Goal: Entertainment & Leisure: Browse casually

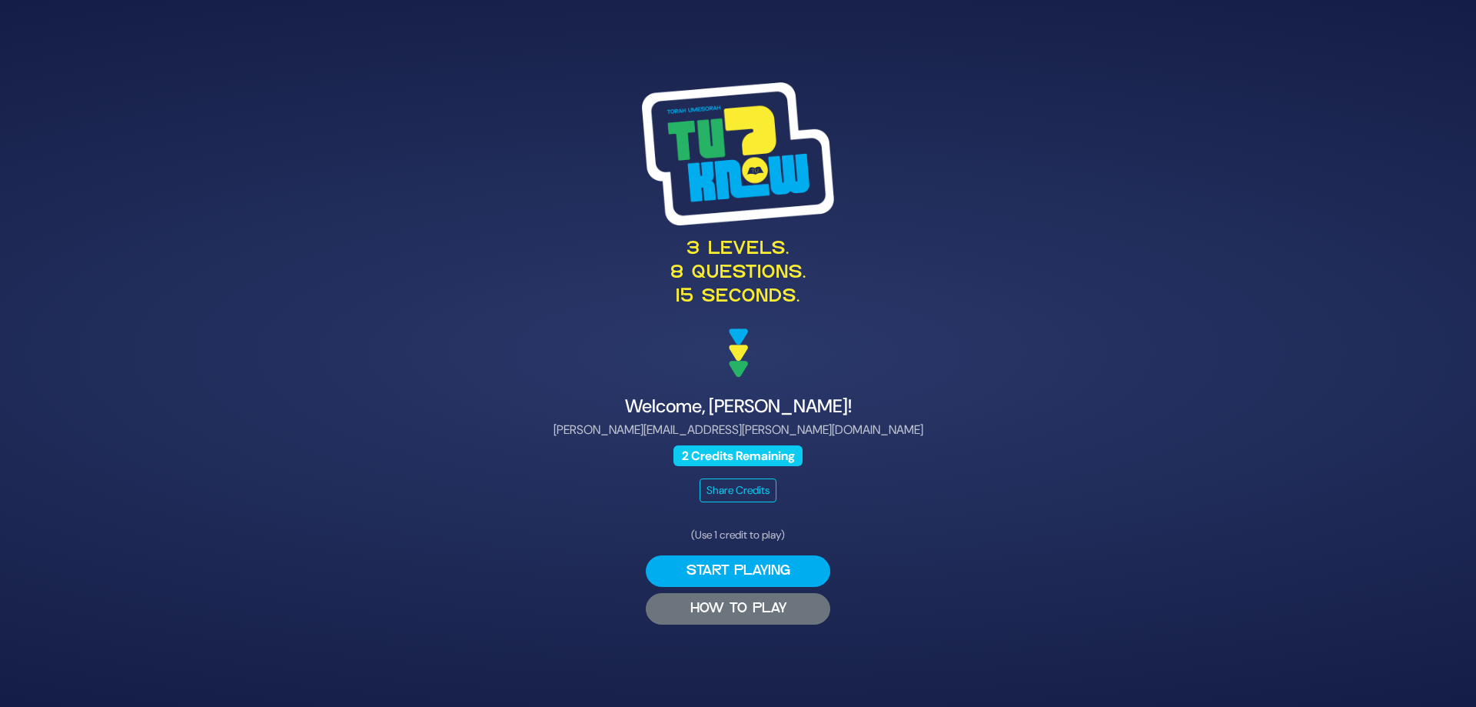
click at [744, 607] on button "HOW TO PLAY" at bounding box center [738, 609] width 185 height 32
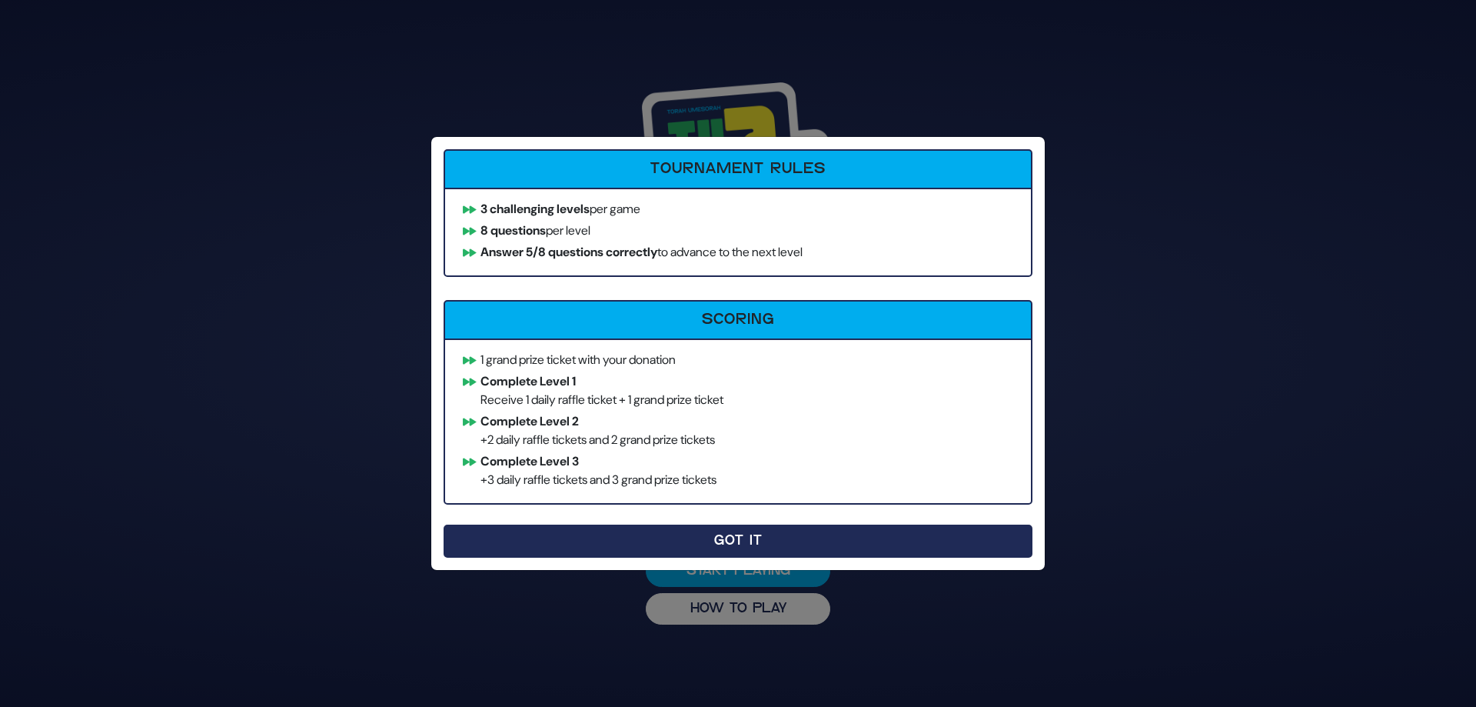
click at [723, 540] on button "Got It" at bounding box center [738, 540] width 589 height 33
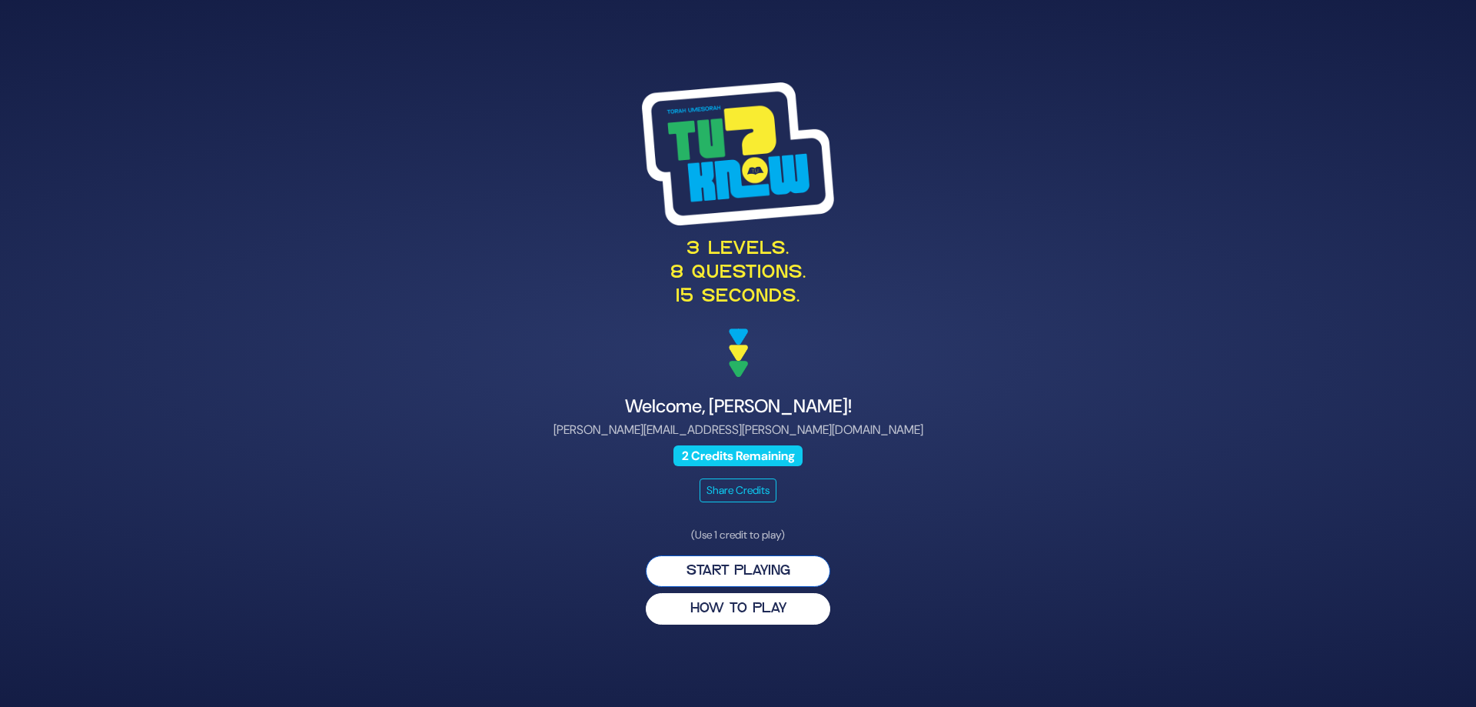
click at [745, 564] on button "Start Playing" at bounding box center [738, 571] width 185 height 32
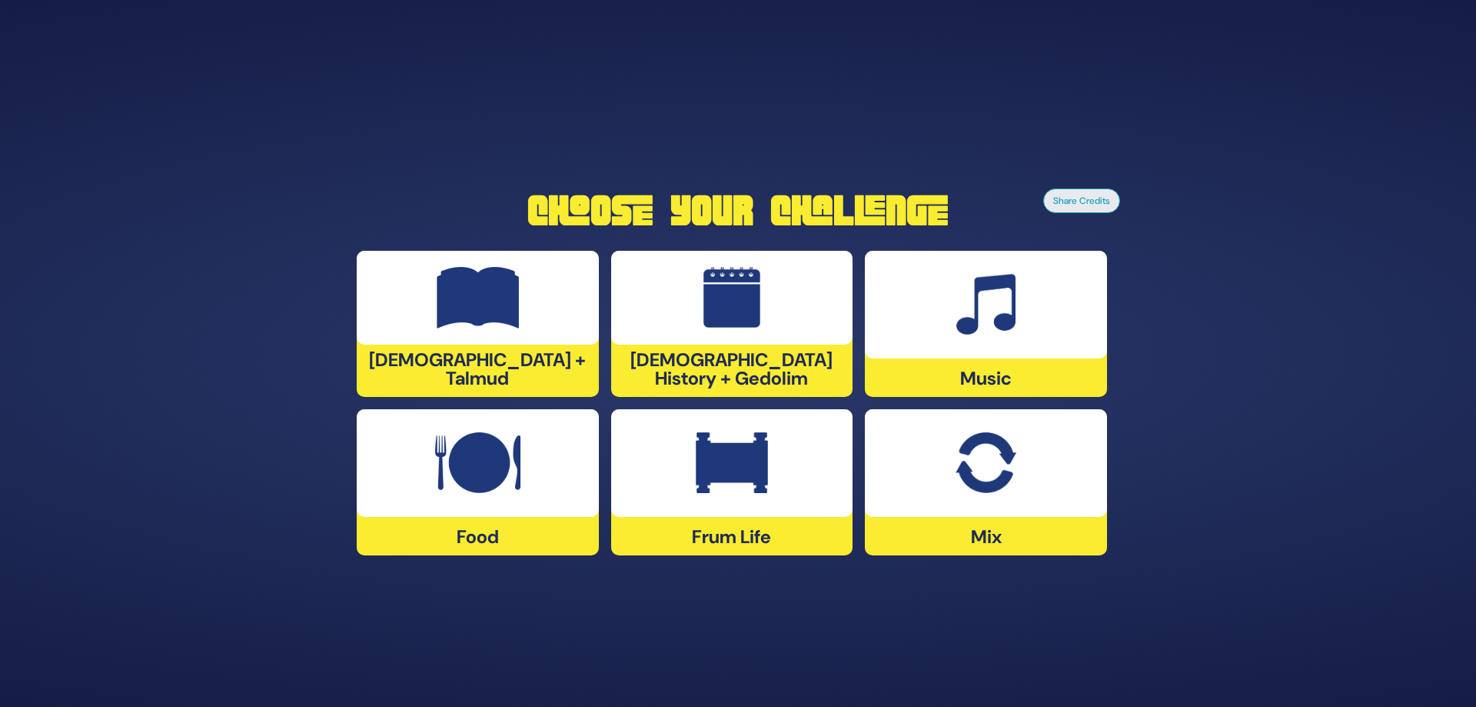
click at [767, 487] on img at bounding box center [732, 463] width 72 height 62
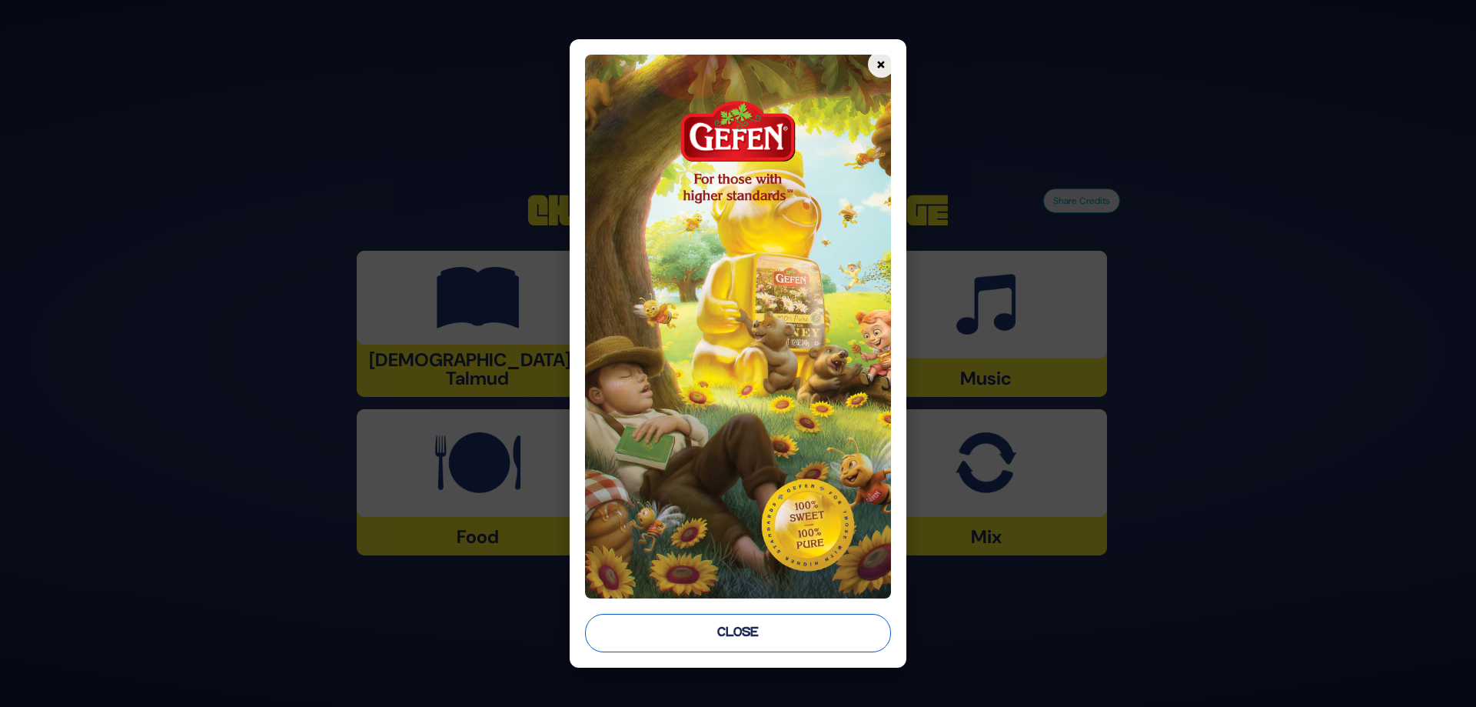
click at [718, 621] on button "Close" at bounding box center [738, 633] width 306 height 38
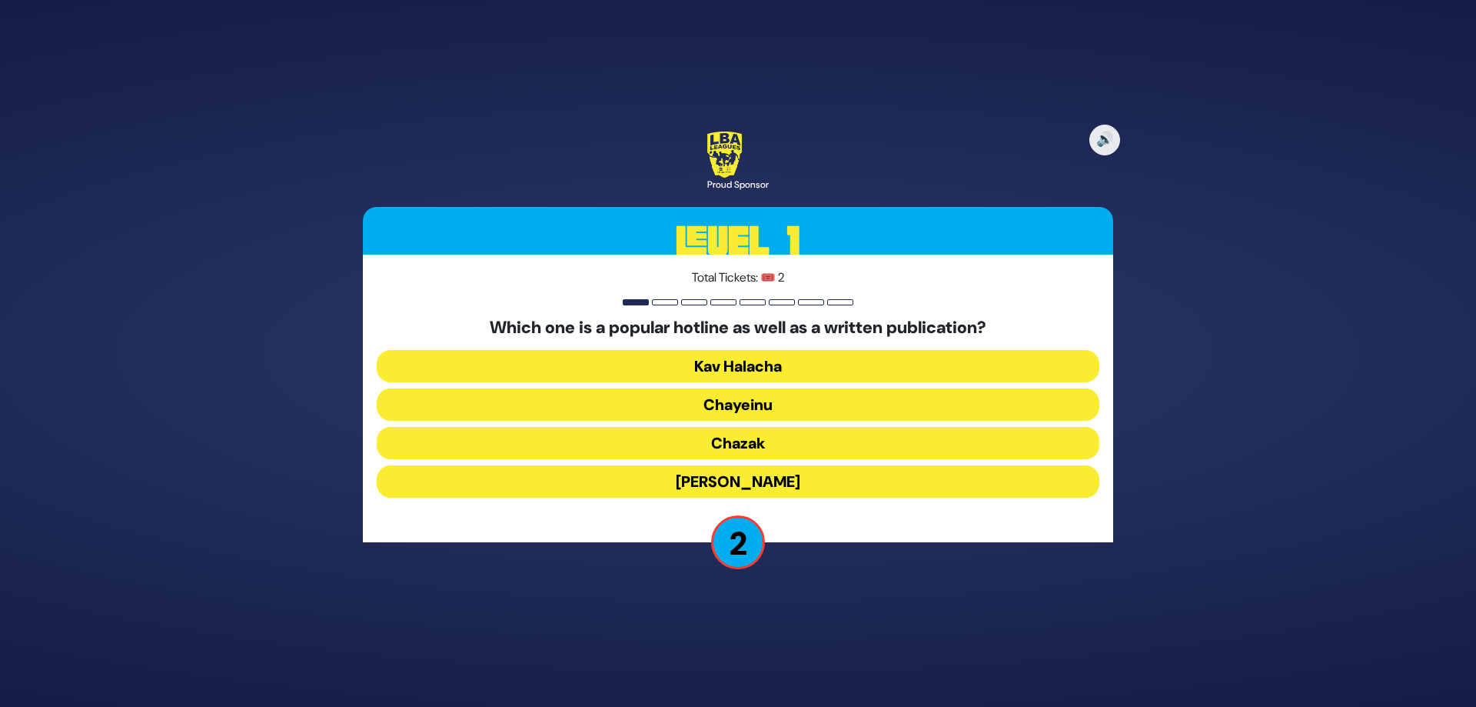
click at [711, 441] on button "Chazak" at bounding box center [738, 443] width 723 height 32
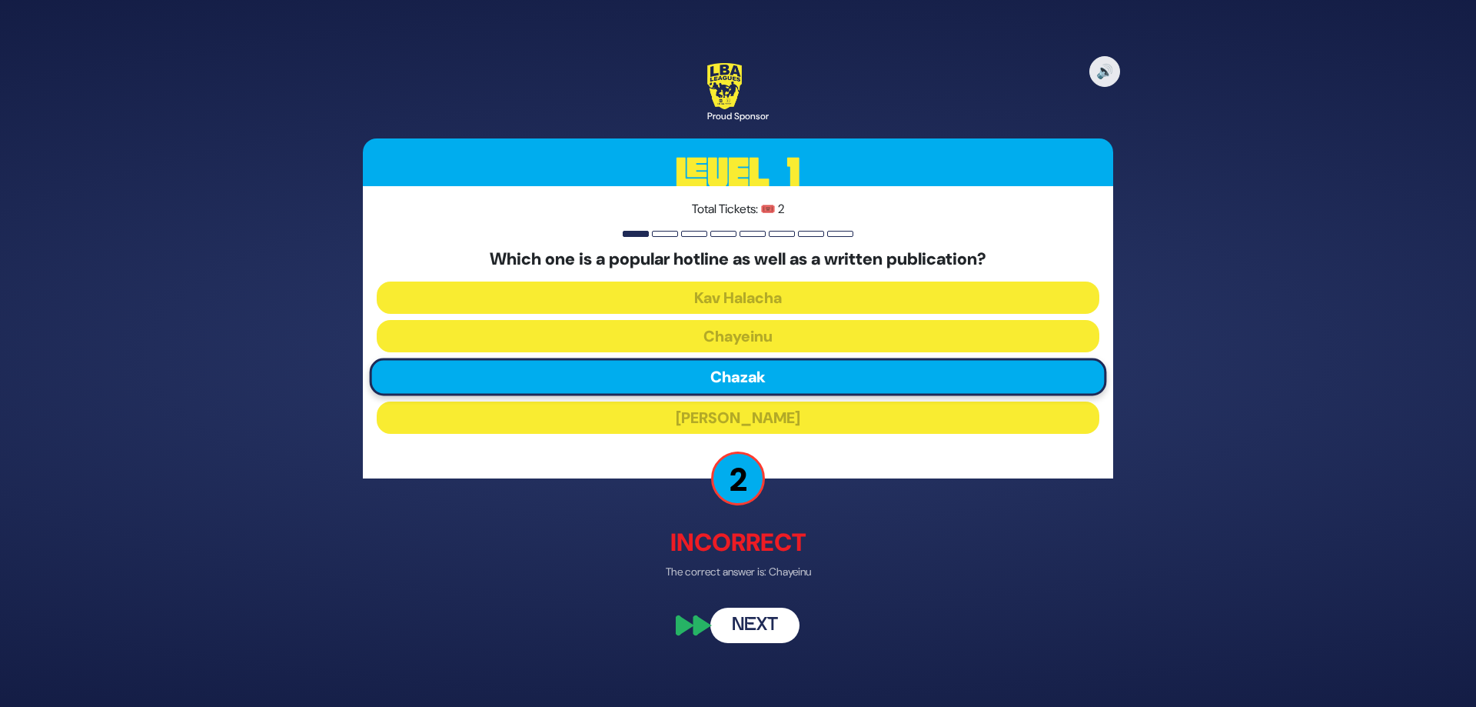
click at [738, 620] on button "Next" at bounding box center [754, 625] width 89 height 35
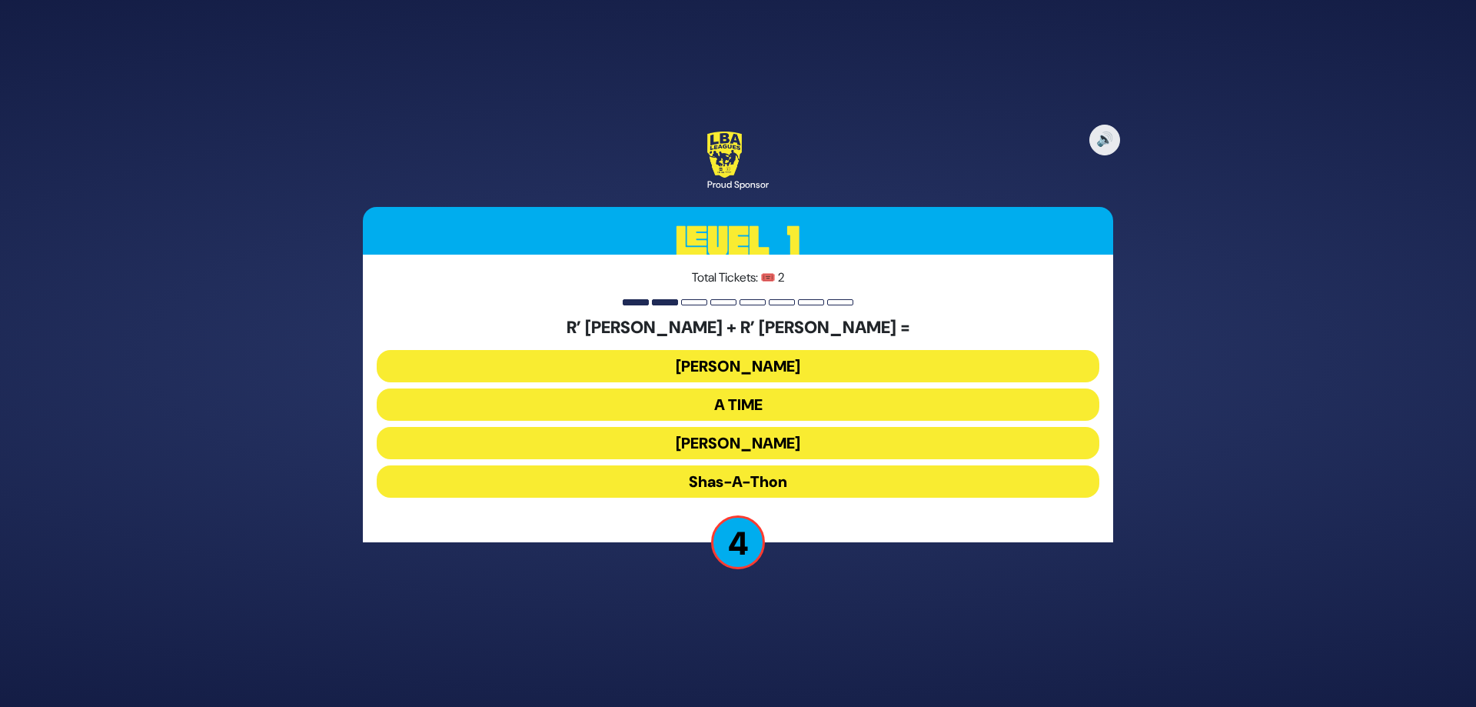
click at [732, 434] on button "Ohel Sarala" at bounding box center [738, 443] width 723 height 32
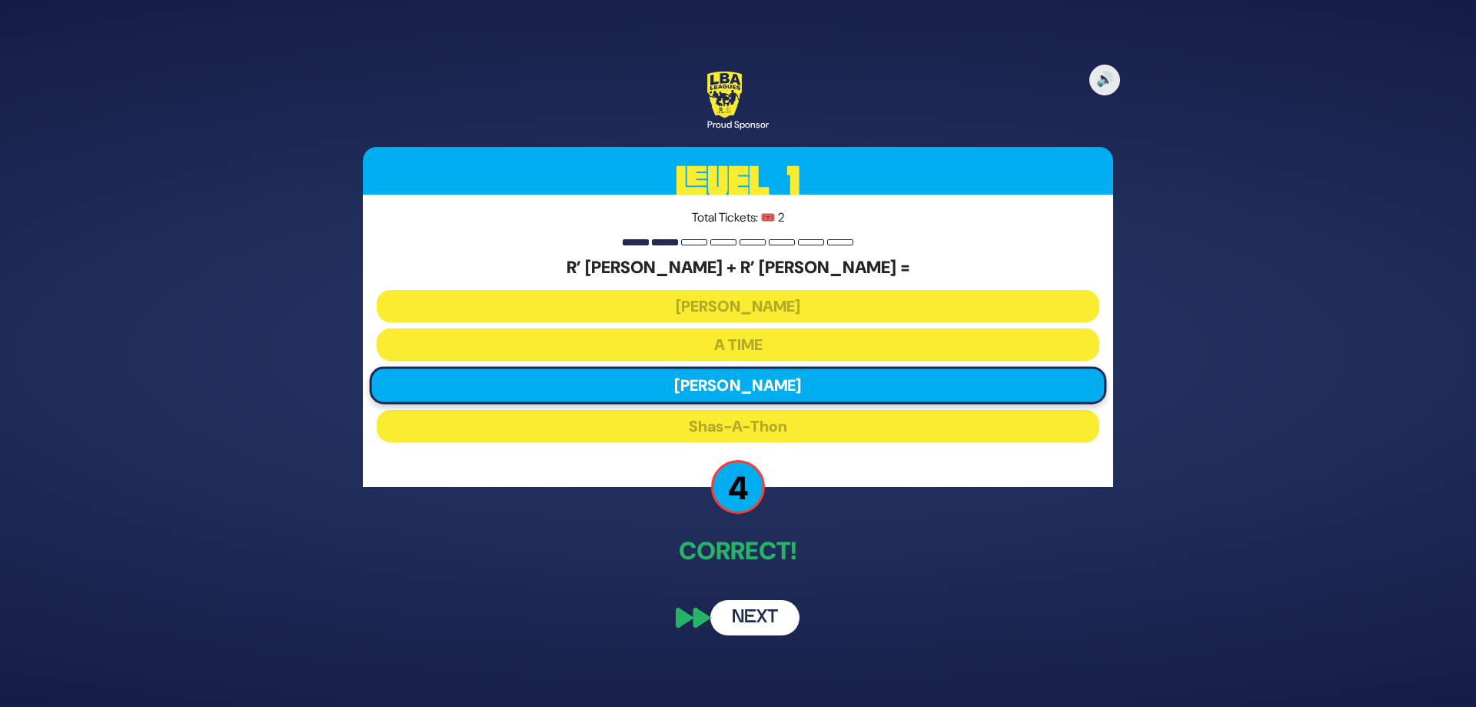
click at [770, 616] on button "Next" at bounding box center [754, 617] width 89 height 35
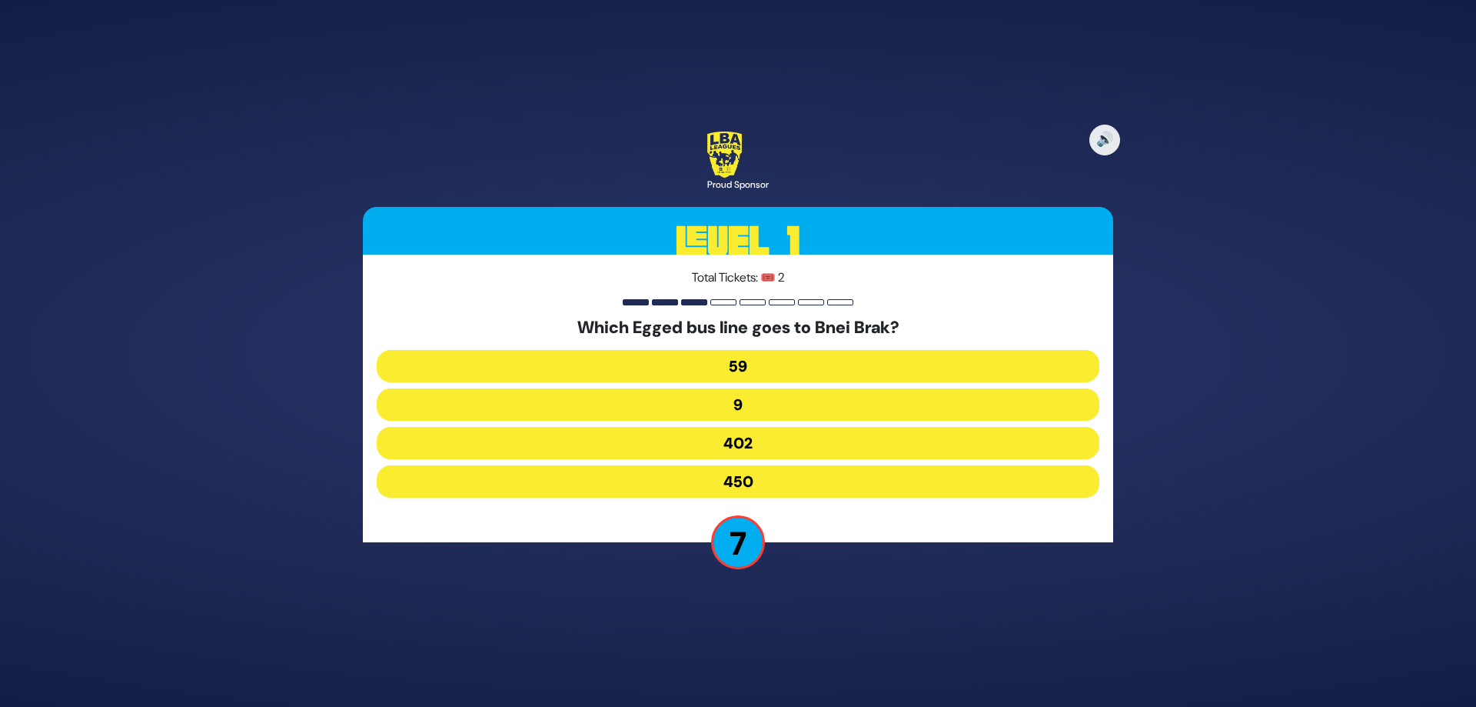
click at [646, 450] on button "402" at bounding box center [738, 443] width 723 height 32
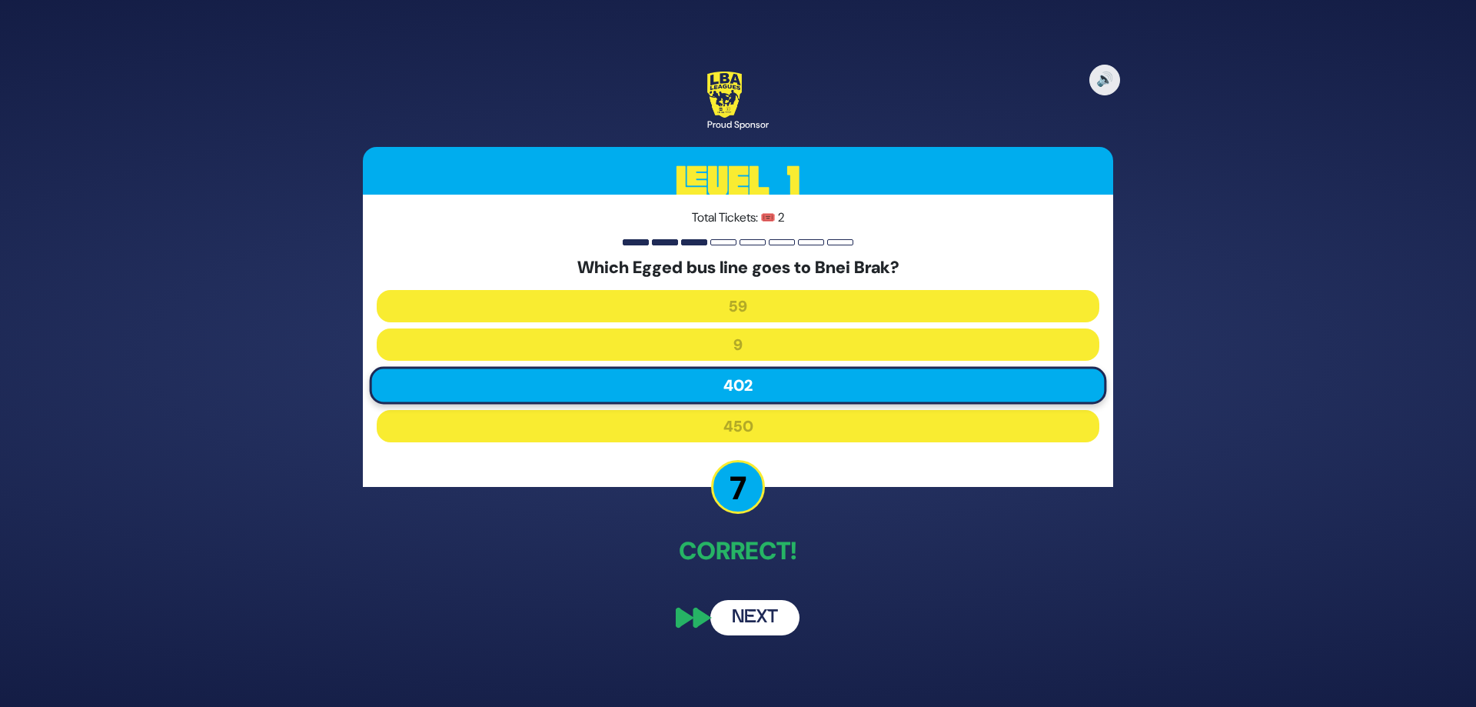
click at [763, 625] on button "Next" at bounding box center [754, 617] width 89 height 35
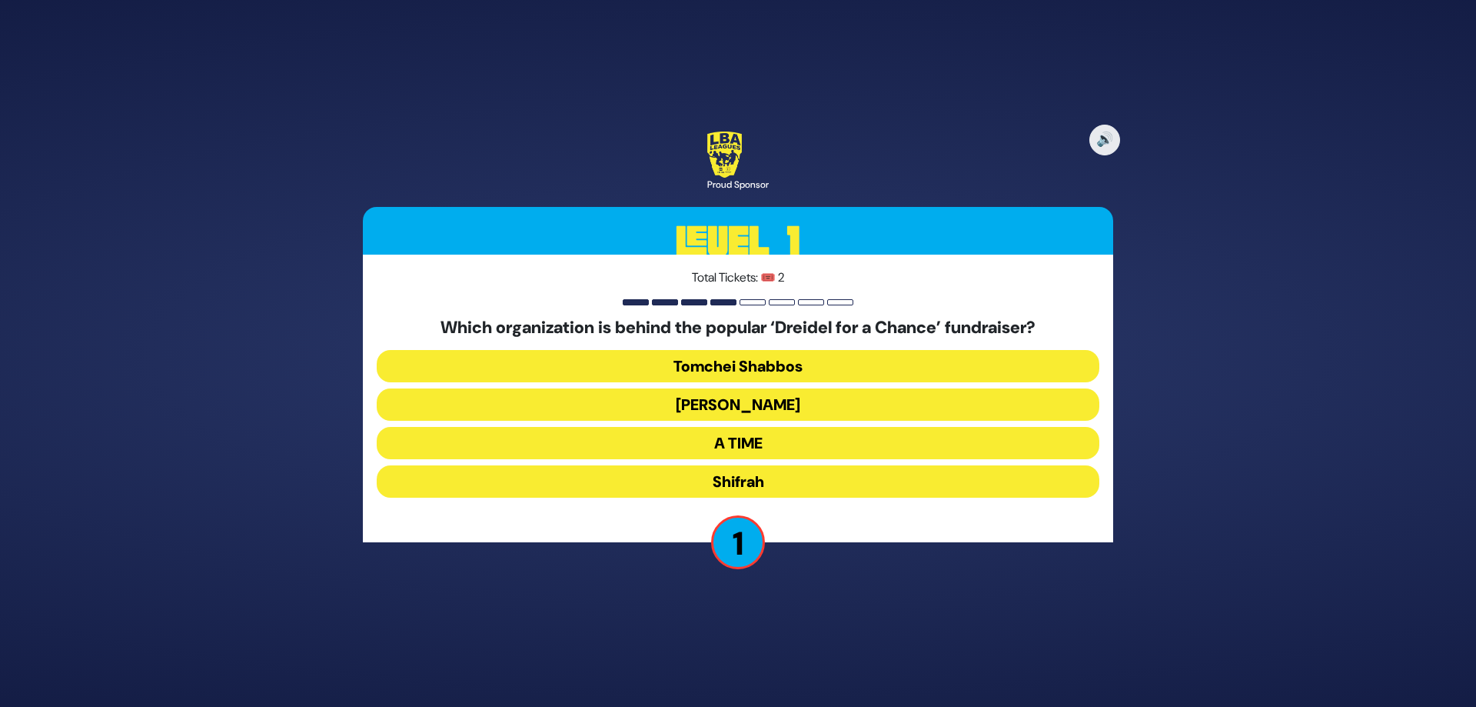
click at [691, 444] on button "A TIME" at bounding box center [738, 443] width 723 height 32
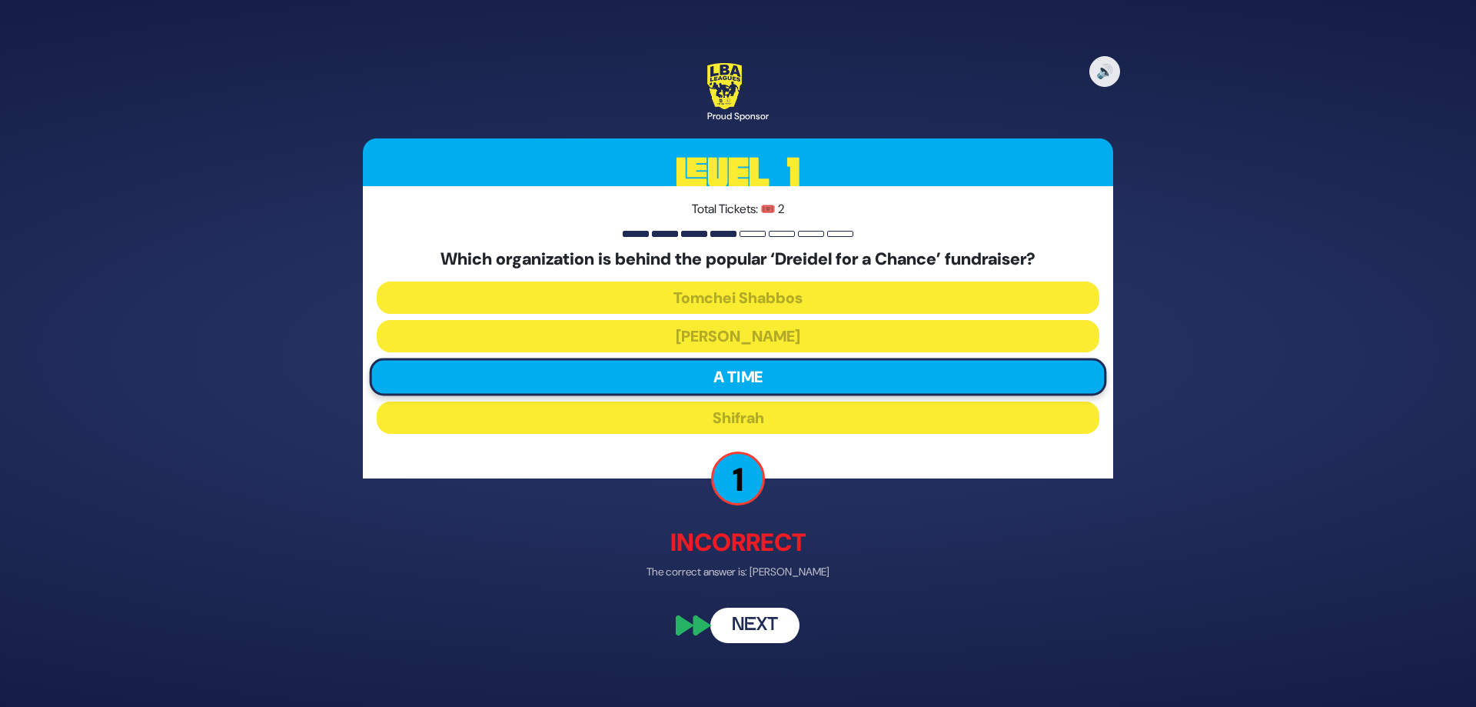
click at [743, 625] on button "Next" at bounding box center [754, 625] width 89 height 35
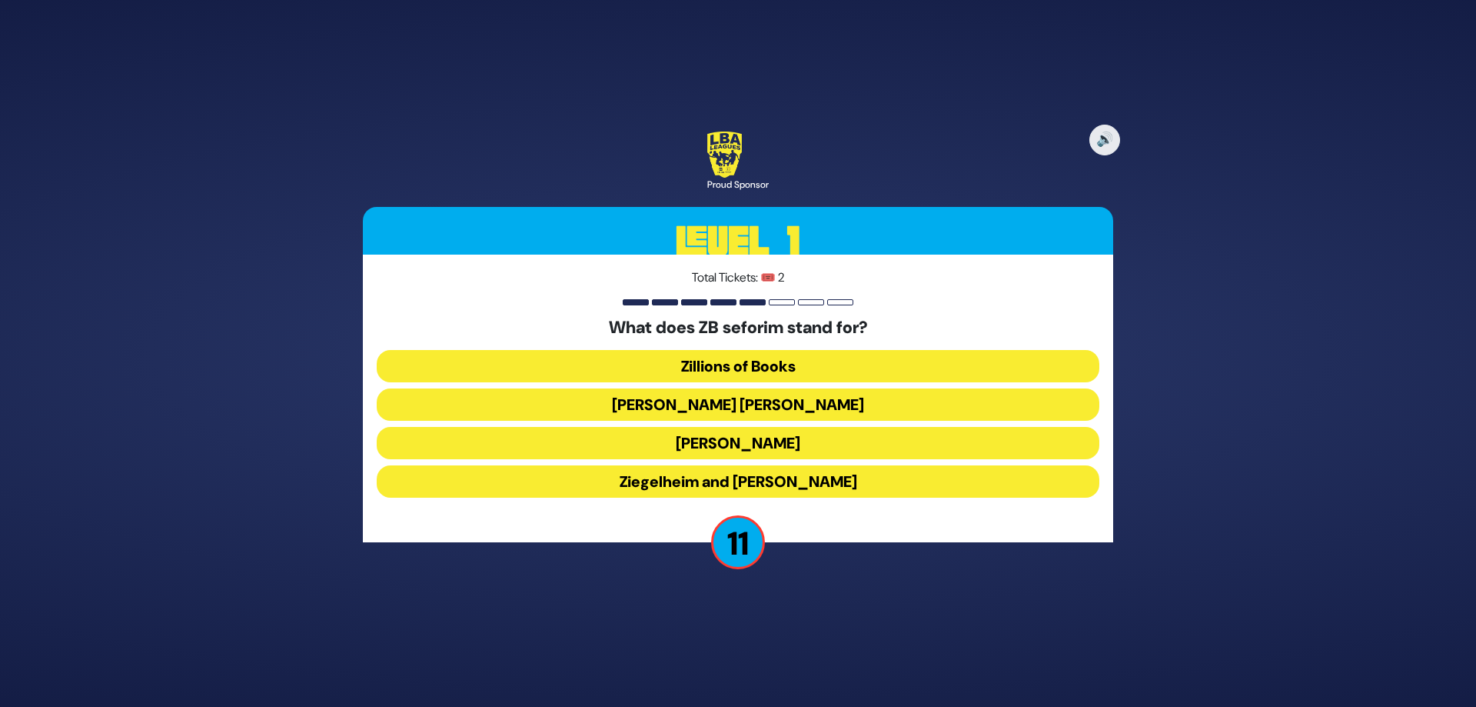
click at [715, 410] on button "Zundel Berman" at bounding box center [738, 404] width 723 height 32
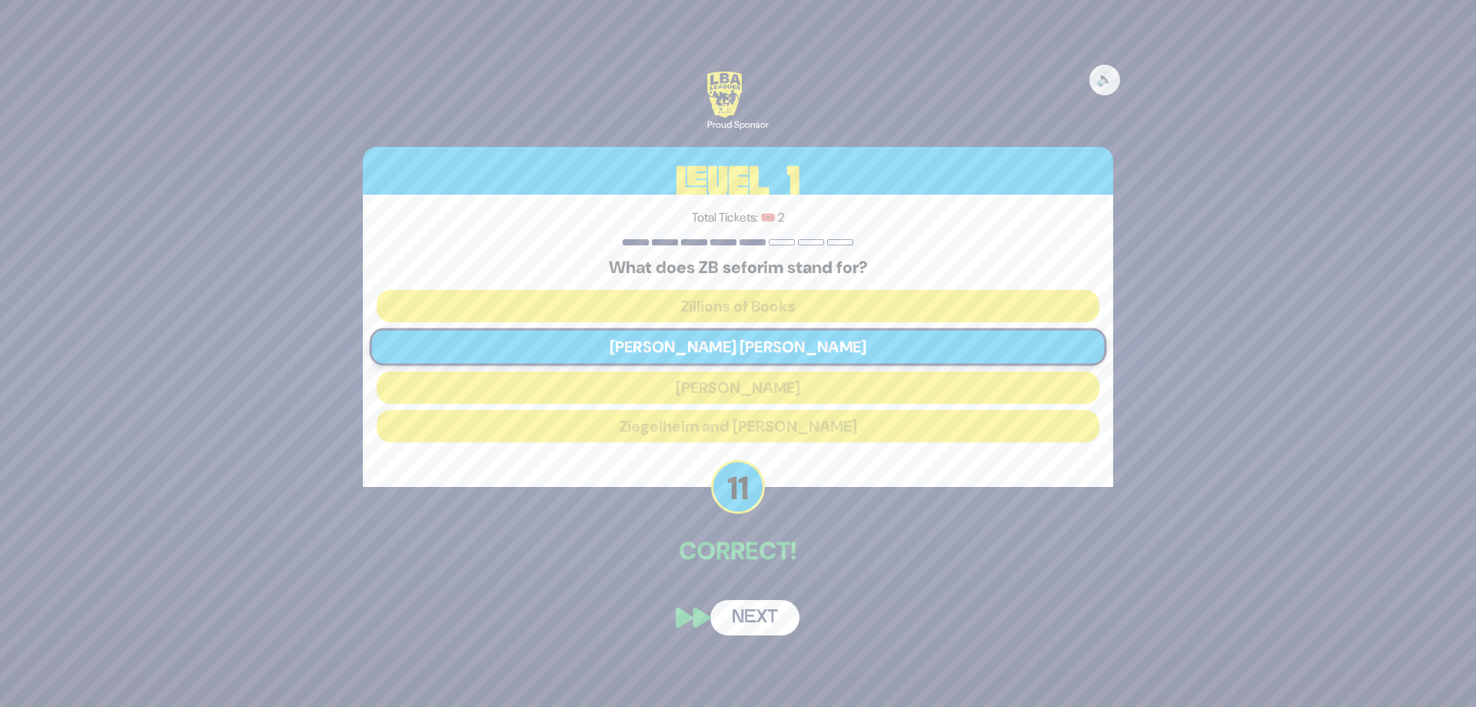
click at [761, 622] on button "Next" at bounding box center [754, 617] width 89 height 35
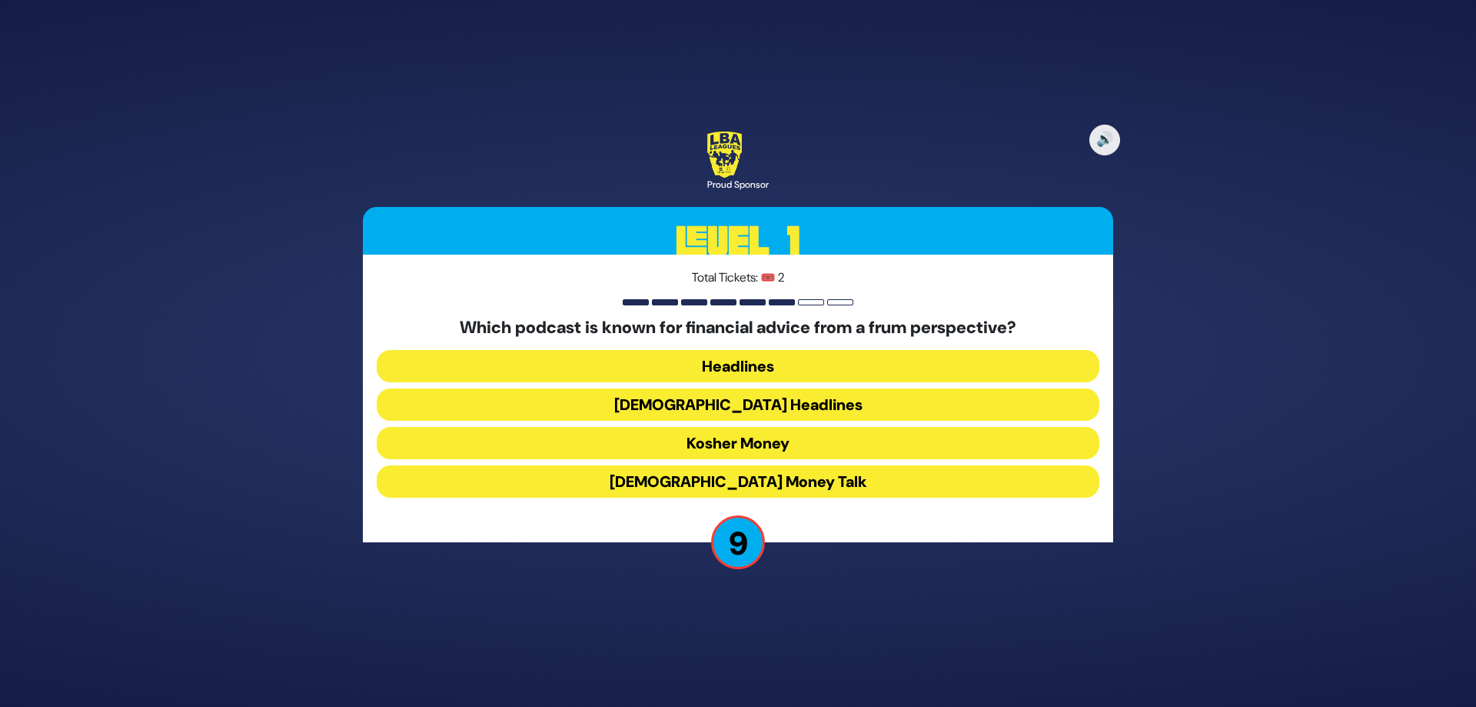
click at [718, 445] on button "Kosher Money" at bounding box center [738, 443] width 723 height 32
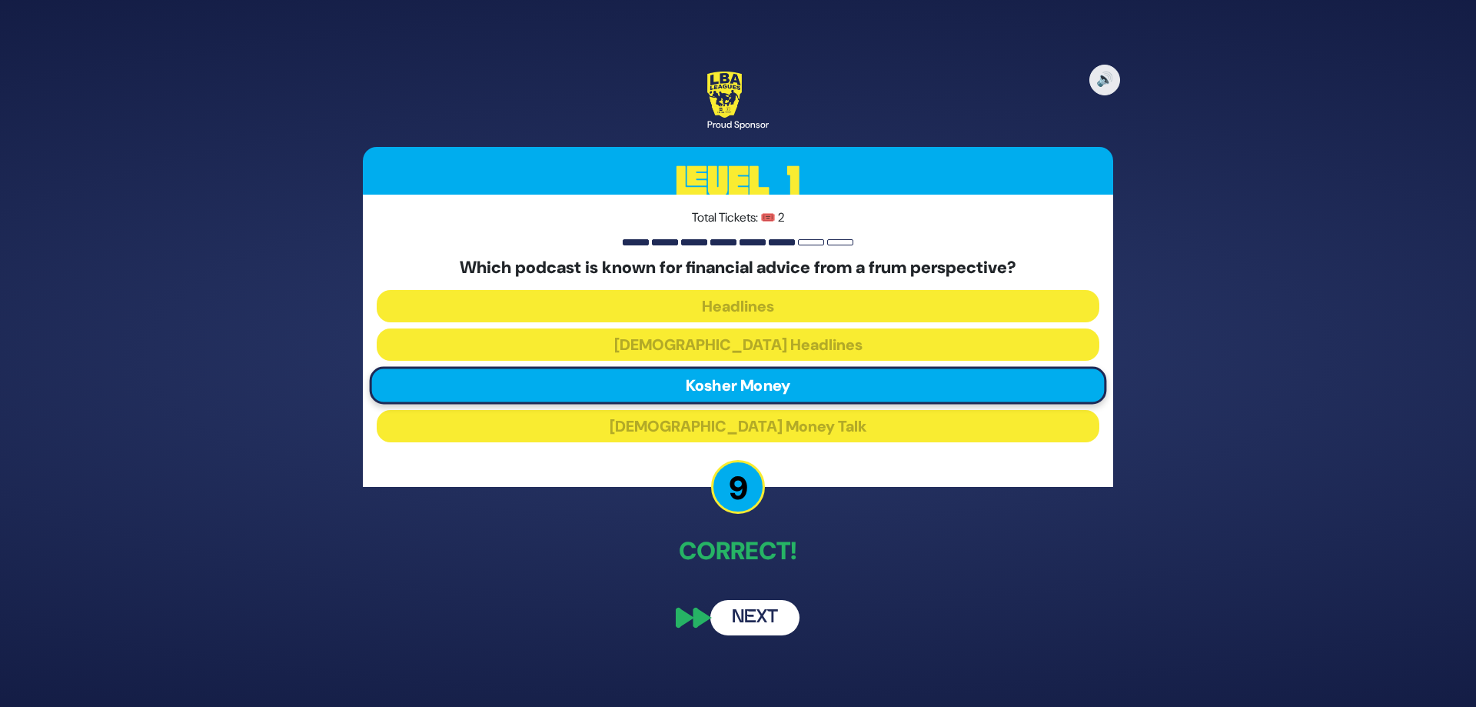
click at [758, 615] on button "Next" at bounding box center [754, 617] width 89 height 35
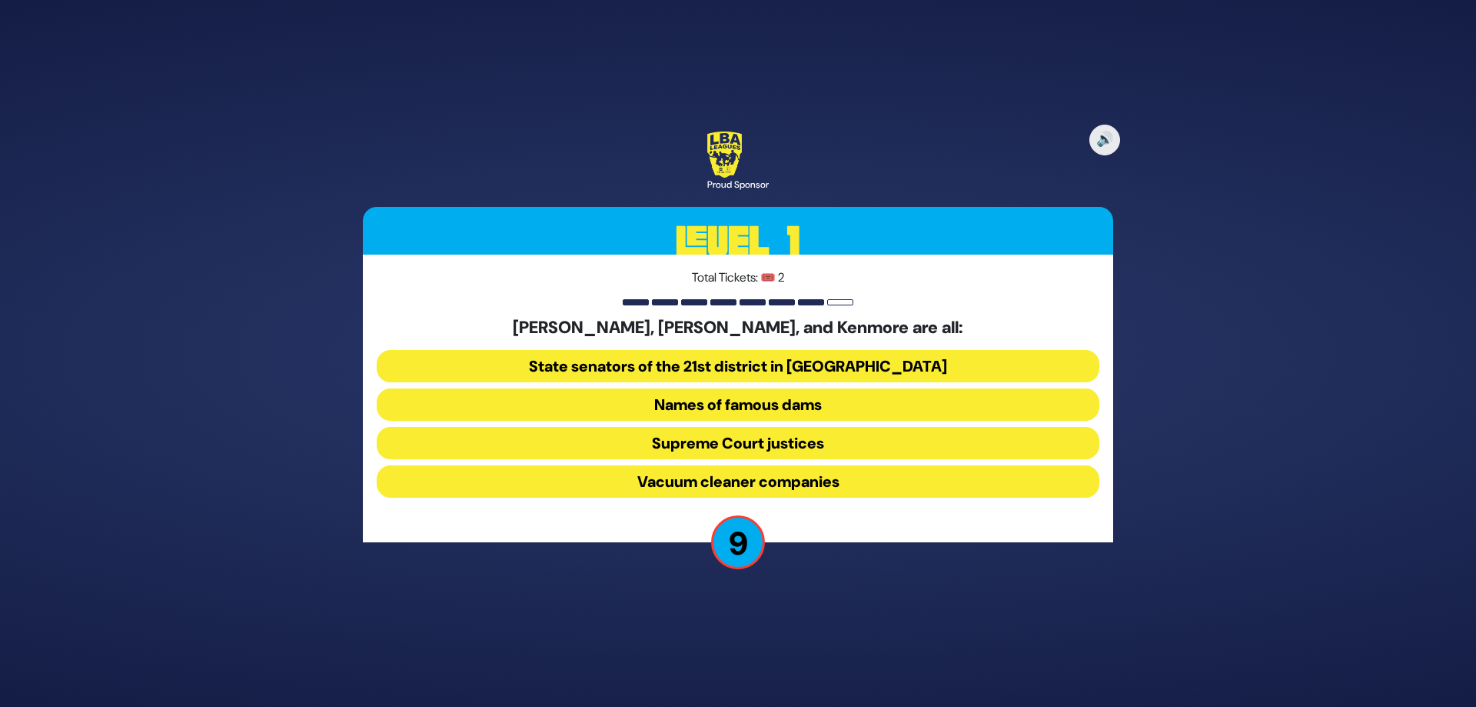
click at [673, 483] on button "Vacuum cleaner companies" at bounding box center [738, 481] width 723 height 32
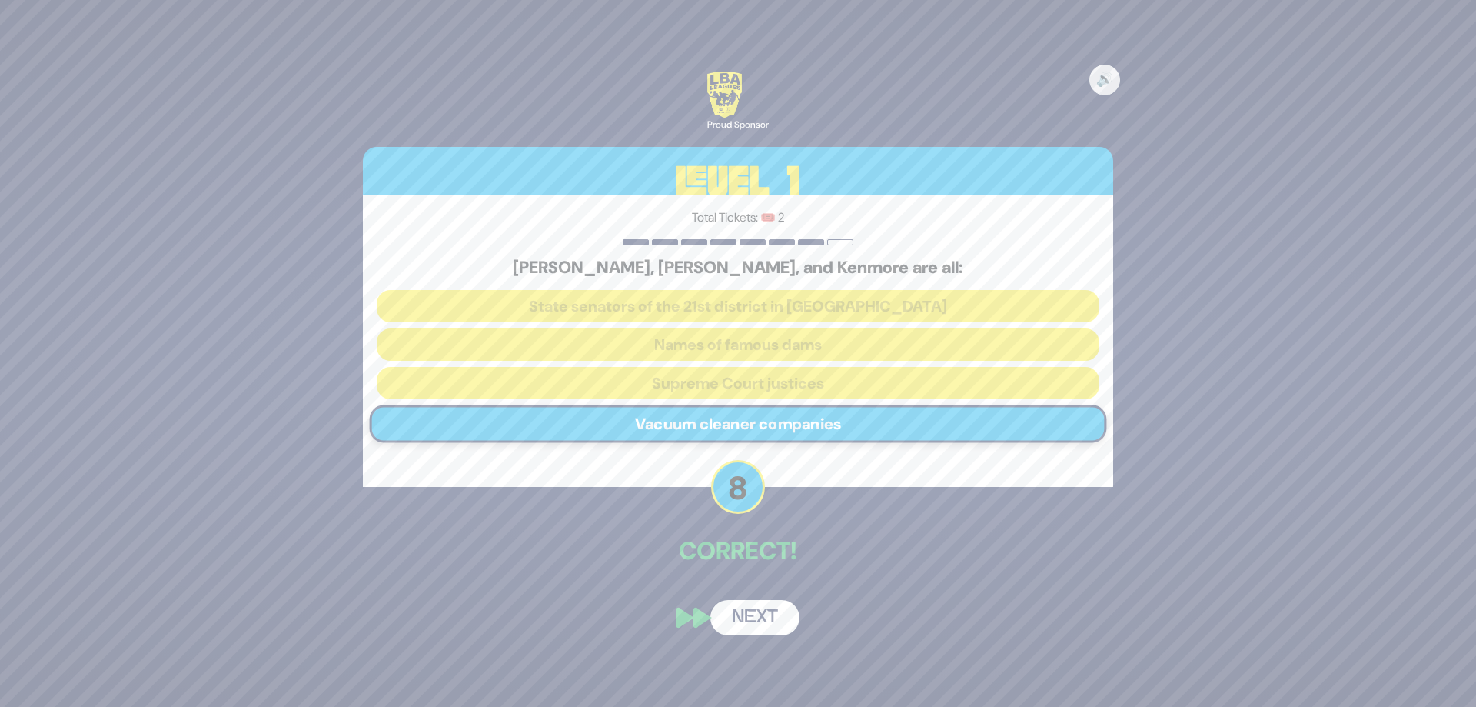
click at [750, 624] on button "Next" at bounding box center [754, 617] width 89 height 35
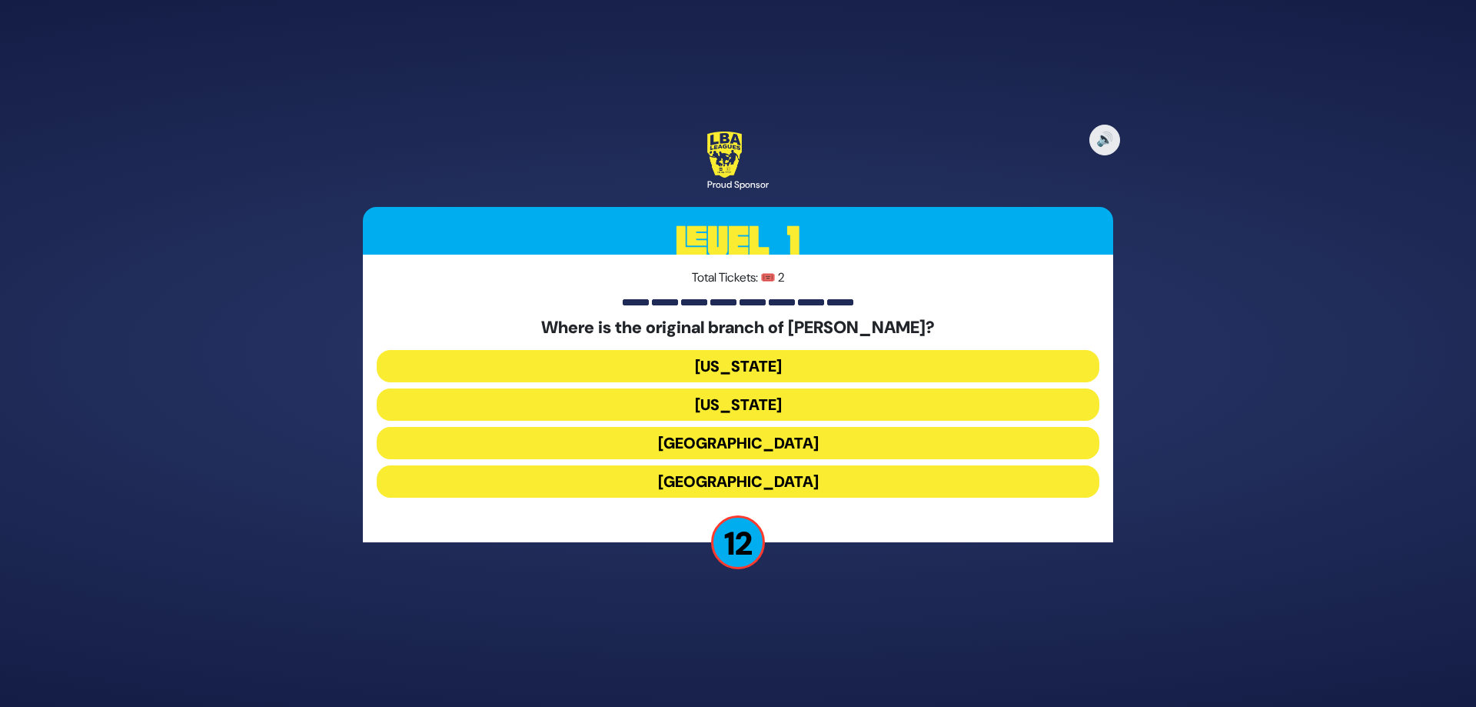
click at [671, 452] on button "London" at bounding box center [738, 443] width 723 height 32
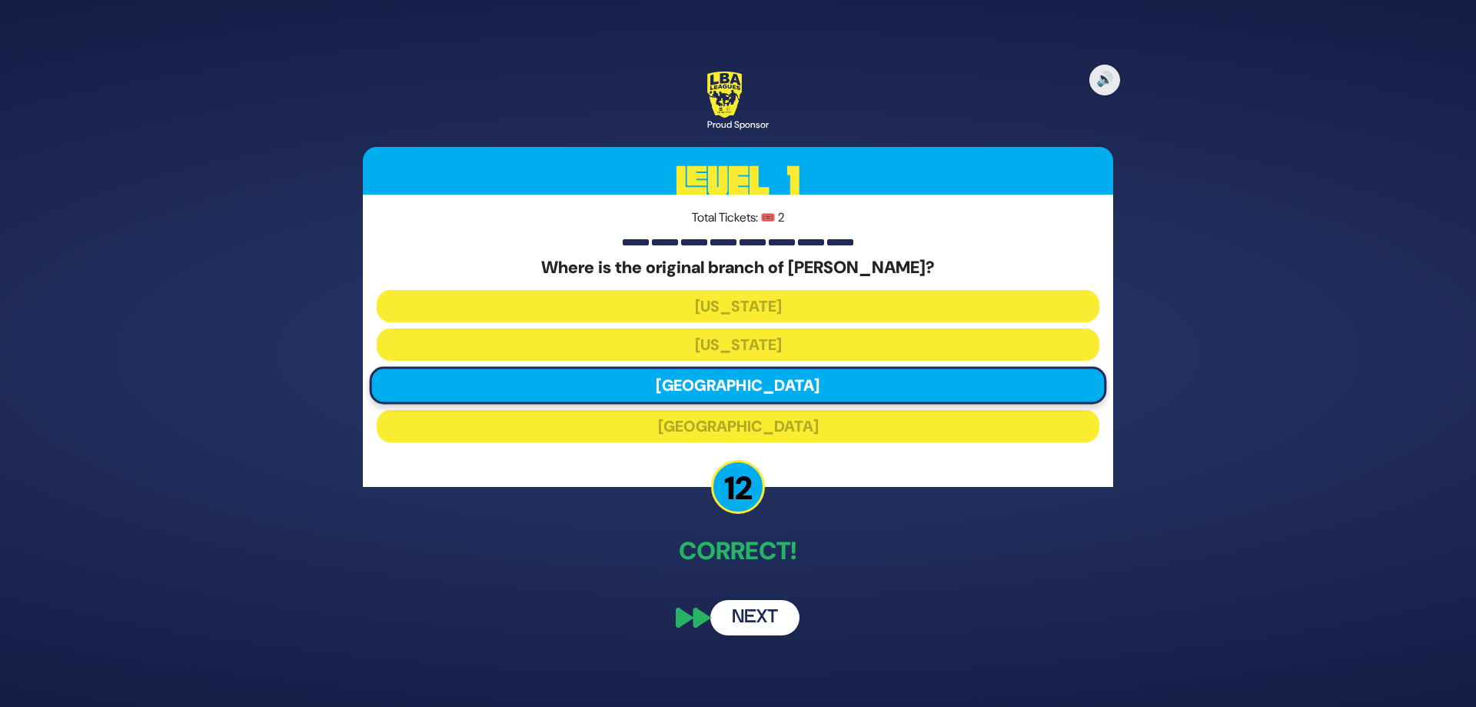
click at [737, 626] on button "Next" at bounding box center [754, 617] width 89 height 35
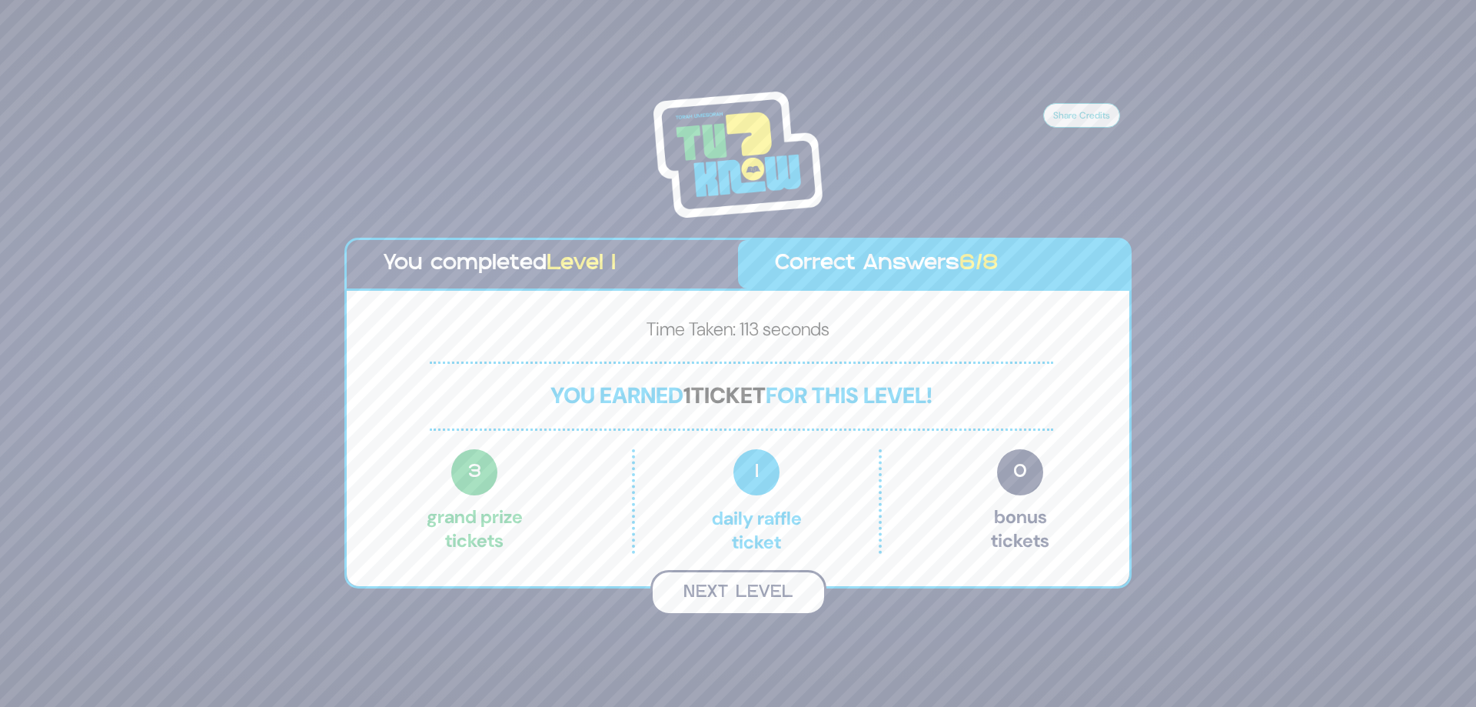
click at [703, 583] on button "Next Level" at bounding box center [738, 592] width 176 height 45
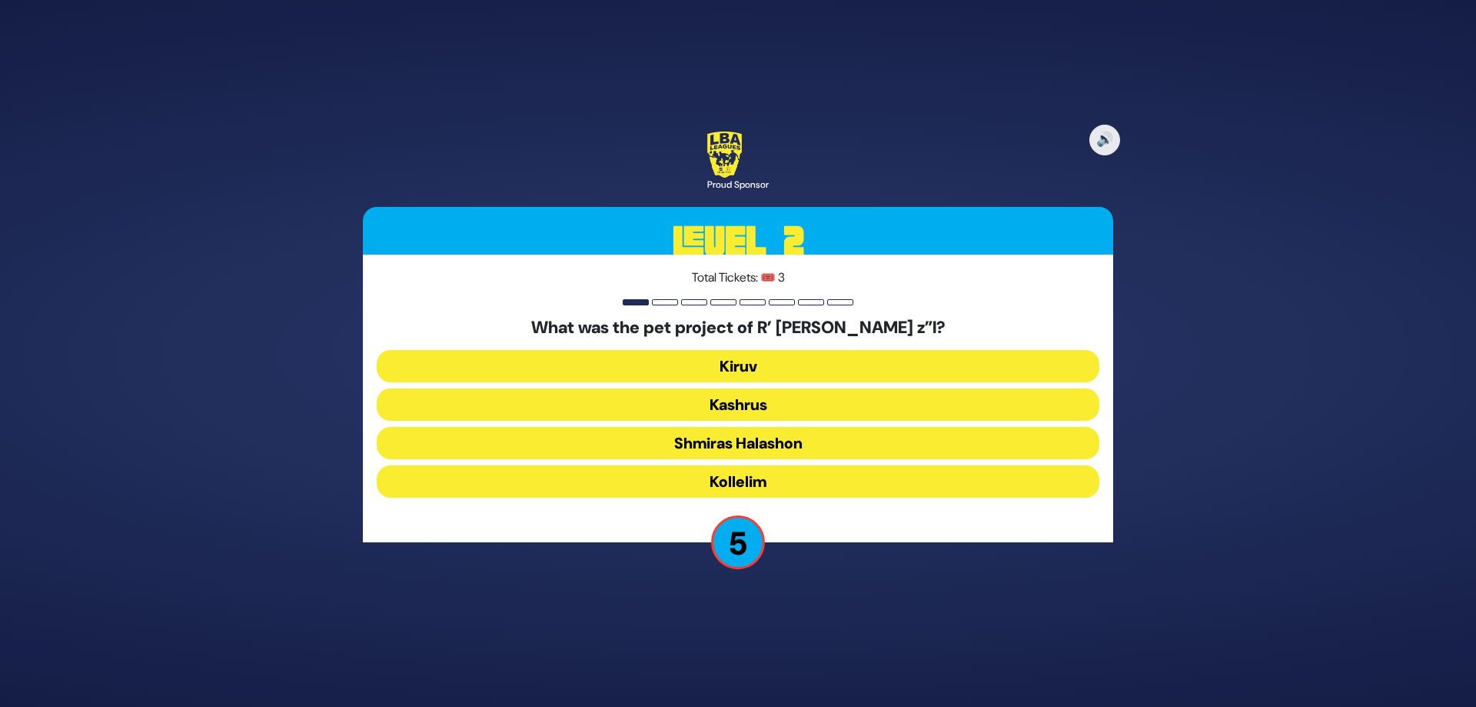
click at [667, 437] on button "Shmiras Halashon" at bounding box center [738, 443] width 723 height 32
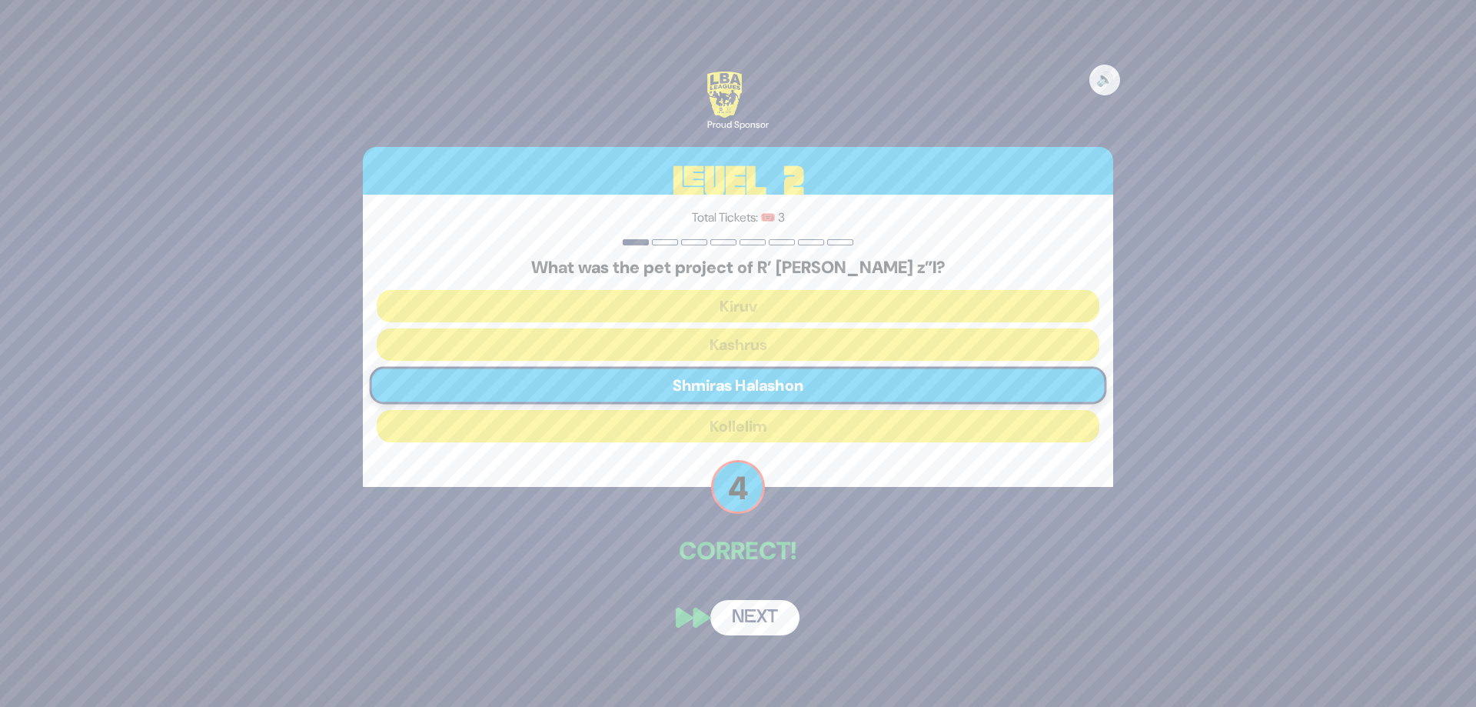
click at [747, 621] on button "Next" at bounding box center [754, 617] width 89 height 35
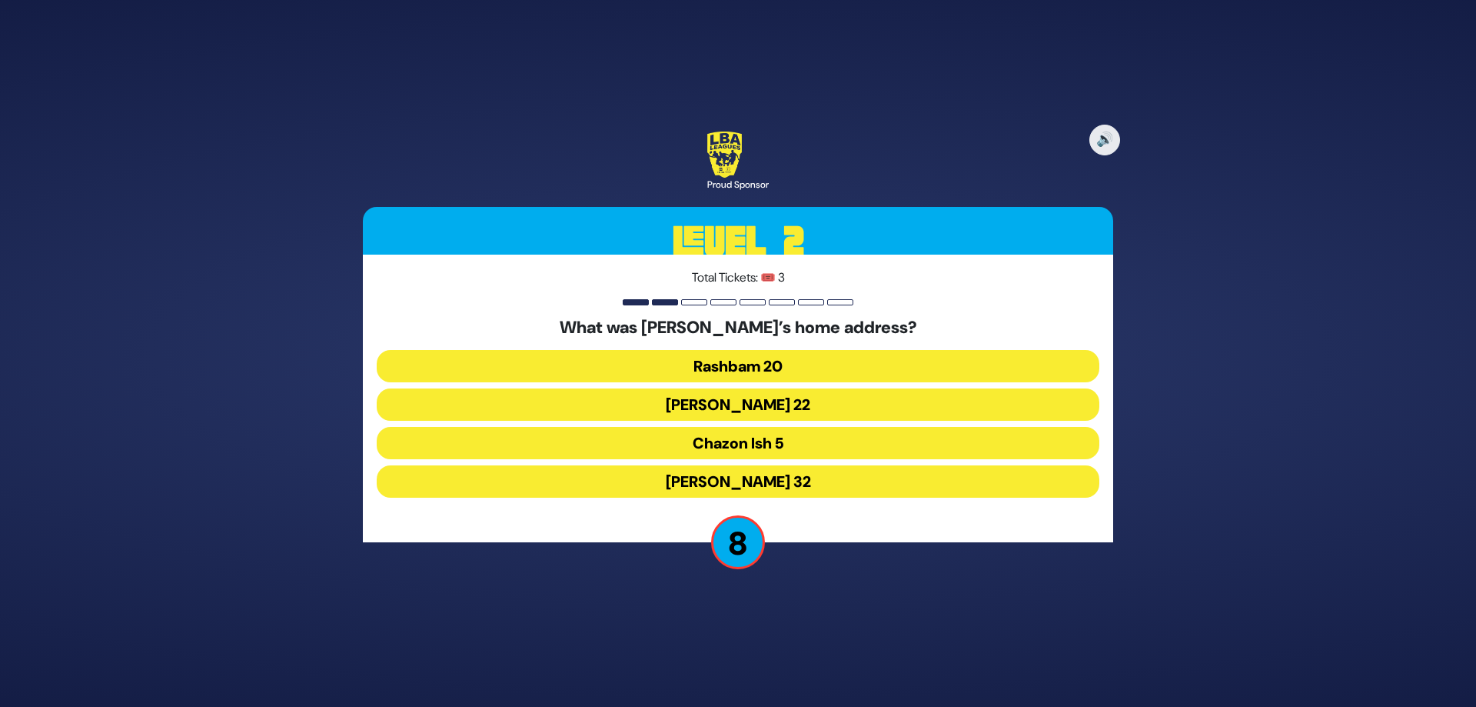
click at [686, 489] on button "Rabbi Akiva 32" at bounding box center [738, 481] width 723 height 32
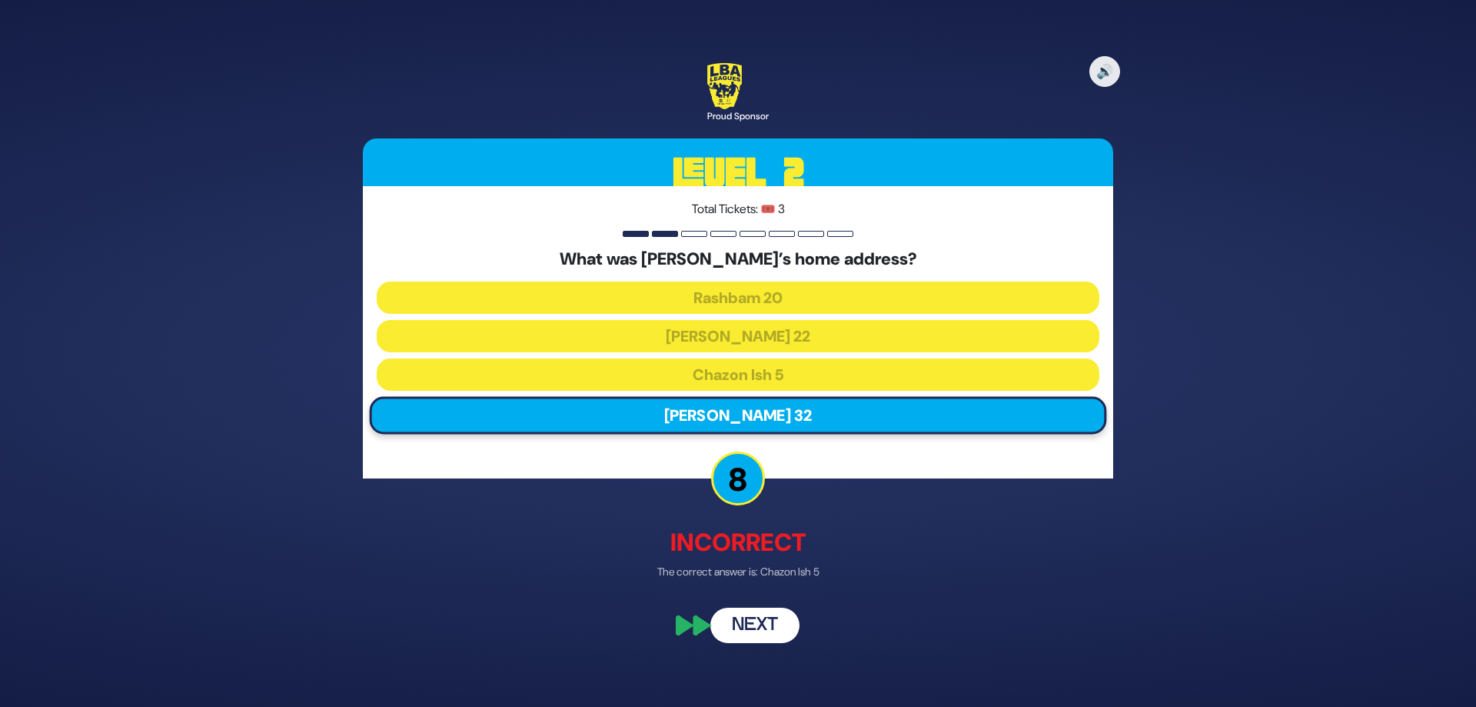
click at [761, 625] on button "Next" at bounding box center [754, 625] width 89 height 35
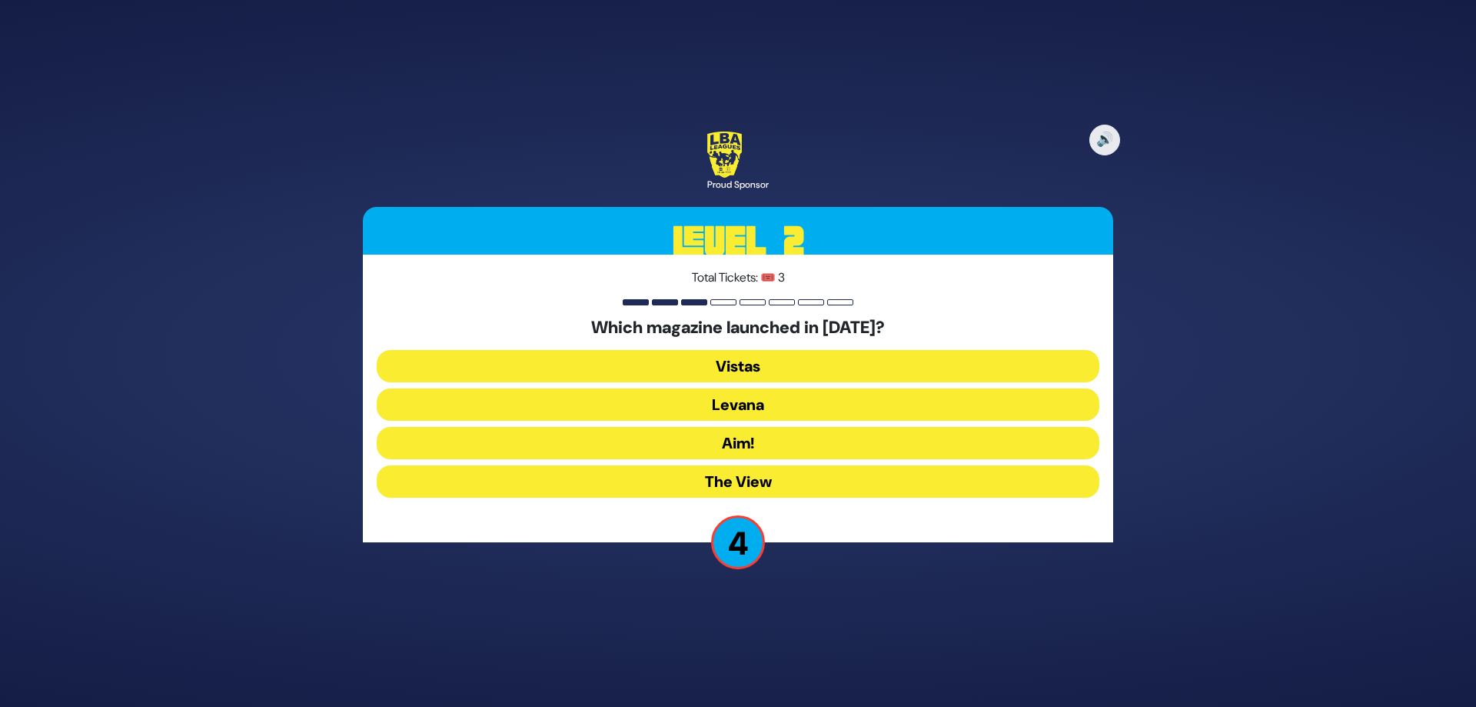
click at [663, 407] on button "Levana" at bounding box center [738, 404] width 723 height 32
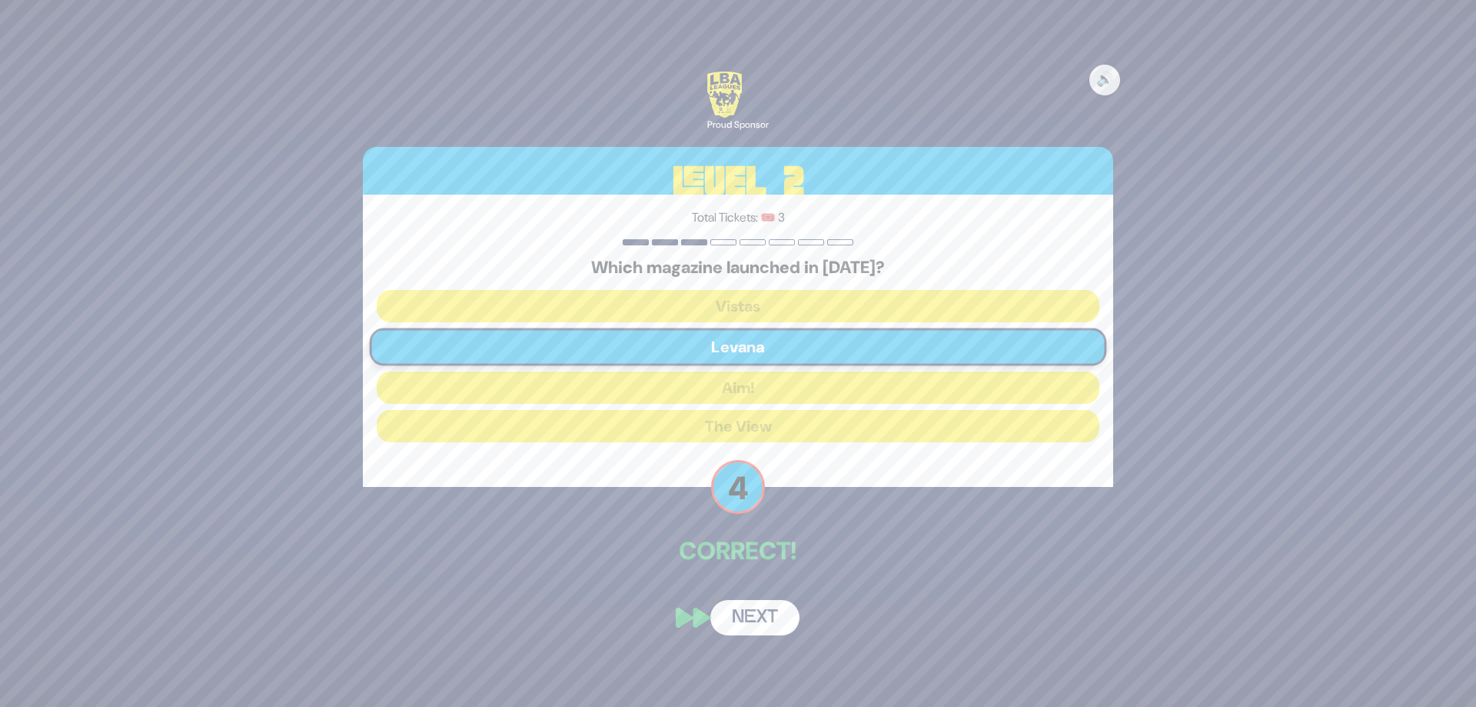
click at [767, 608] on button "Next" at bounding box center [754, 617] width 89 height 35
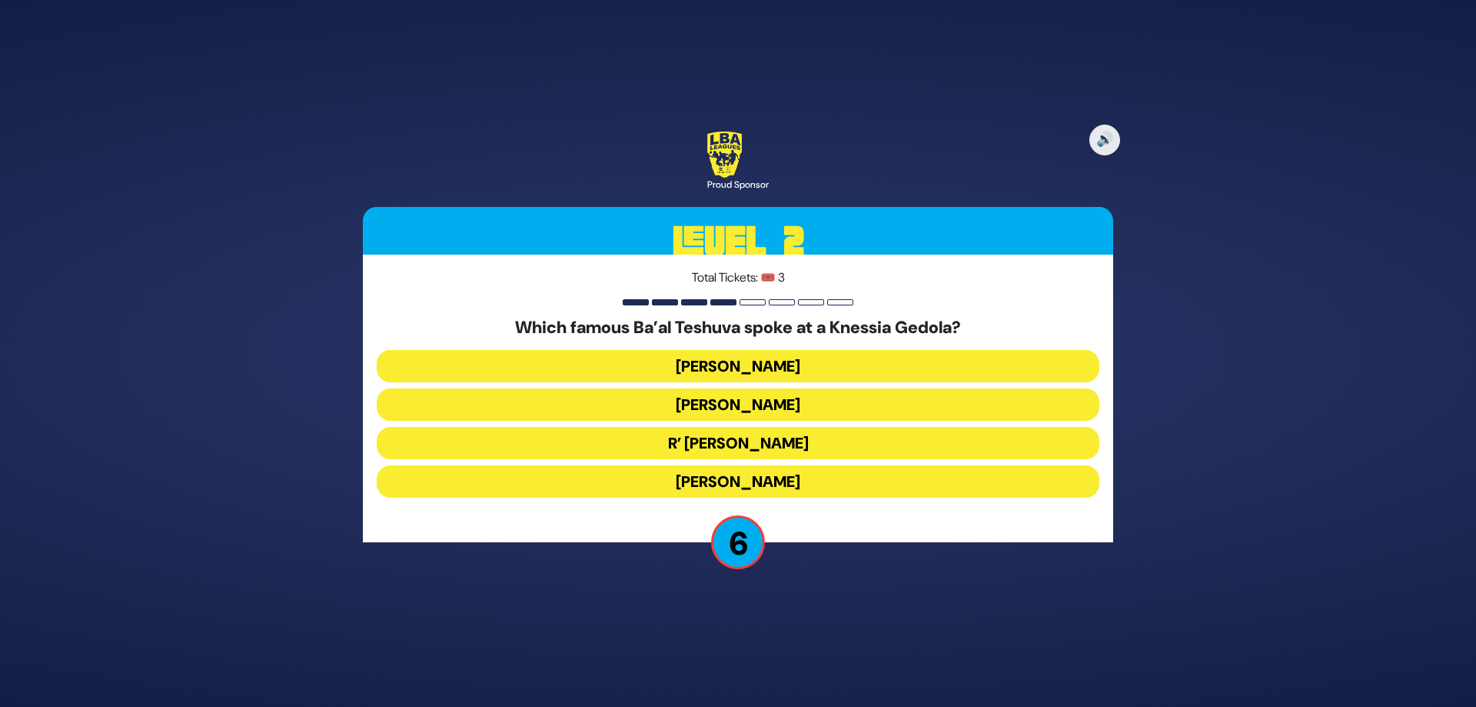
click at [653, 488] on button "Nathan Birnbaum" at bounding box center [738, 481] width 723 height 32
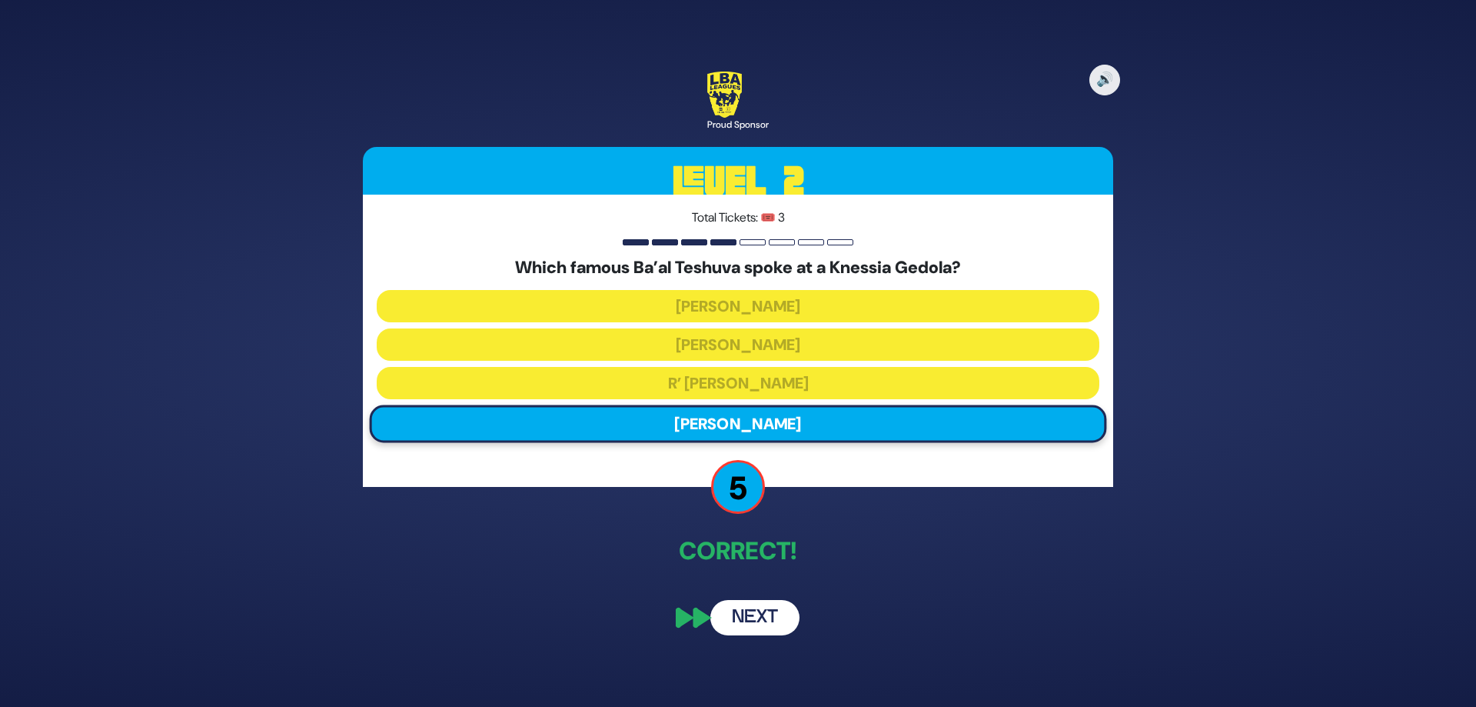
click at [747, 620] on button "Next" at bounding box center [754, 617] width 89 height 35
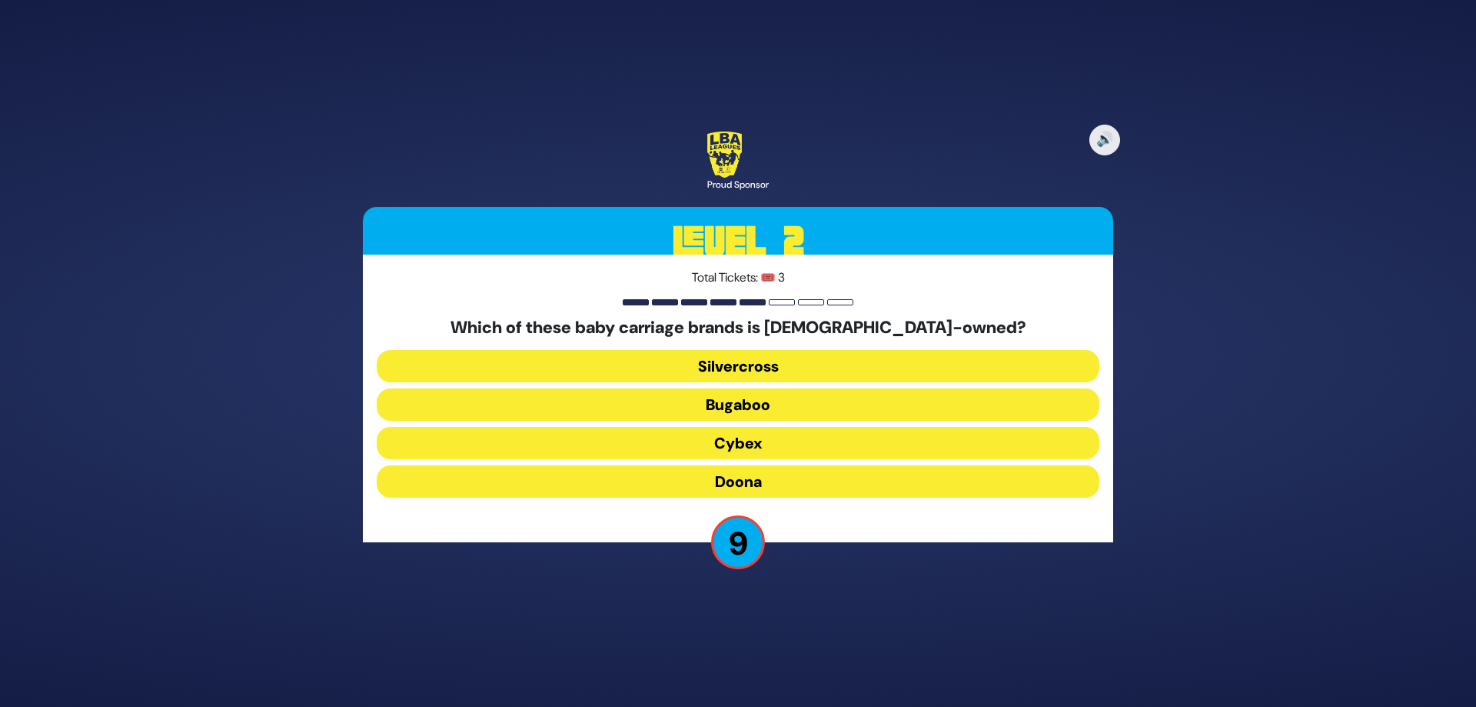
click at [713, 484] on button "Doona" at bounding box center [738, 481] width 723 height 32
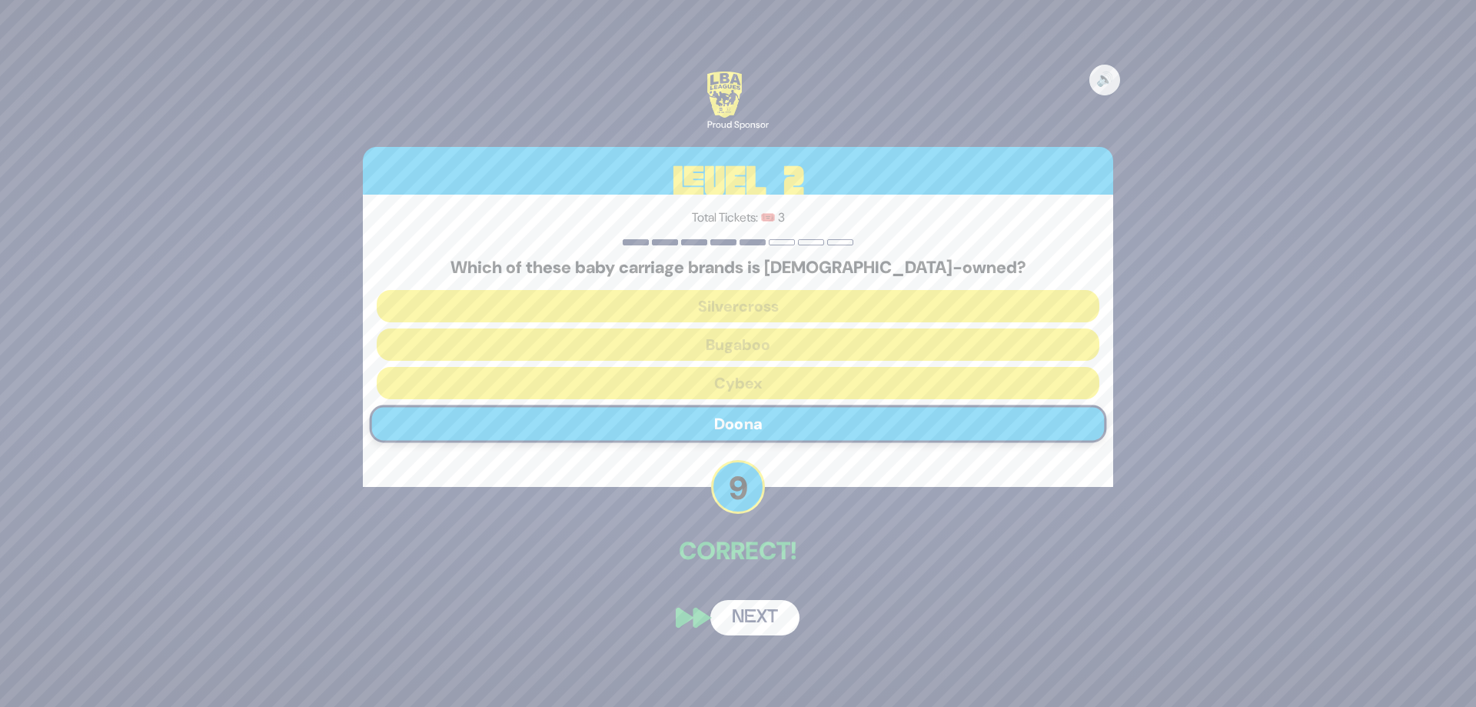
click at [750, 617] on button "Next" at bounding box center [754, 617] width 89 height 35
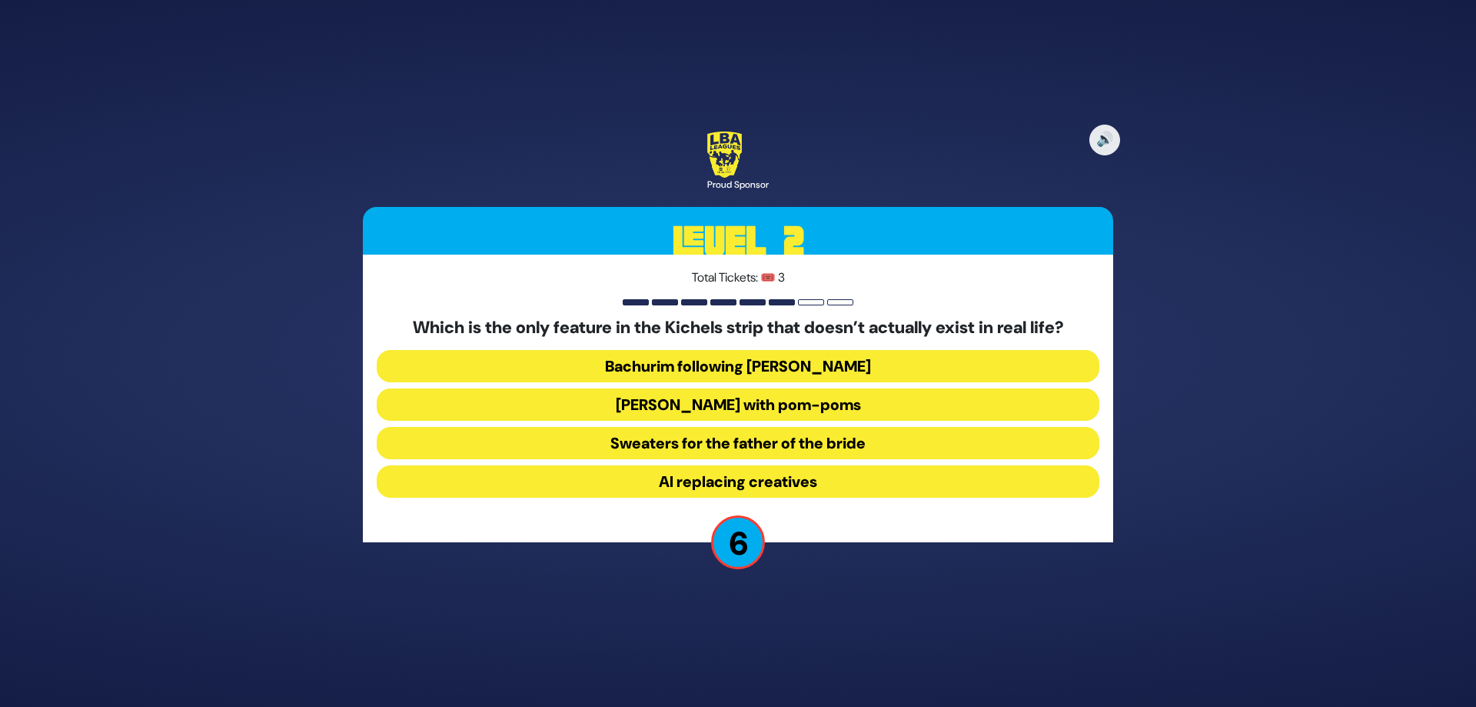
click at [632, 411] on button "Yarmulkes with pom-poms" at bounding box center [738, 404] width 723 height 32
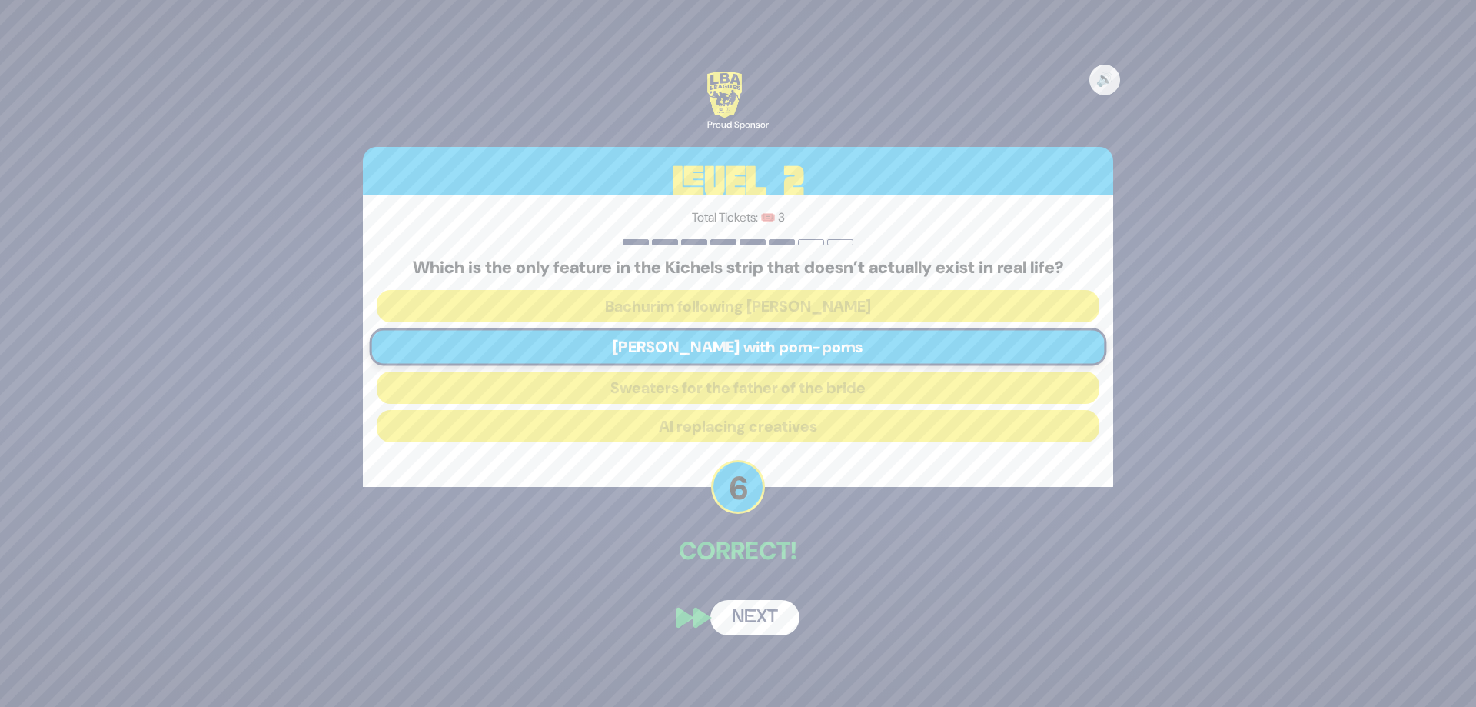
click at [755, 621] on button "Next" at bounding box center [754, 617] width 89 height 35
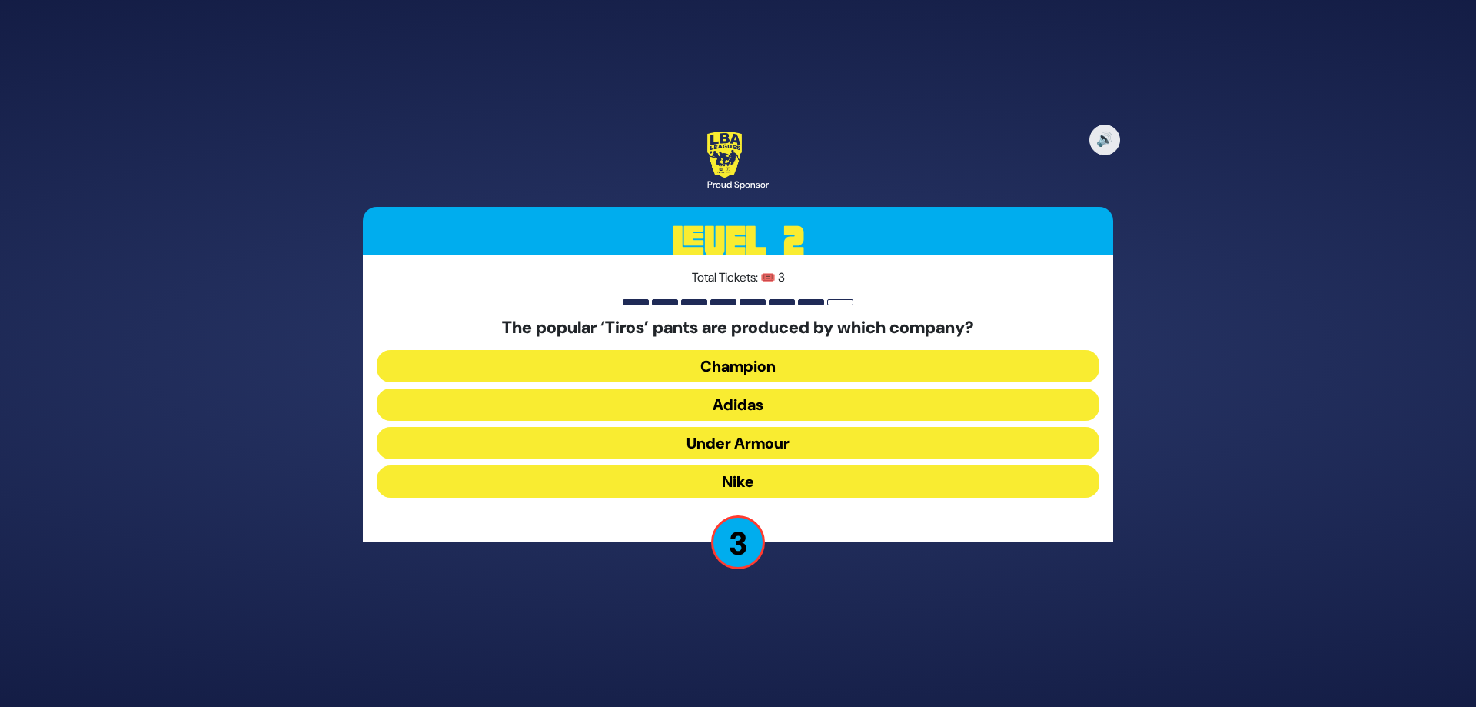
click at [660, 447] on button "Under Armour" at bounding box center [738, 443] width 723 height 32
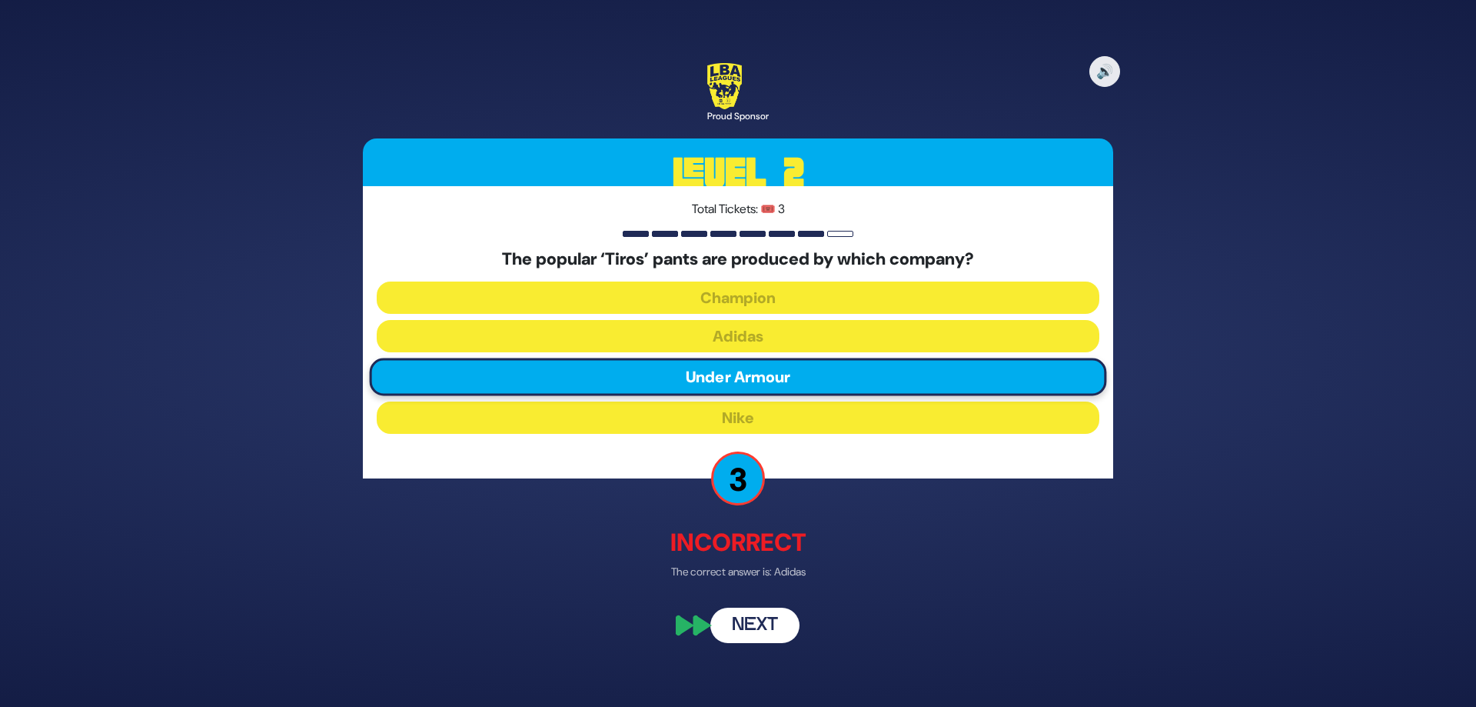
drag, startPoint x: 761, startPoint y: 623, endPoint x: 750, endPoint y: 617, distance: 12.4
click at [760, 624] on button "Next" at bounding box center [754, 625] width 89 height 35
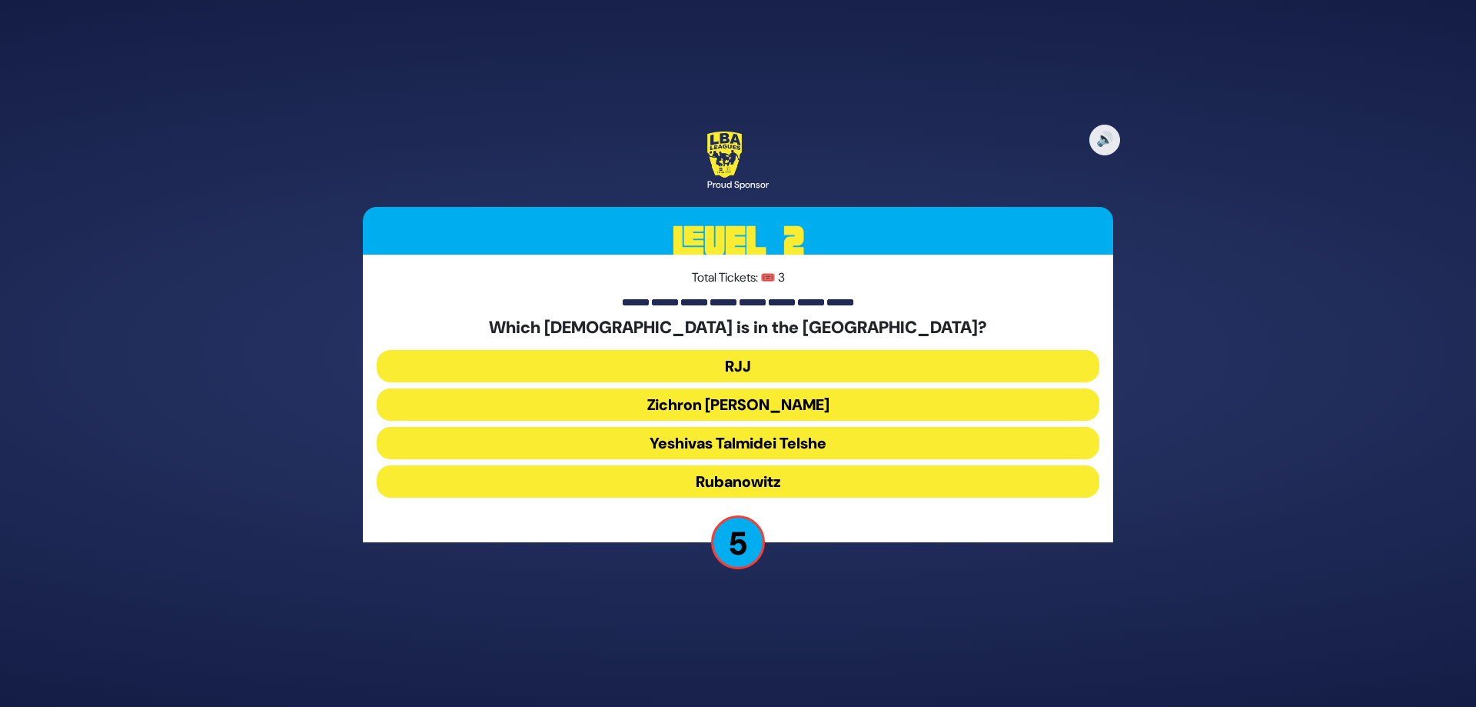
click at [628, 437] on button "Yeshivas Talmidei Telshe" at bounding box center [738, 443] width 723 height 32
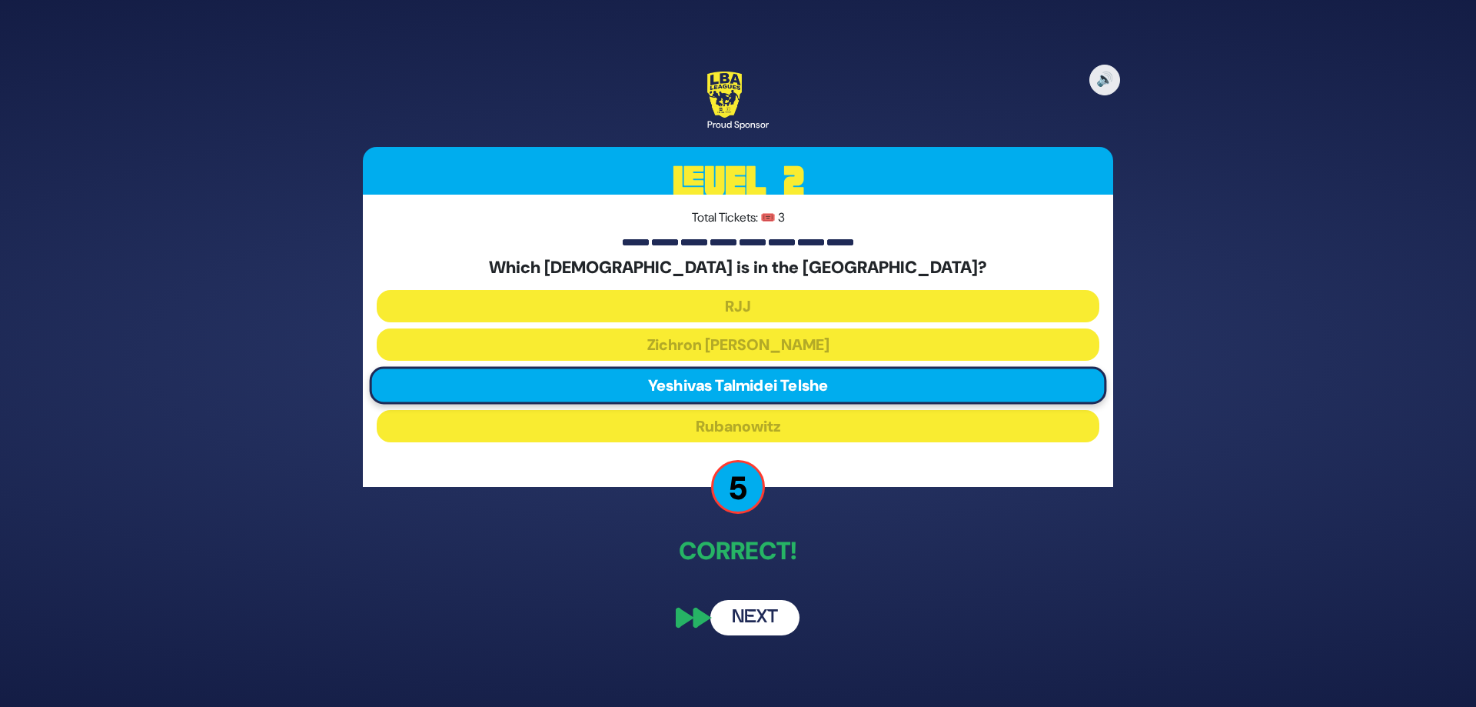
click at [725, 617] on button "Next" at bounding box center [754, 617] width 89 height 35
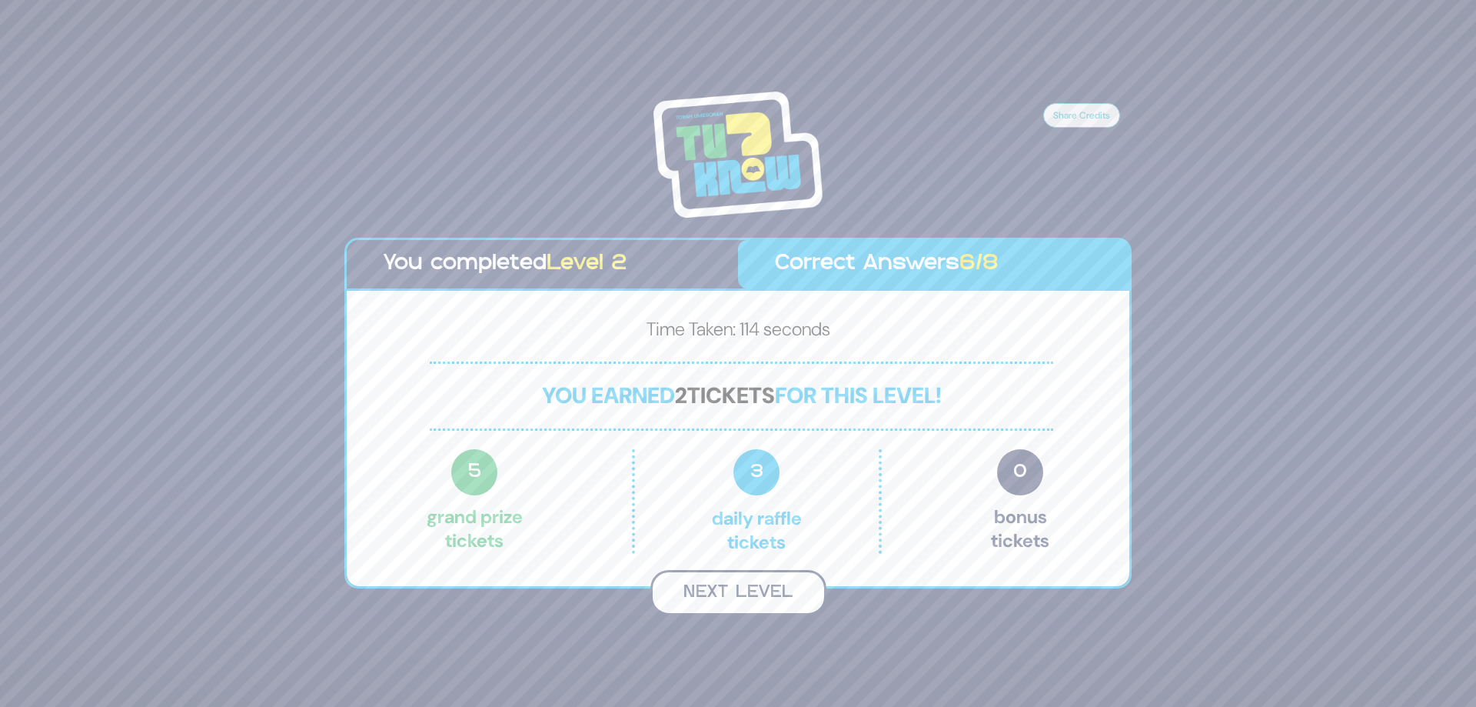
click at [706, 597] on button "Next Level" at bounding box center [738, 592] width 176 height 45
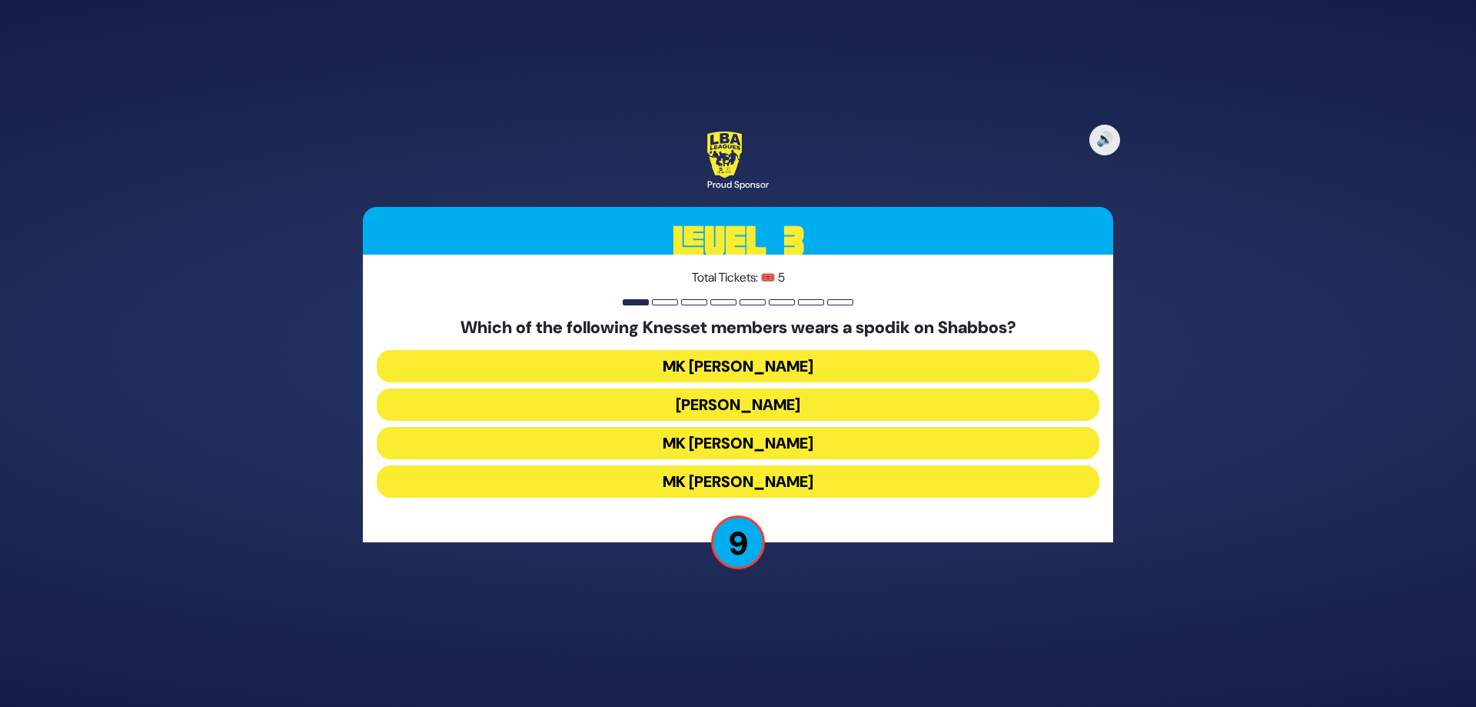
click at [714, 401] on button "MK Meir Porush" at bounding box center [738, 404] width 723 height 32
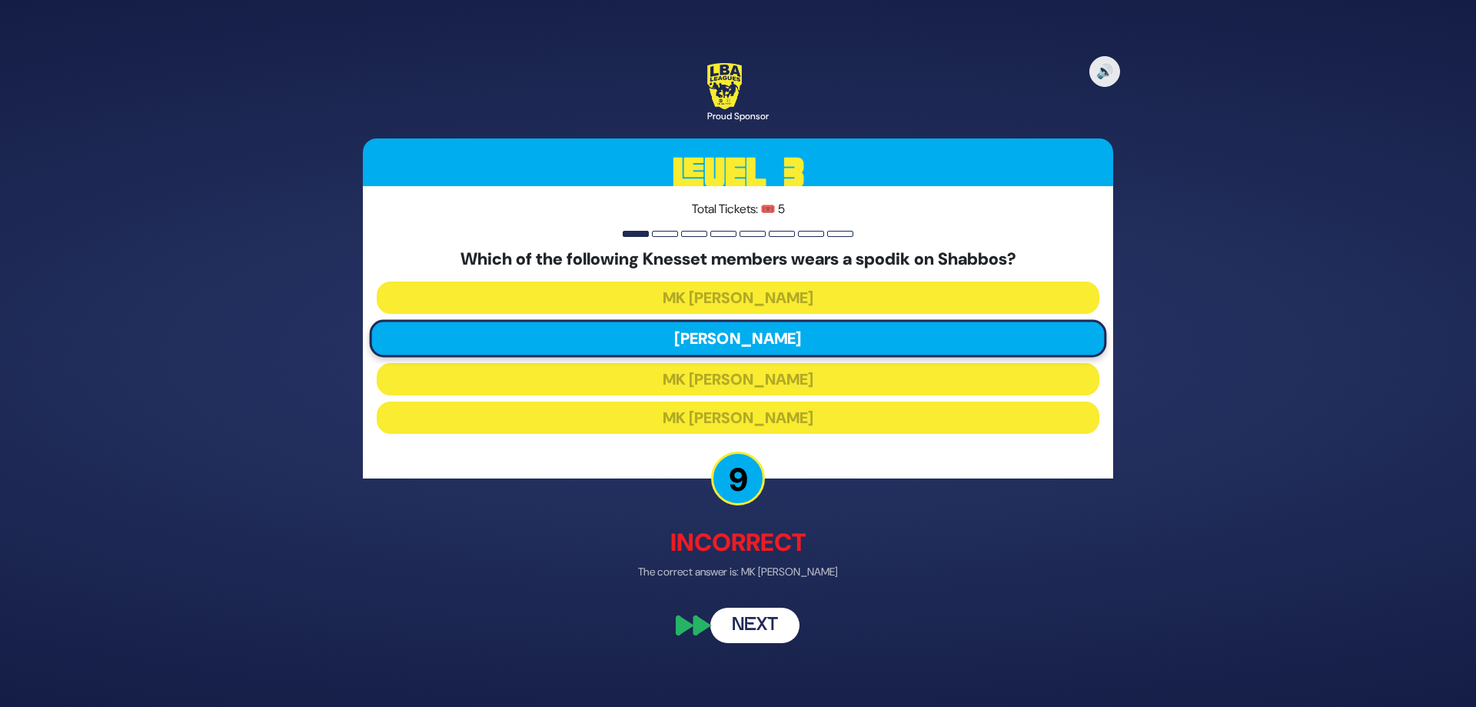
click at [755, 634] on button "Next" at bounding box center [754, 625] width 89 height 35
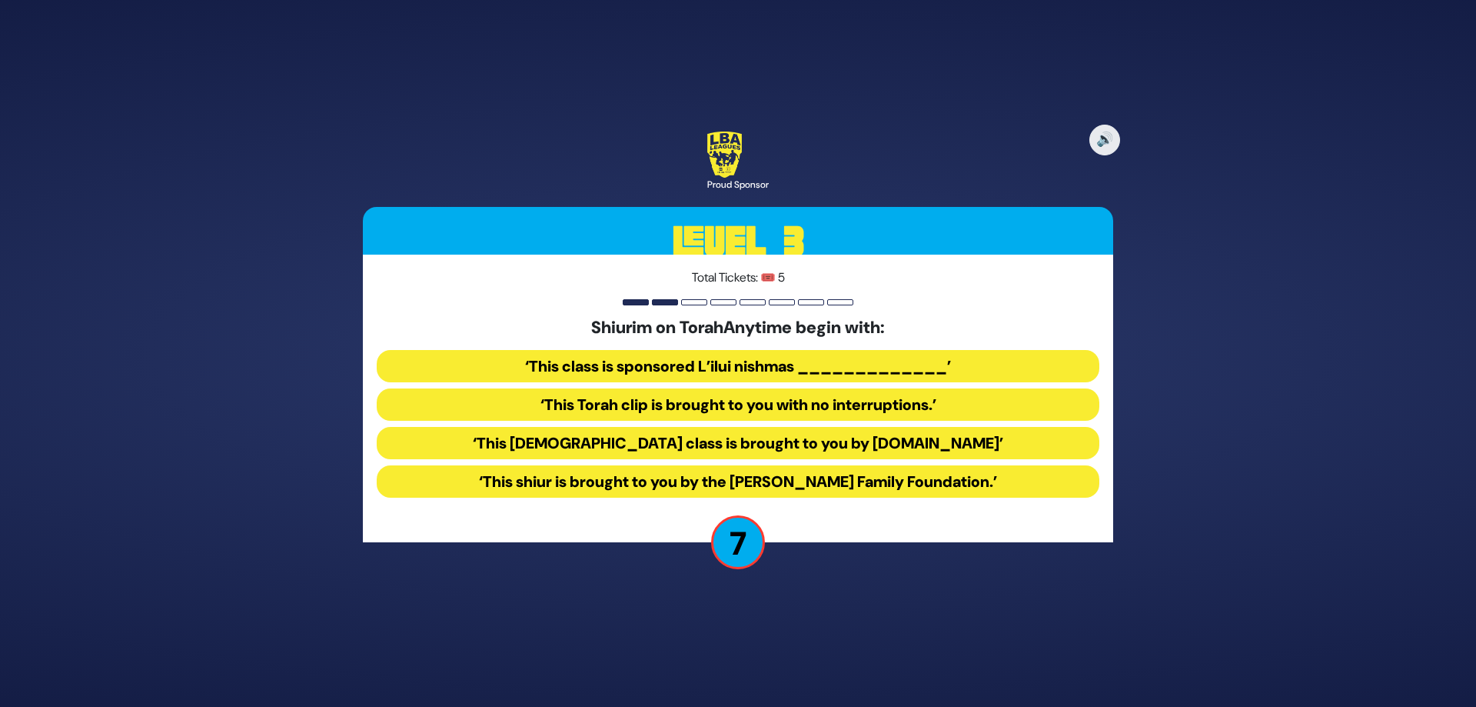
click at [627, 438] on button "‘This Torah class is brought to you by TorahAnytime.com’" at bounding box center [738, 443] width 723 height 32
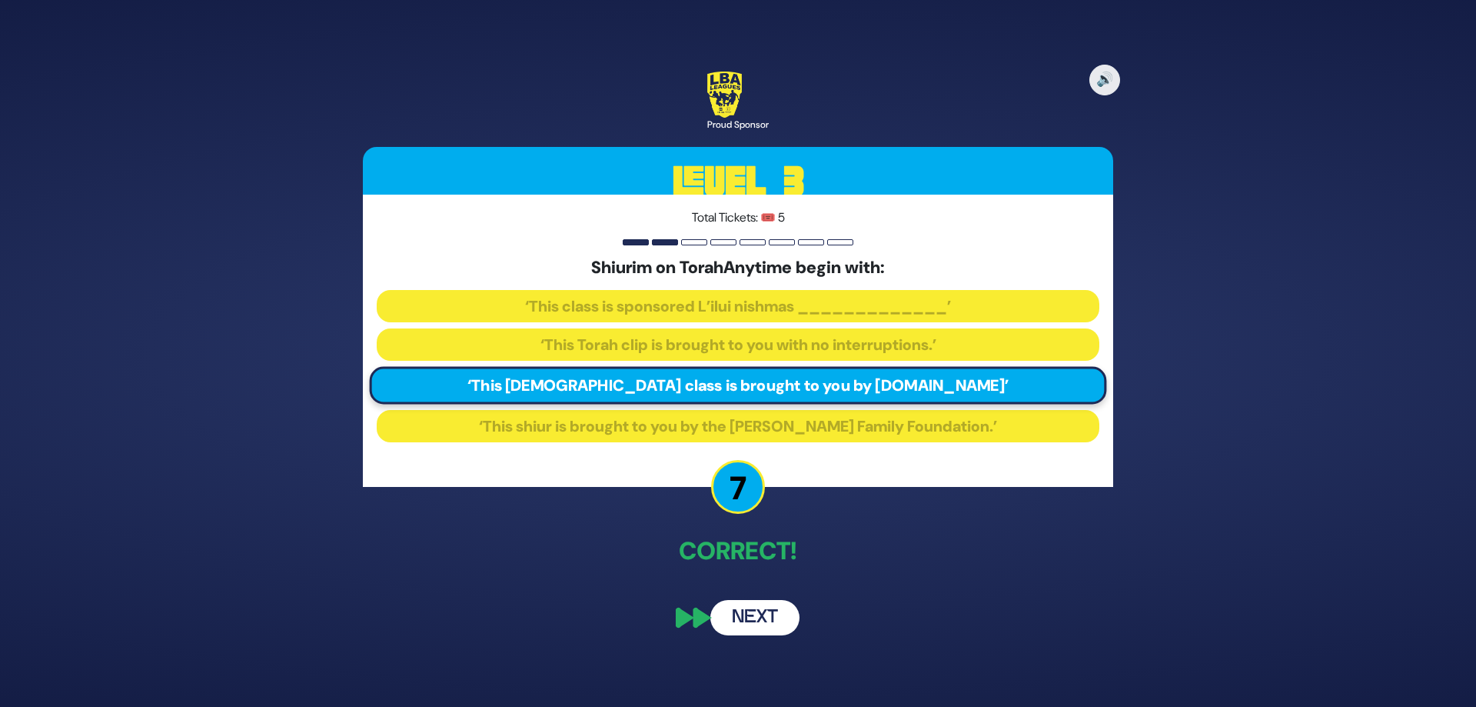
click at [753, 620] on button "Next" at bounding box center [754, 617] width 89 height 35
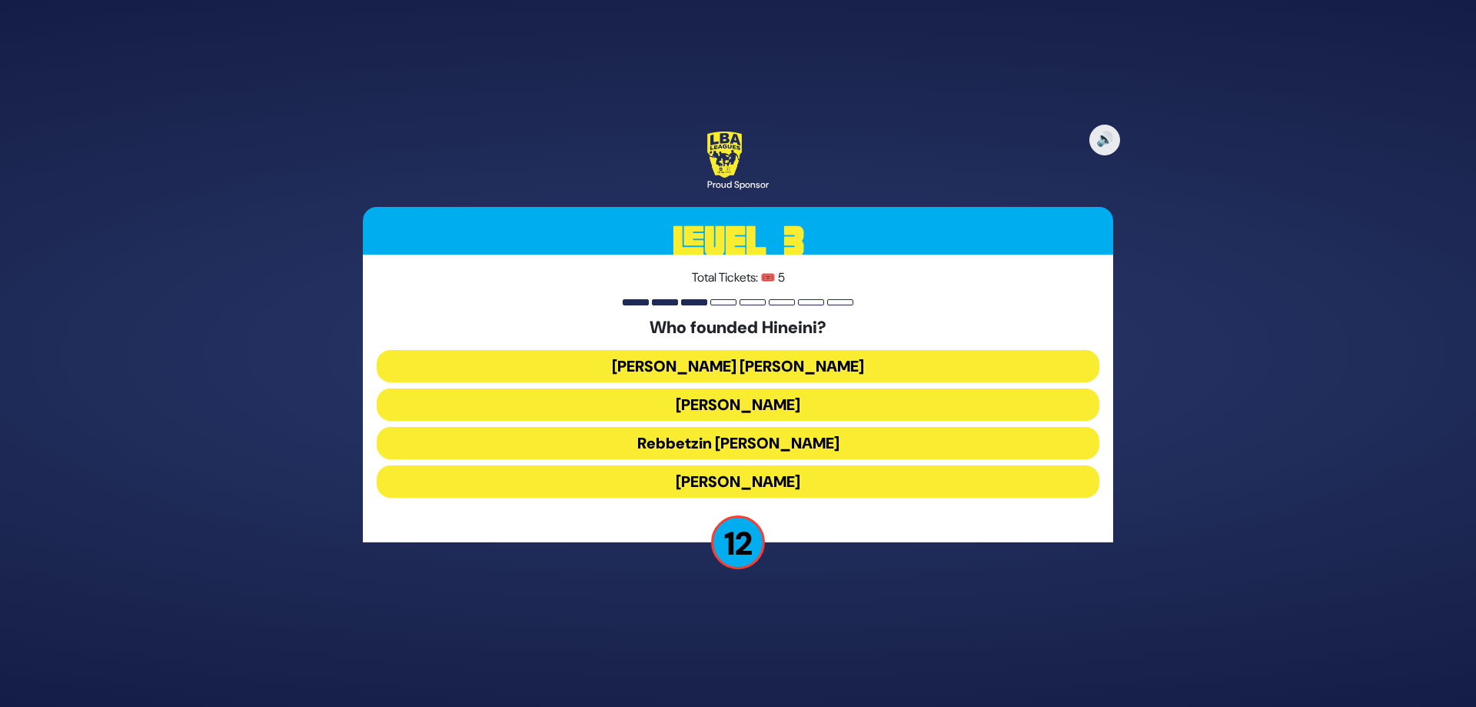
click at [627, 404] on button "Rebbetzin Esther Jungreis" at bounding box center [738, 404] width 723 height 32
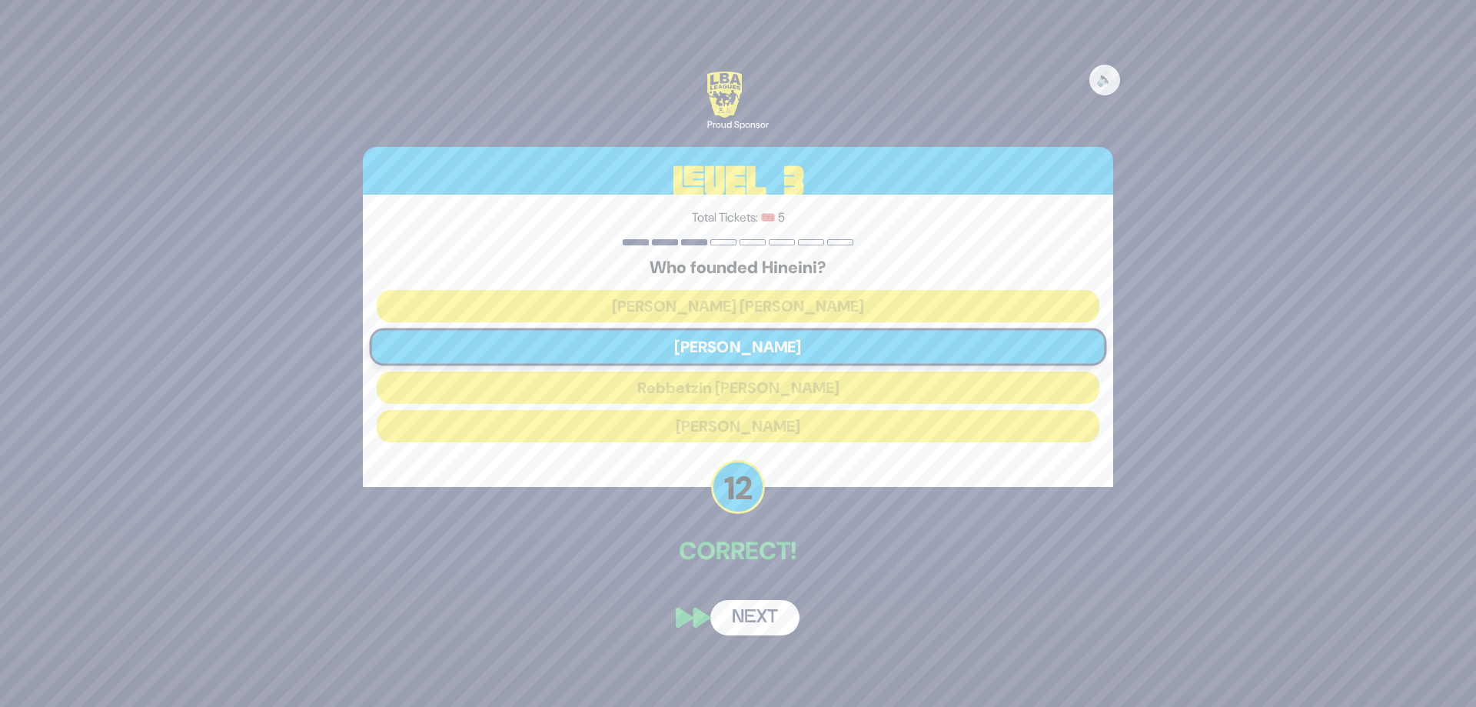
click at [729, 615] on button "Next" at bounding box center [754, 617] width 89 height 35
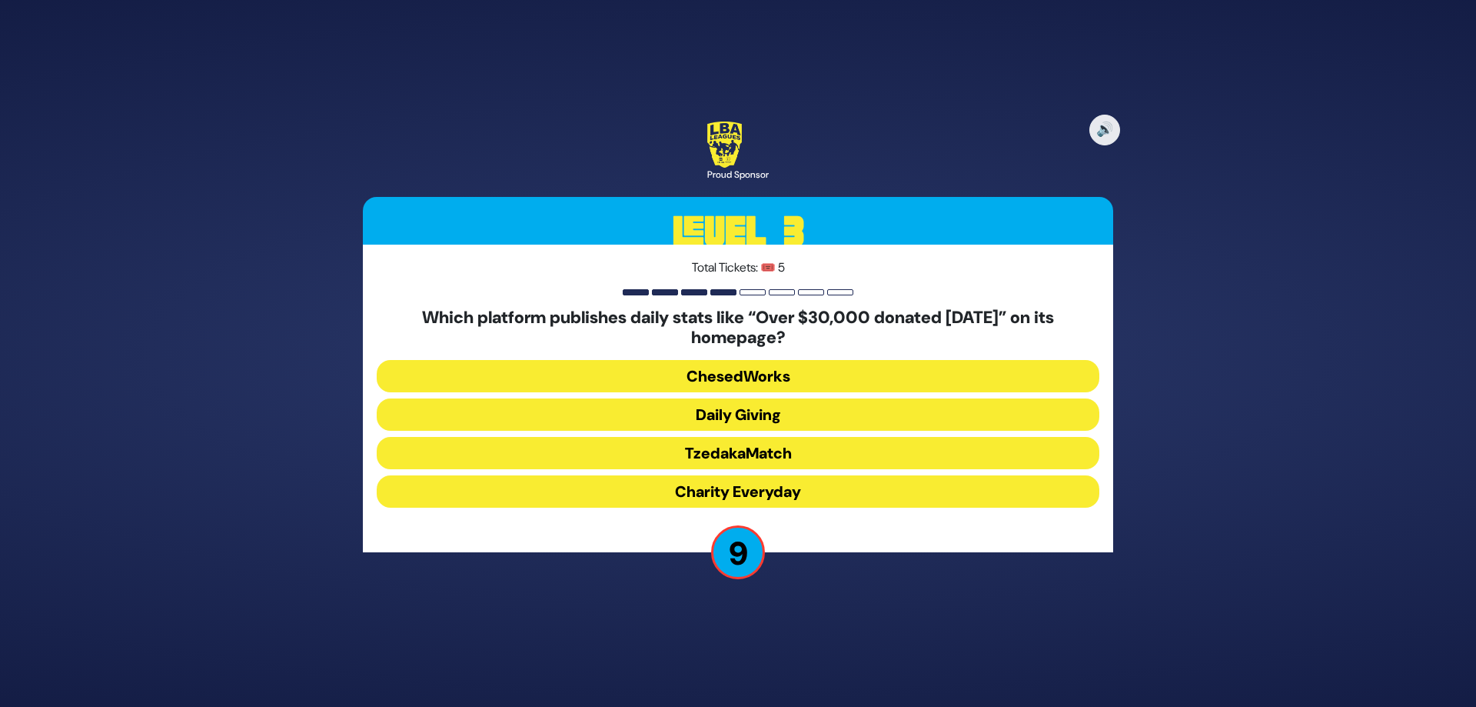
click at [630, 419] on button "Daily Giving" at bounding box center [738, 414] width 723 height 32
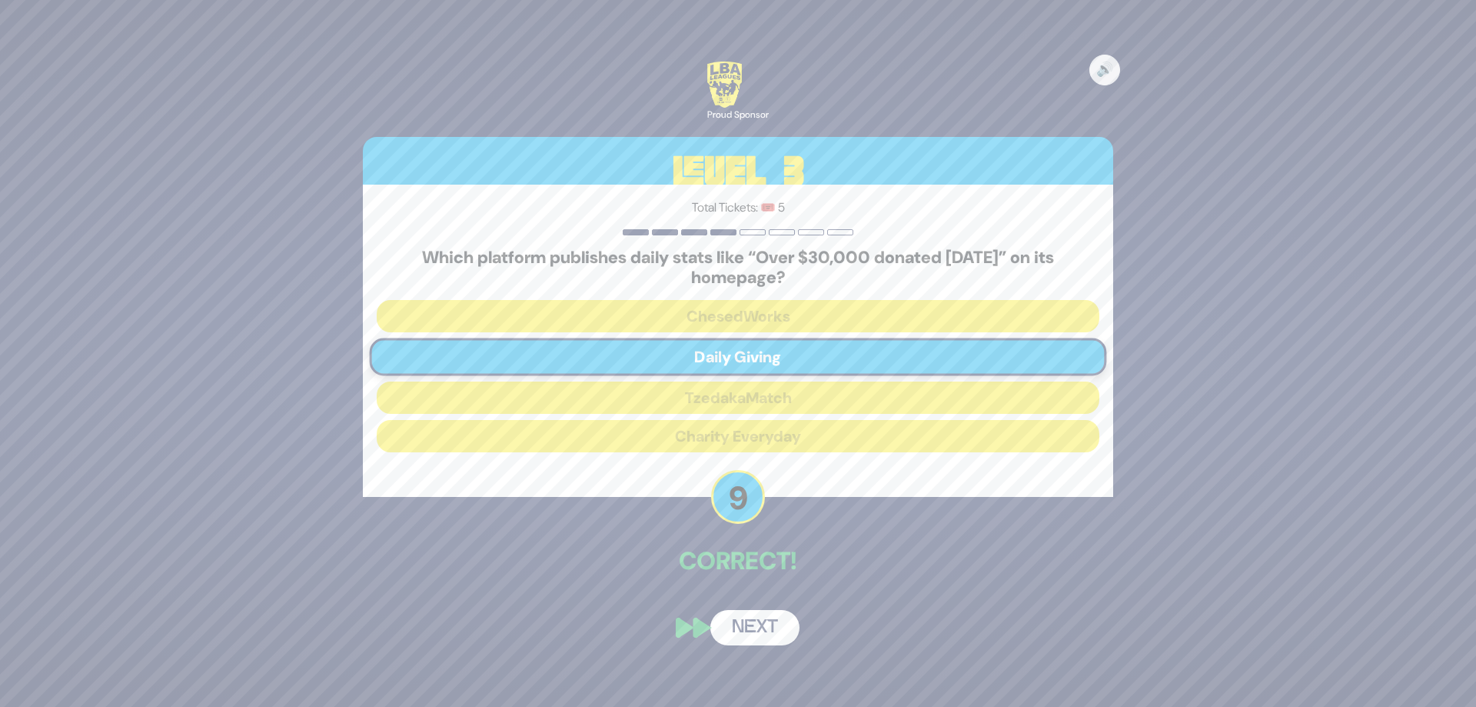
click at [735, 623] on button "Next" at bounding box center [754, 627] width 89 height 35
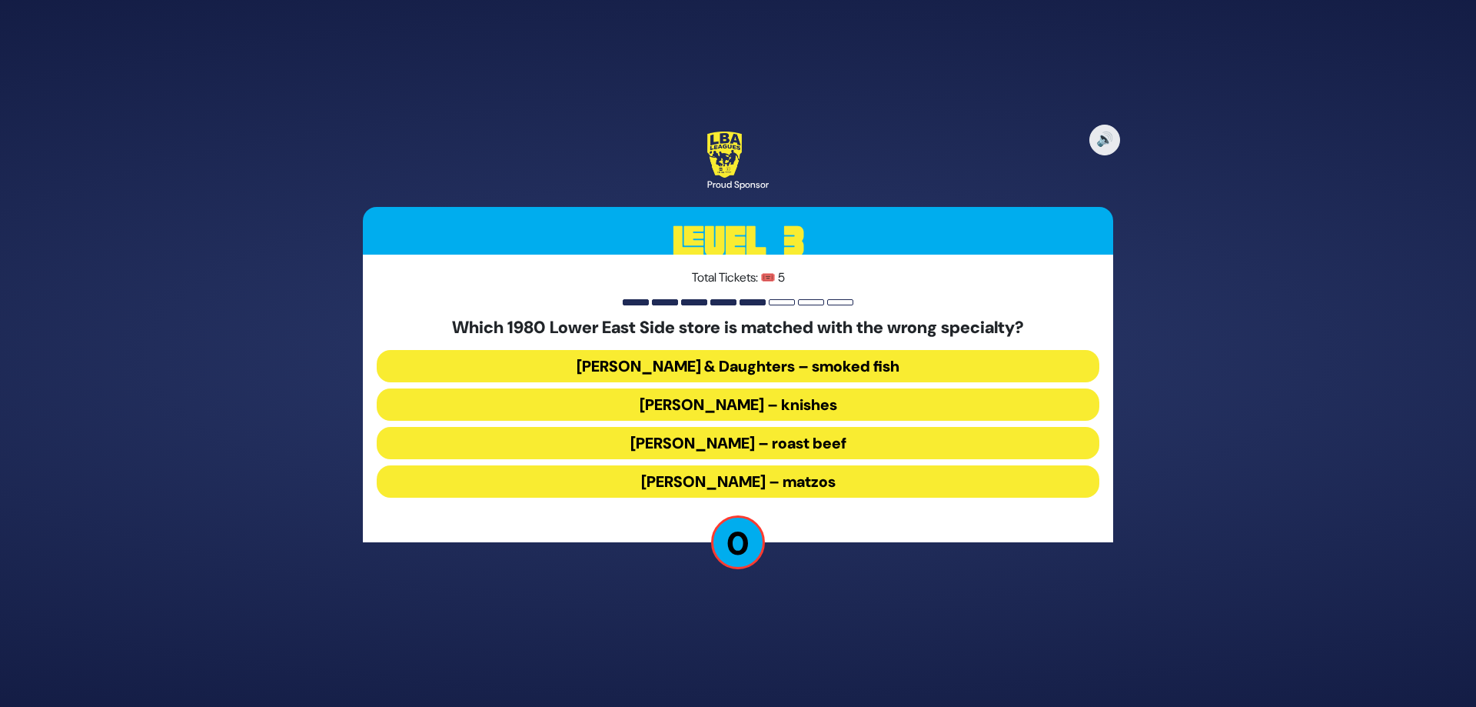
click at [655, 446] on button "Ratner’s – roast beef" at bounding box center [738, 443] width 723 height 32
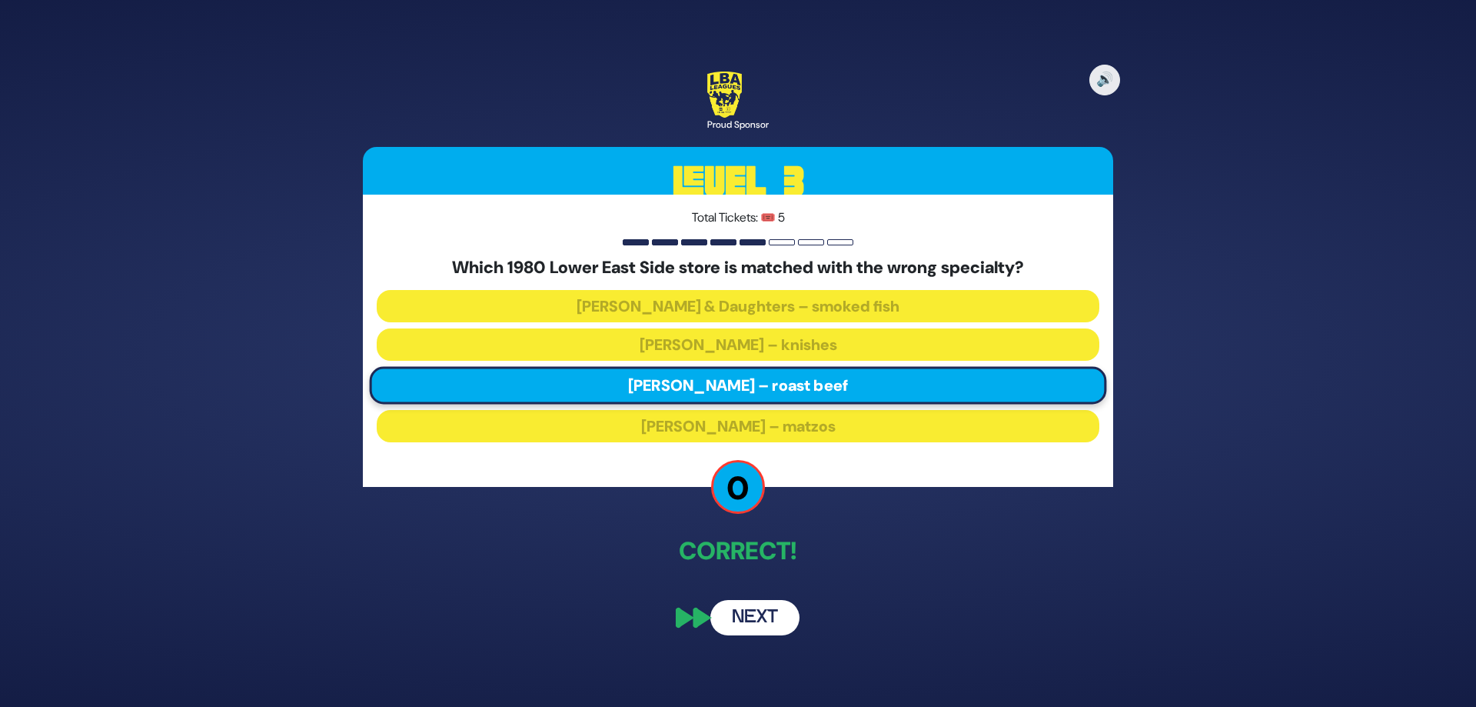
click at [743, 617] on button "Next" at bounding box center [754, 617] width 89 height 35
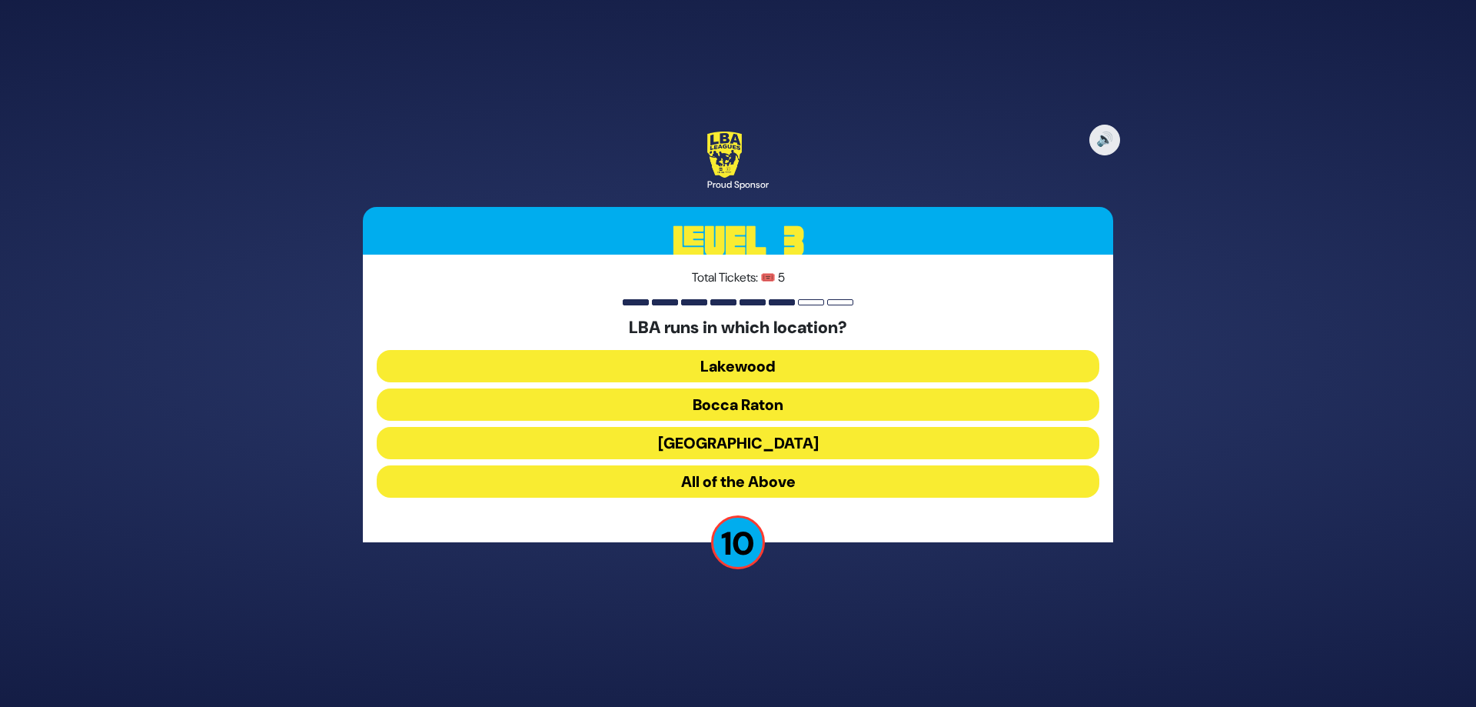
click at [606, 477] on button "All of the Above" at bounding box center [738, 481] width 723 height 32
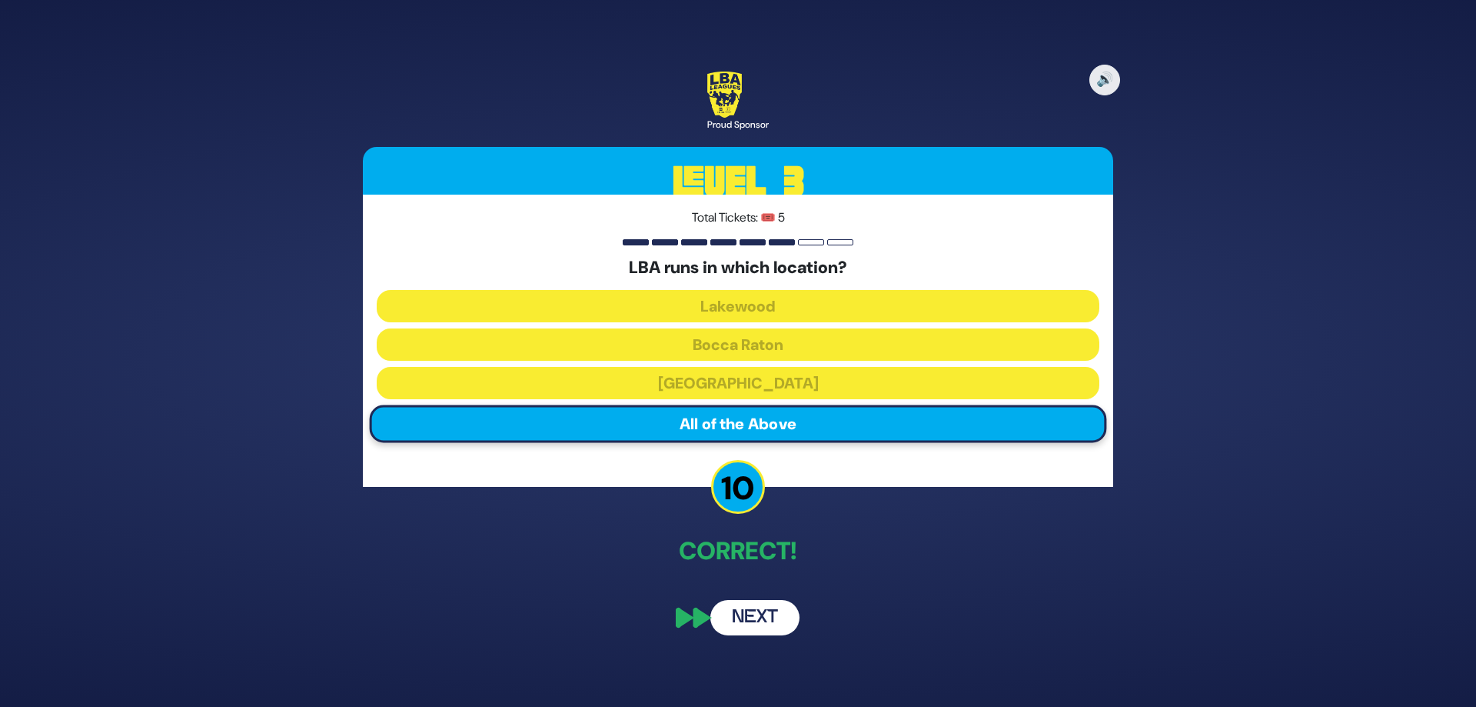
click at [767, 606] on button "Next" at bounding box center [754, 617] width 89 height 35
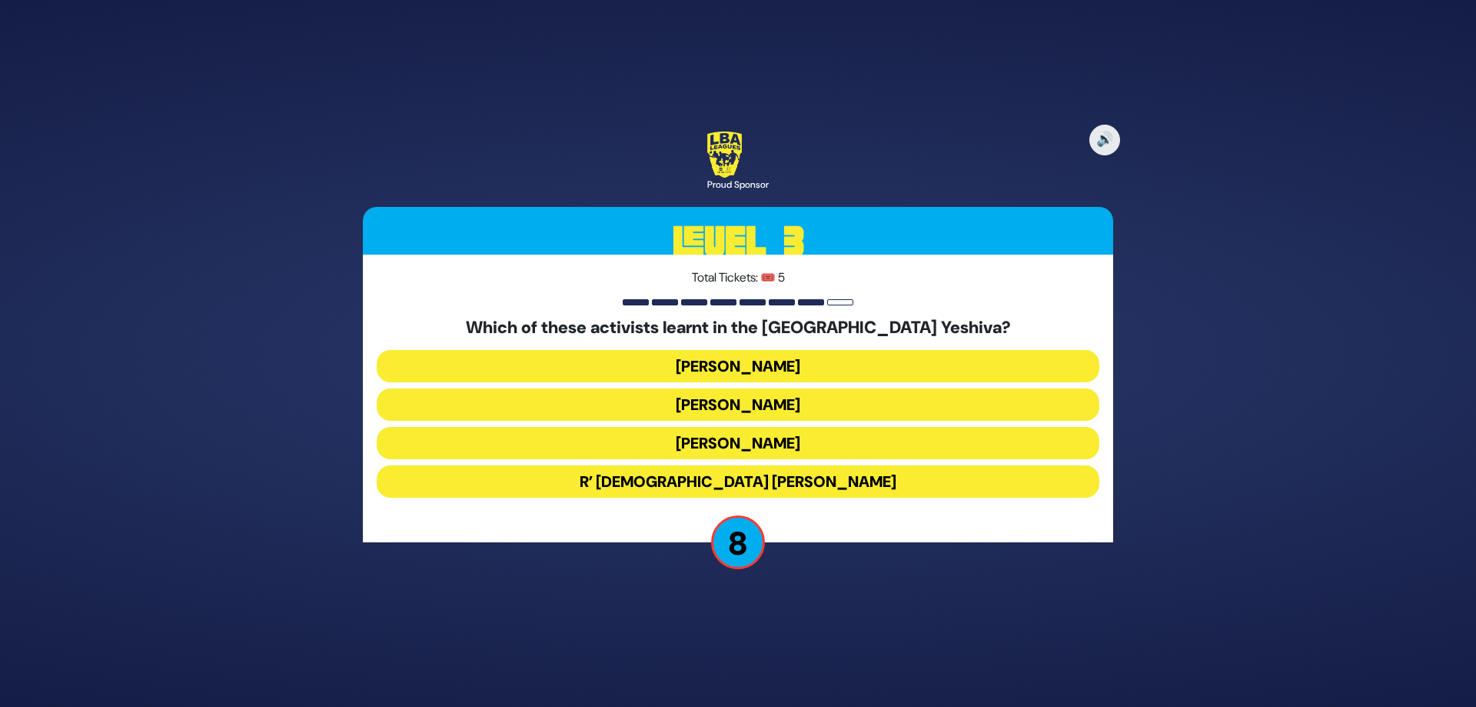
click at [601, 404] on button "Malcolm Hoenline" at bounding box center [738, 404] width 723 height 32
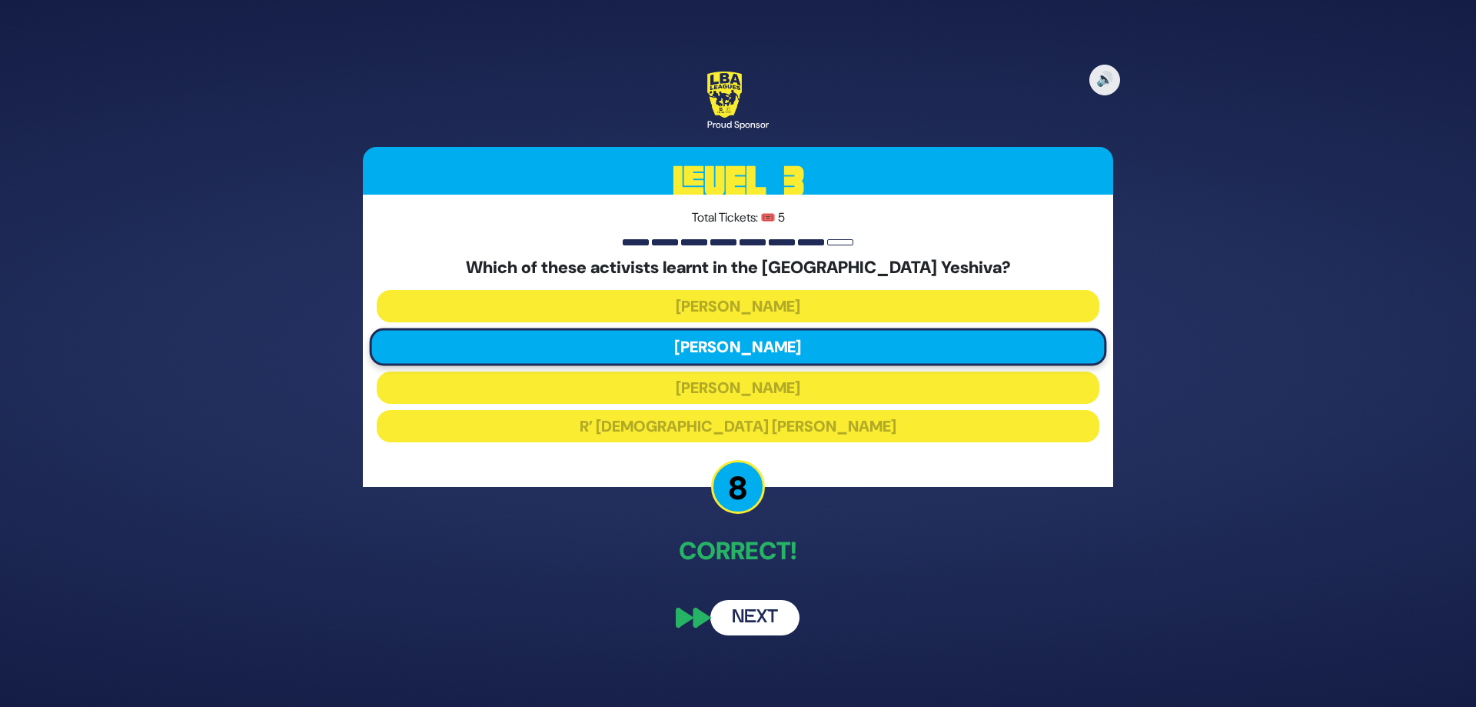
click at [749, 622] on button "Next" at bounding box center [754, 617] width 89 height 35
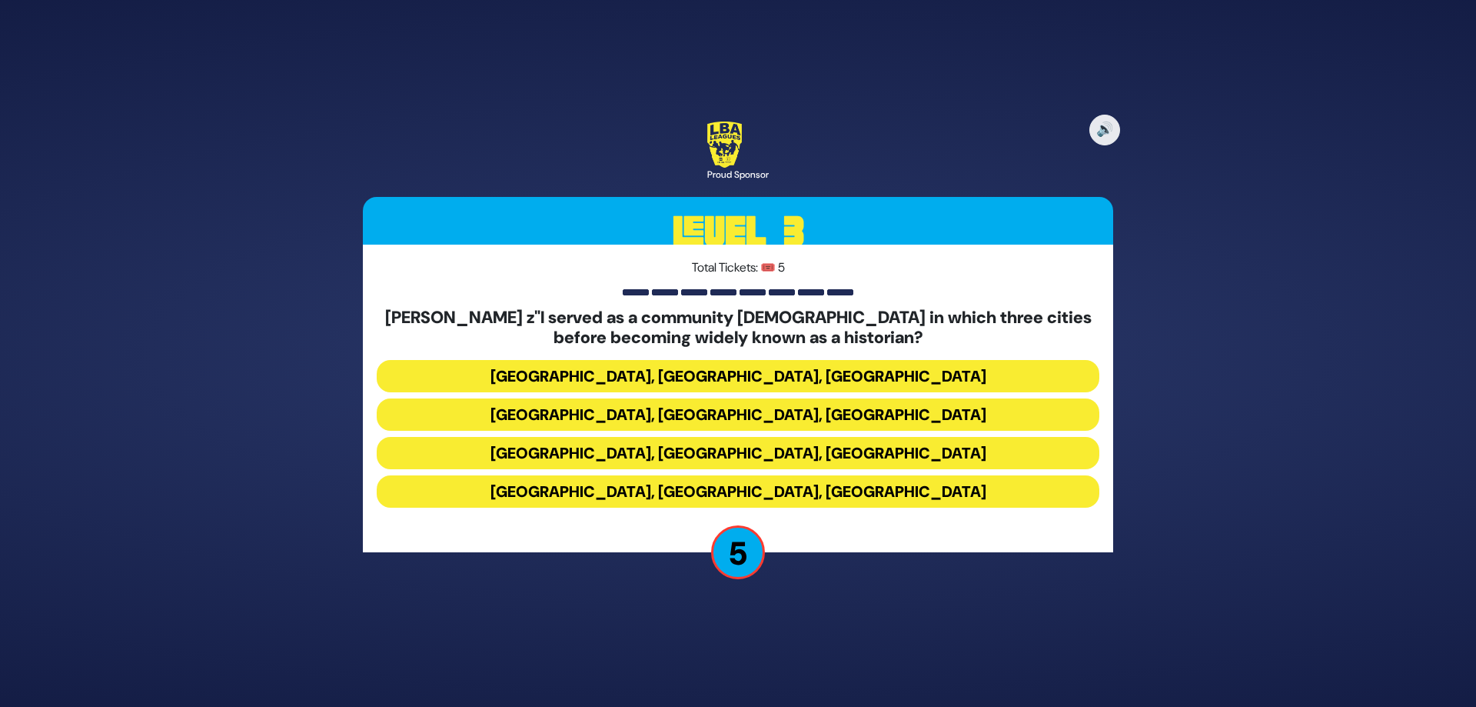
click at [678, 375] on button "Miami, Chicago, Monsey" at bounding box center [738, 376] width 723 height 32
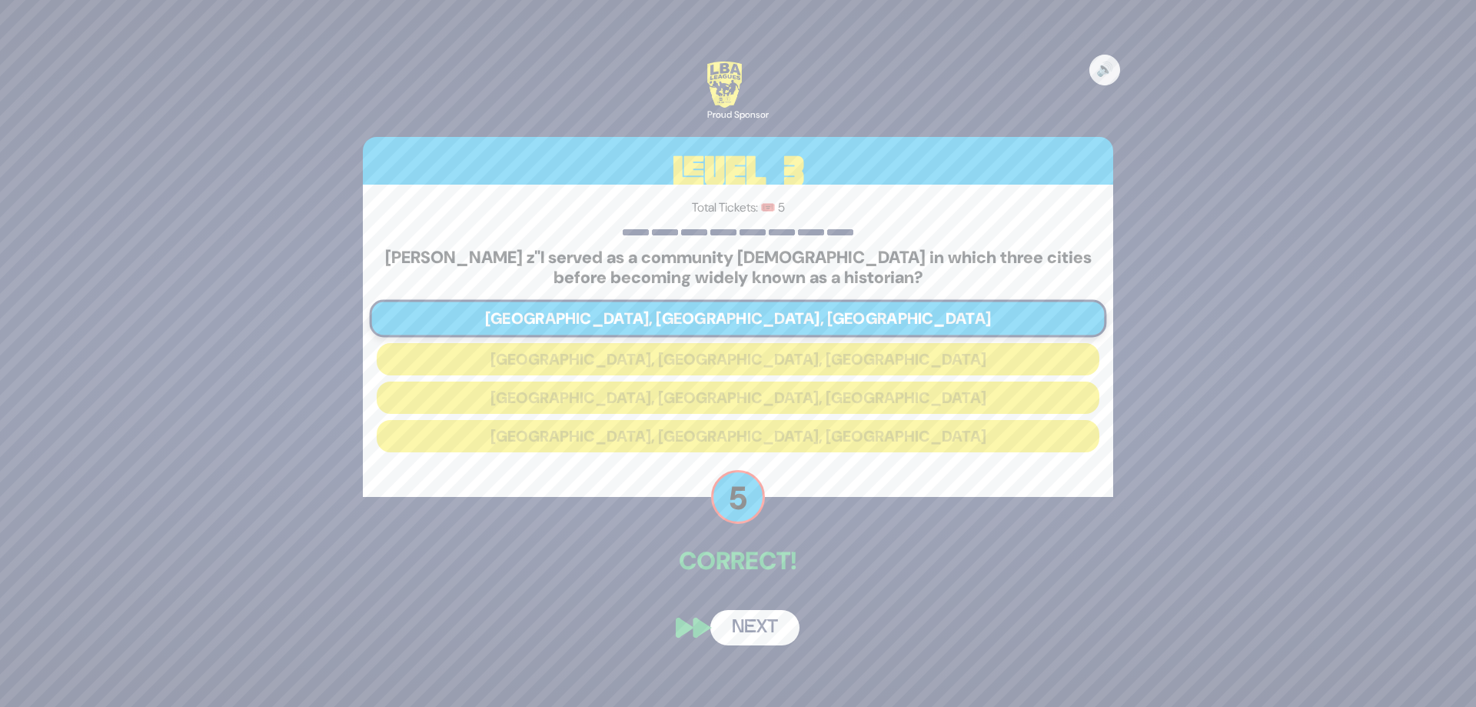
click at [750, 637] on button "Next" at bounding box center [754, 627] width 89 height 35
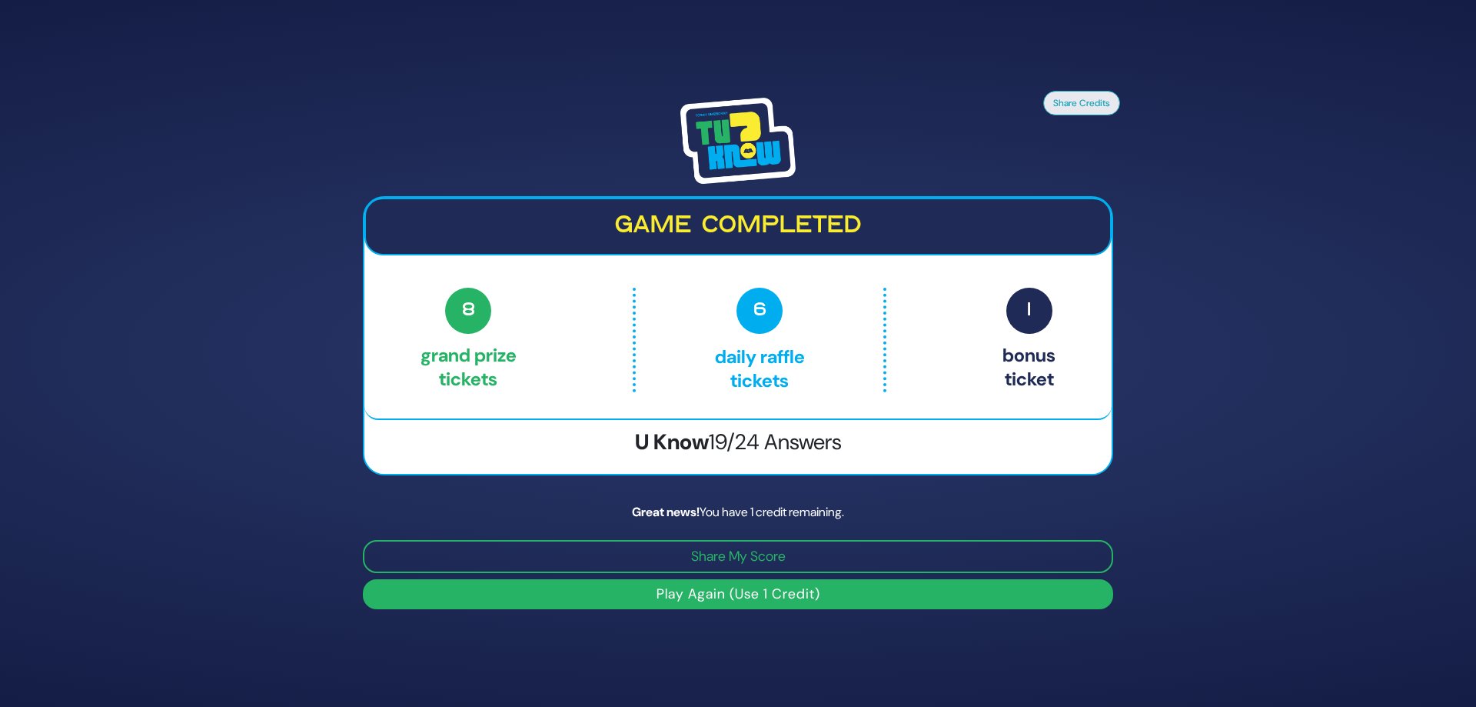
click at [685, 598] on button "Play Again (Use 1 Credit)" at bounding box center [738, 594] width 750 height 30
click at [710, 592] on button "Play Again (Use 1 Credit)" at bounding box center [738, 594] width 750 height 30
click at [767, 599] on button "Play Again (Use 1 Credit)" at bounding box center [738, 594] width 750 height 30
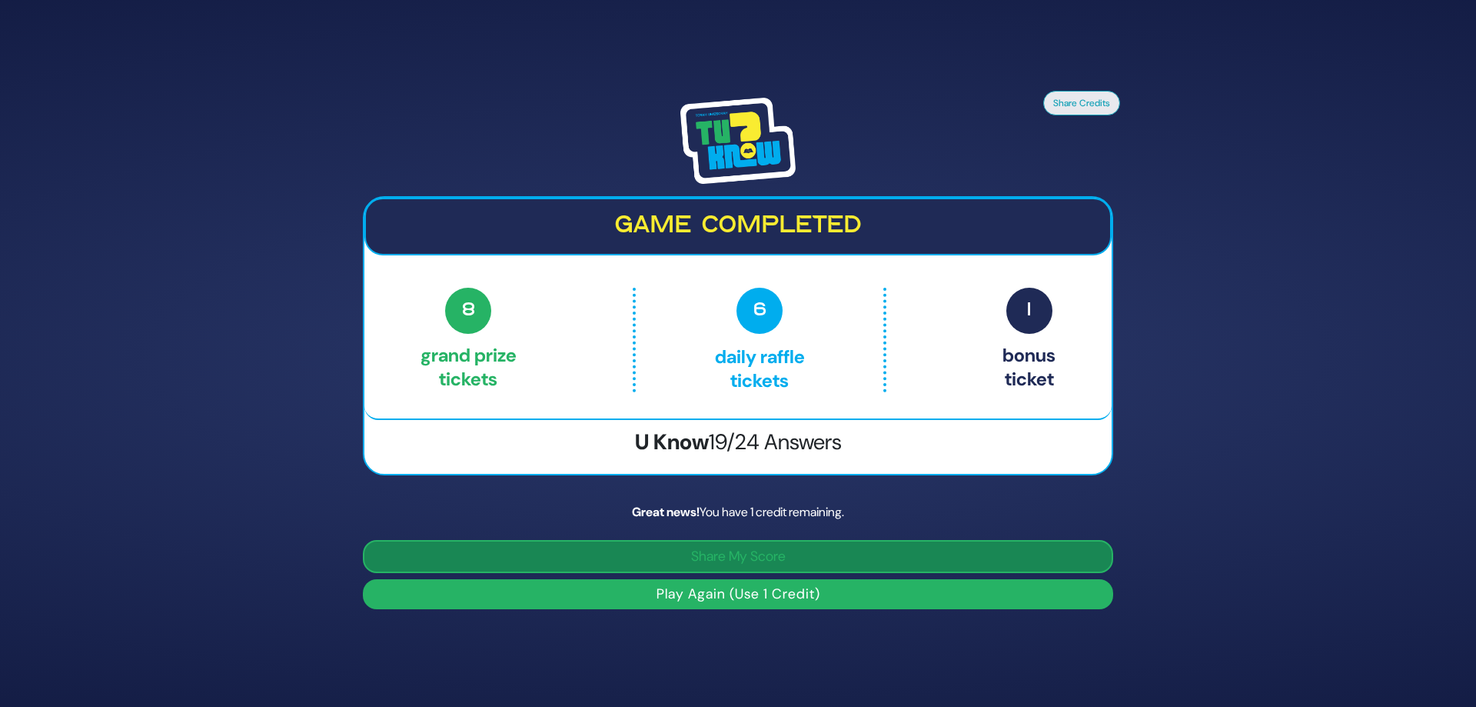
click at [620, 552] on button "Share My Score" at bounding box center [738, 556] width 750 height 33
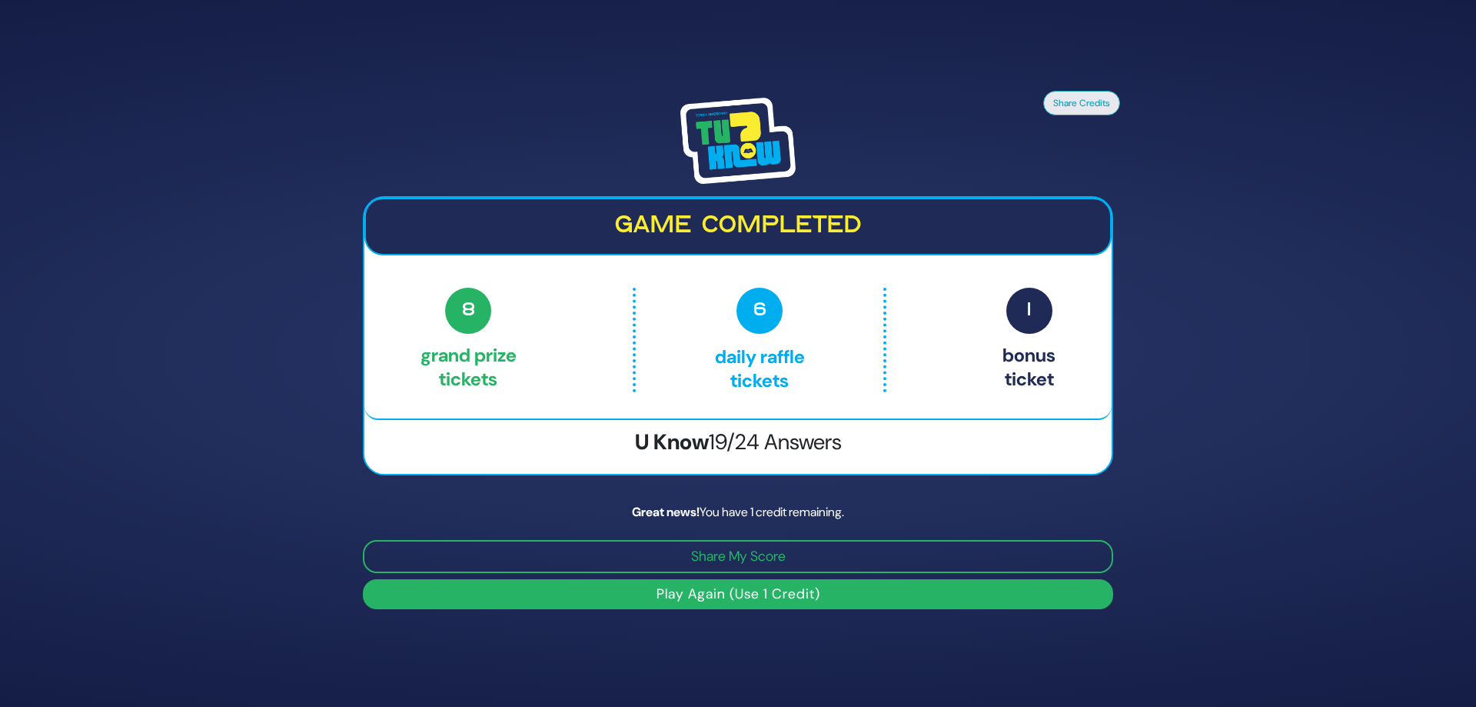
click at [714, 590] on button "Play Again (Use 1 Credit)" at bounding box center [738, 594] width 750 height 30
click at [785, 507] on div "Great news! You have 1 credit remaining." at bounding box center [738, 512] width 750 height 18
click at [745, 599] on button "Play Again (Use 1 Credit)" at bounding box center [738, 594] width 750 height 30
drag, startPoint x: 740, startPoint y: 313, endPoint x: 737, endPoint y: 328, distance: 14.9
click at [739, 313] on p "6 Daily Raffle tickets" at bounding box center [759, 340] width 183 height 105
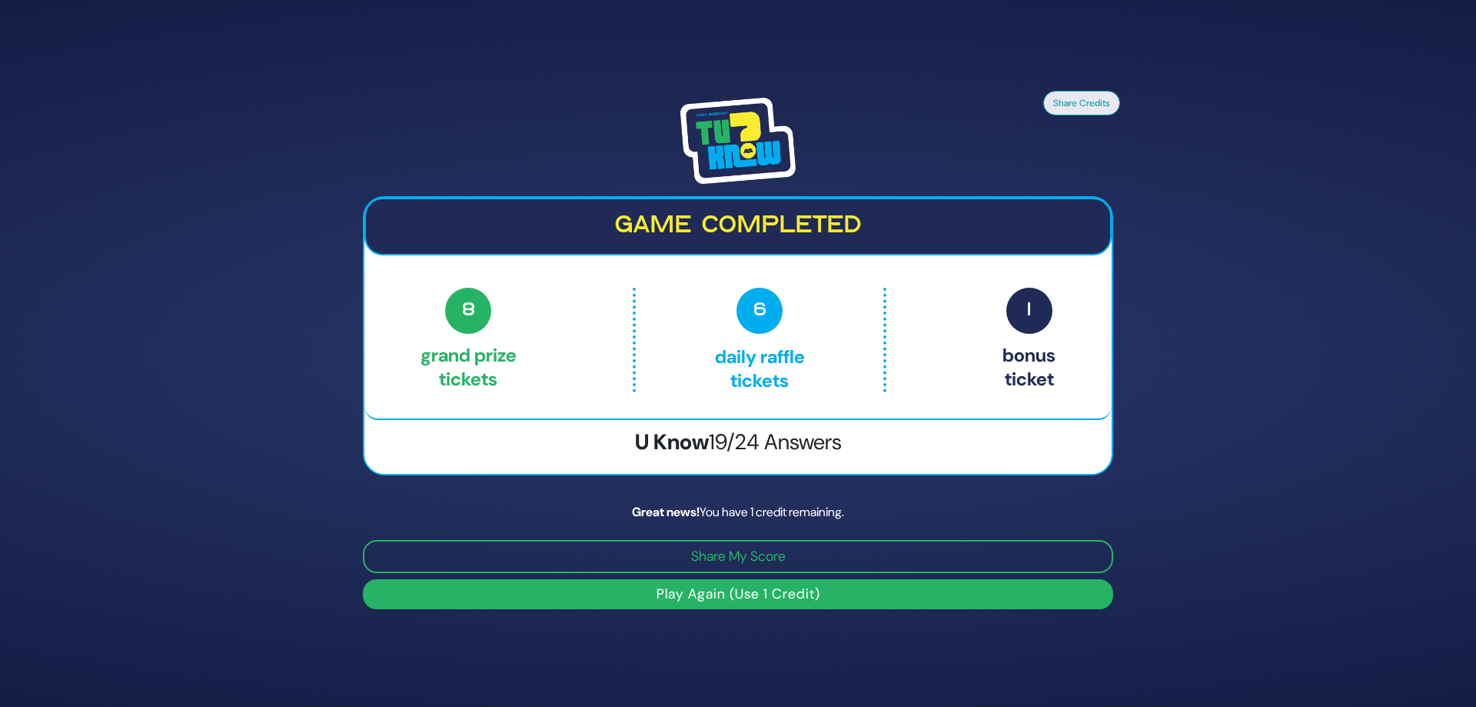
click at [737, 516] on div "Great news! You have 1 credit remaining." at bounding box center [738, 512] width 750 height 18
drag, startPoint x: 687, startPoint y: 587, endPoint x: 673, endPoint y: 594, distance: 15.8
click at [673, 594] on button "Play Again (Use 1 Credit)" at bounding box center [738, 594] width 750 height 30
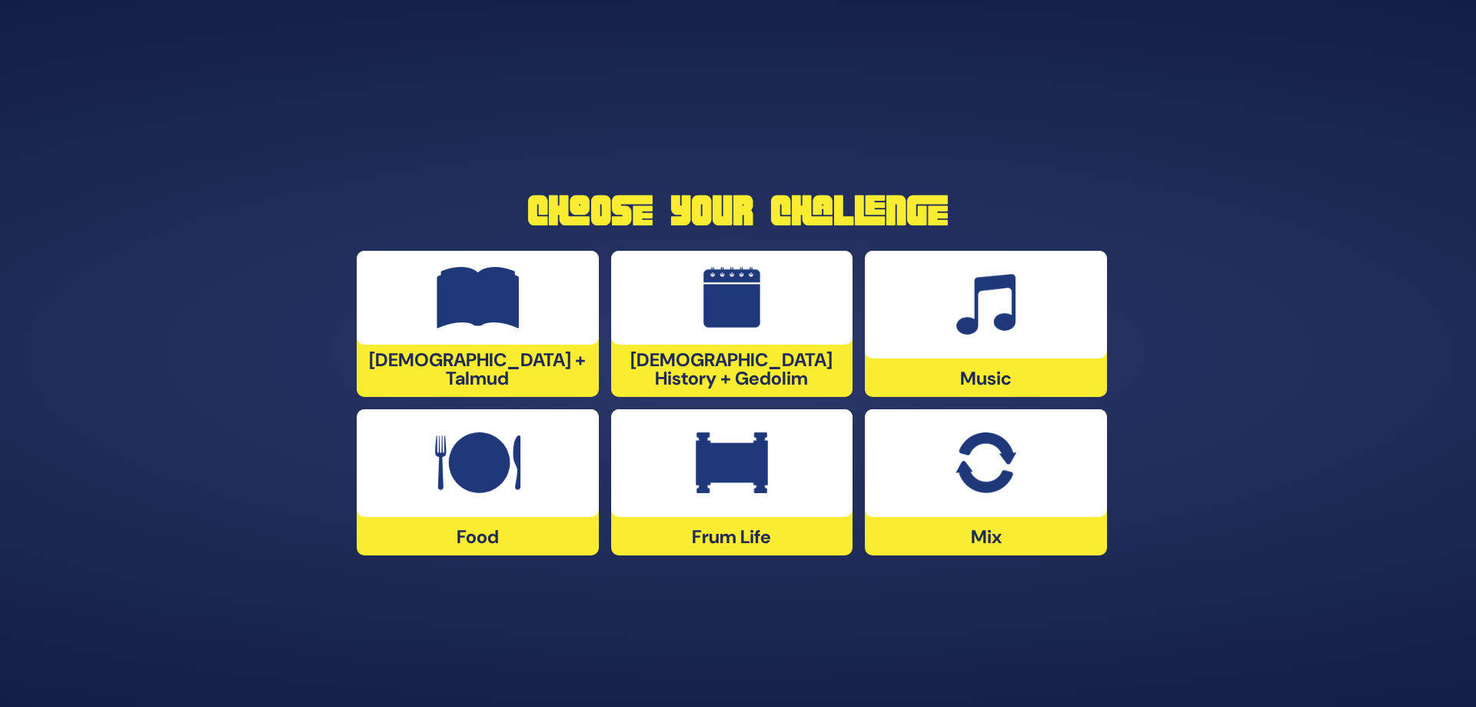
click at [739, 301] on img at bounding box center [732, 298] width 58 height 62
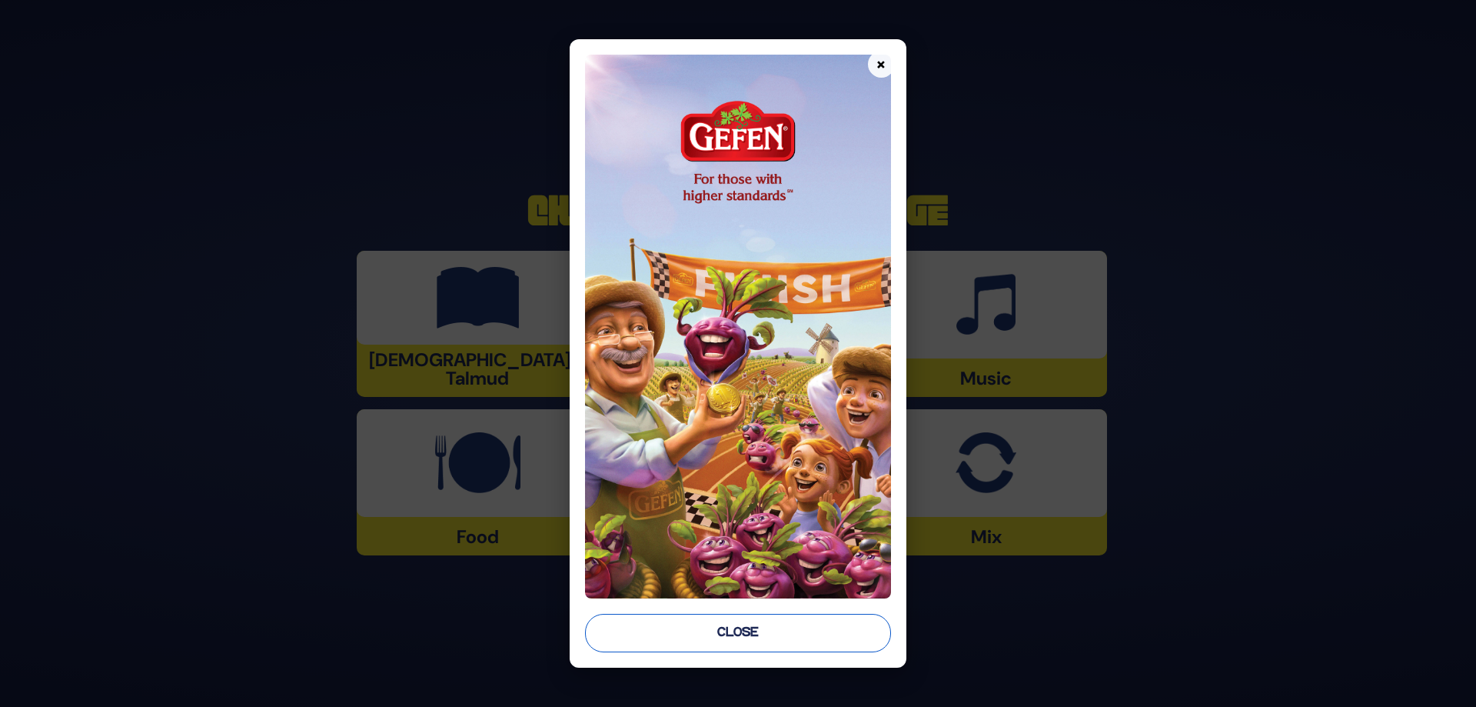
click at [725, 625] on button "Close" at bounding box center [738, 633] width 306 height 38
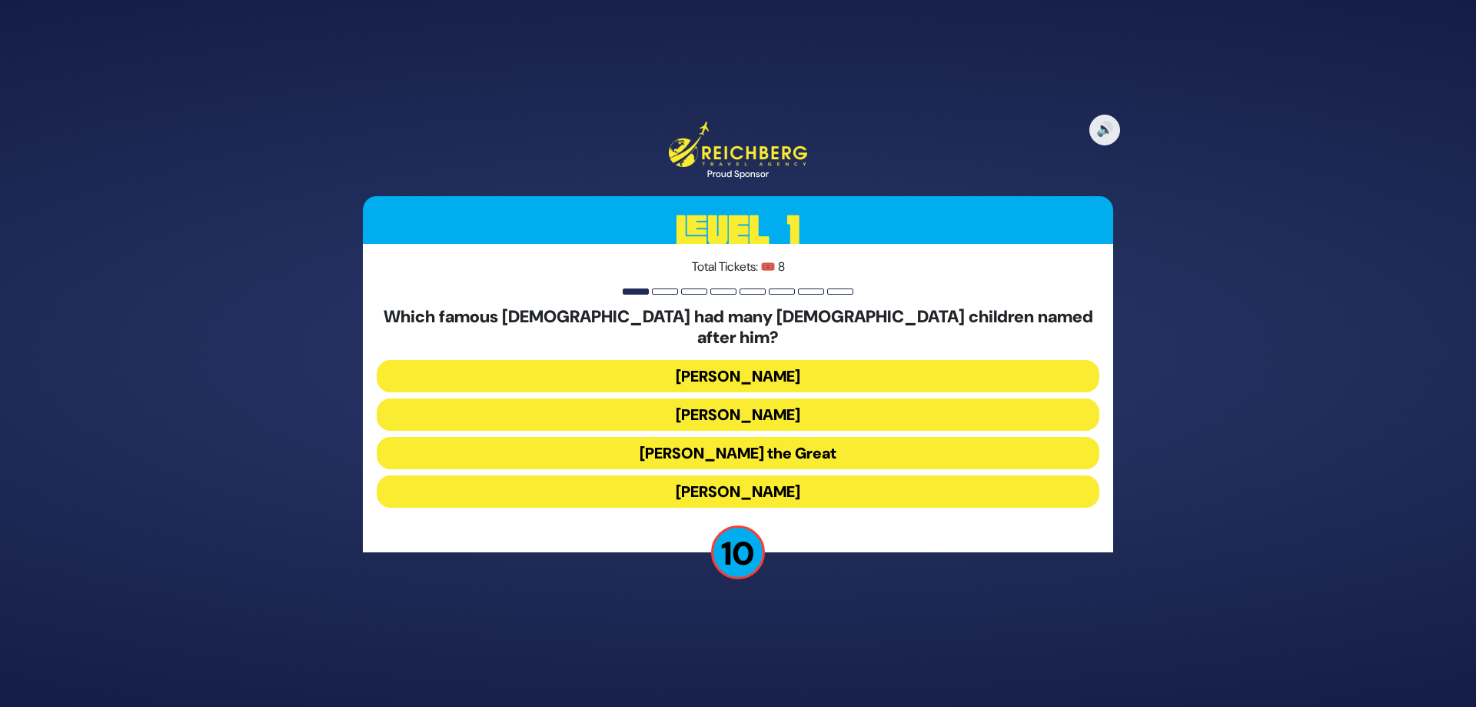
click at [626, 447] on button "[PERSON_NAME] the Great" at bounding box center [738, 453] width 723 height 32
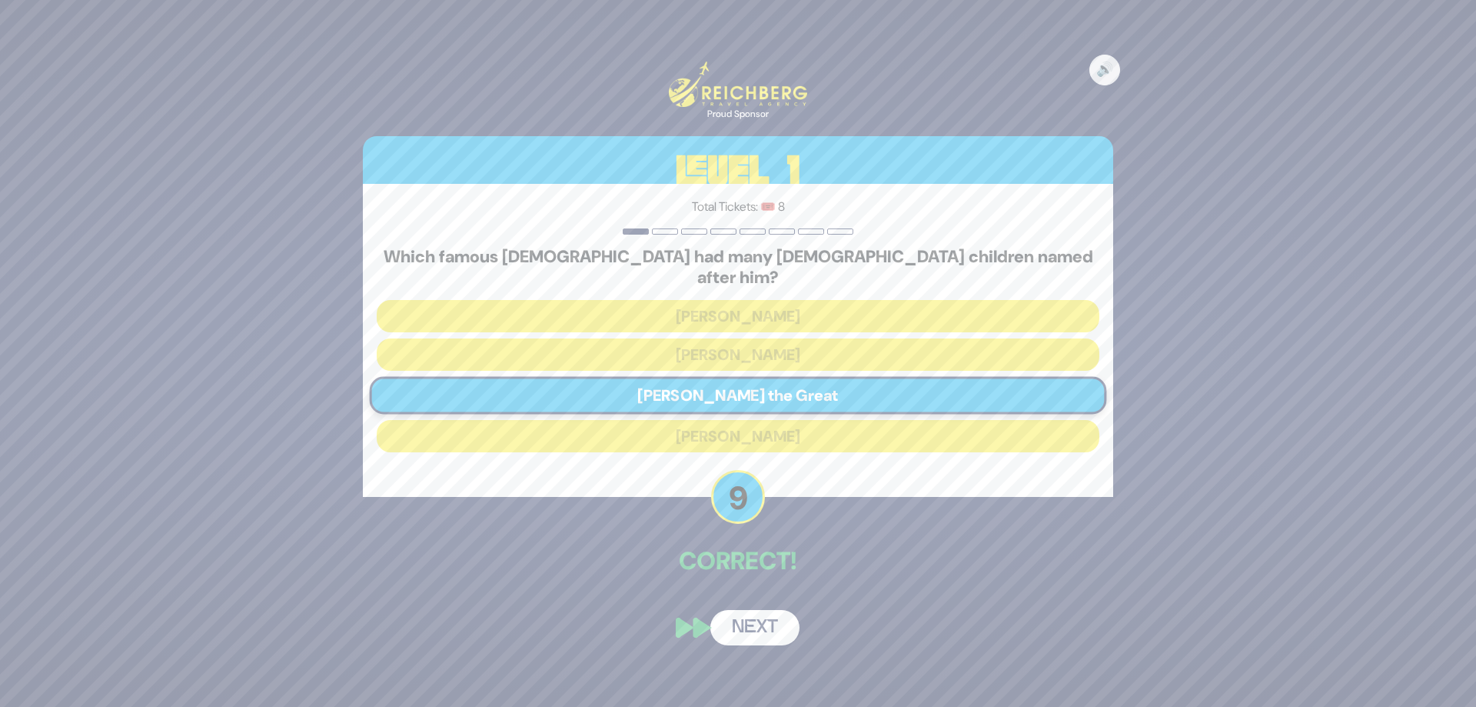
click at [740, 610] on button "Next" at bounding box center [754, 627] width 89 height 35
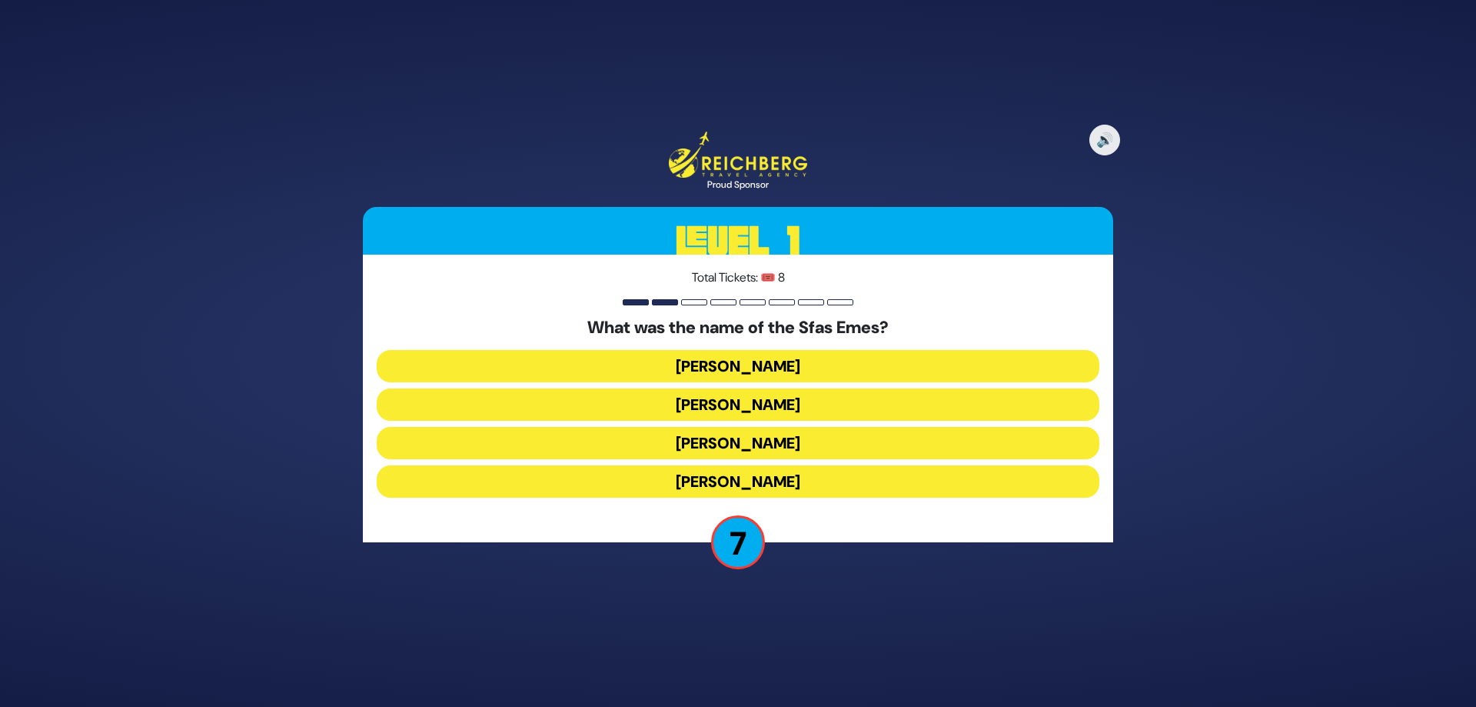
click at [763, 357] on button "[PERSON_NAME]" at bounding box center [738, 366] width 723 height 32
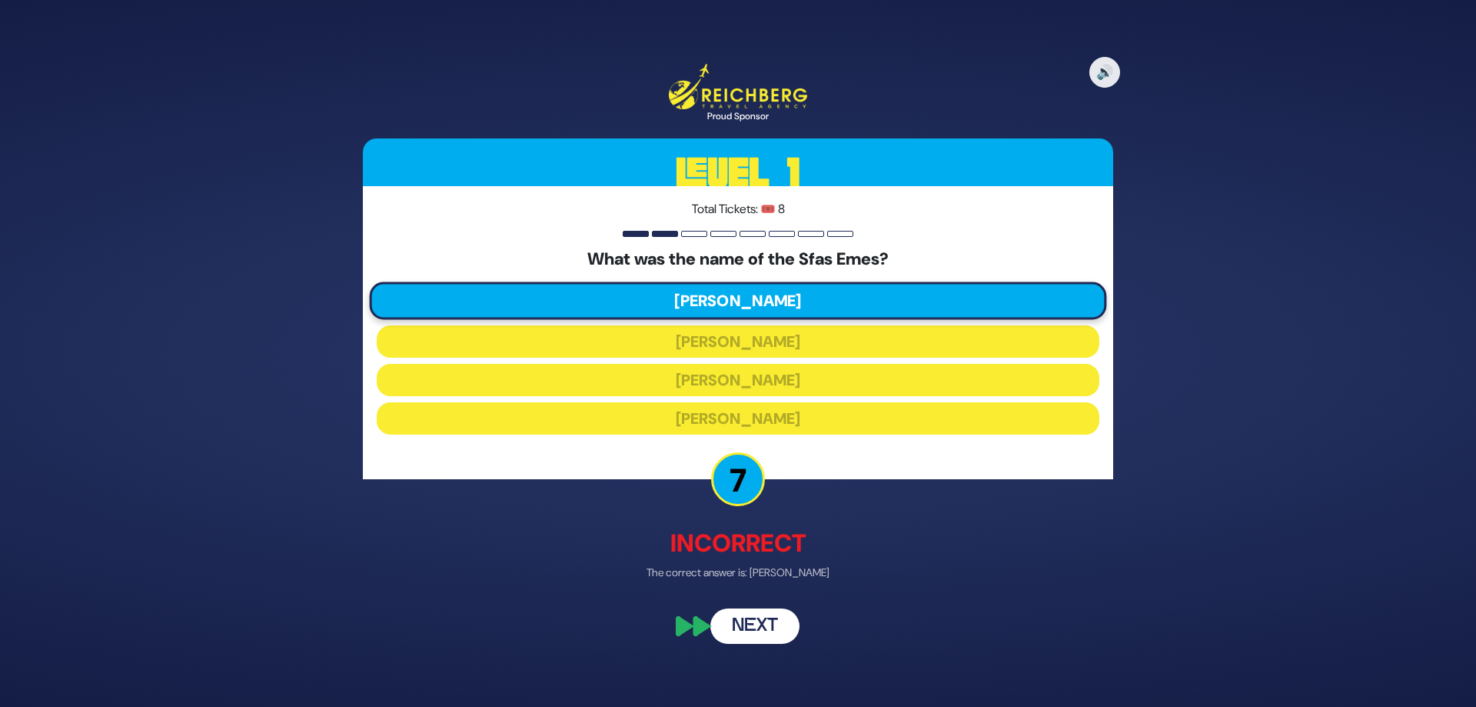
click at [737, 631] on button "Next" at bounding box center [754, 624] width 89 height 35
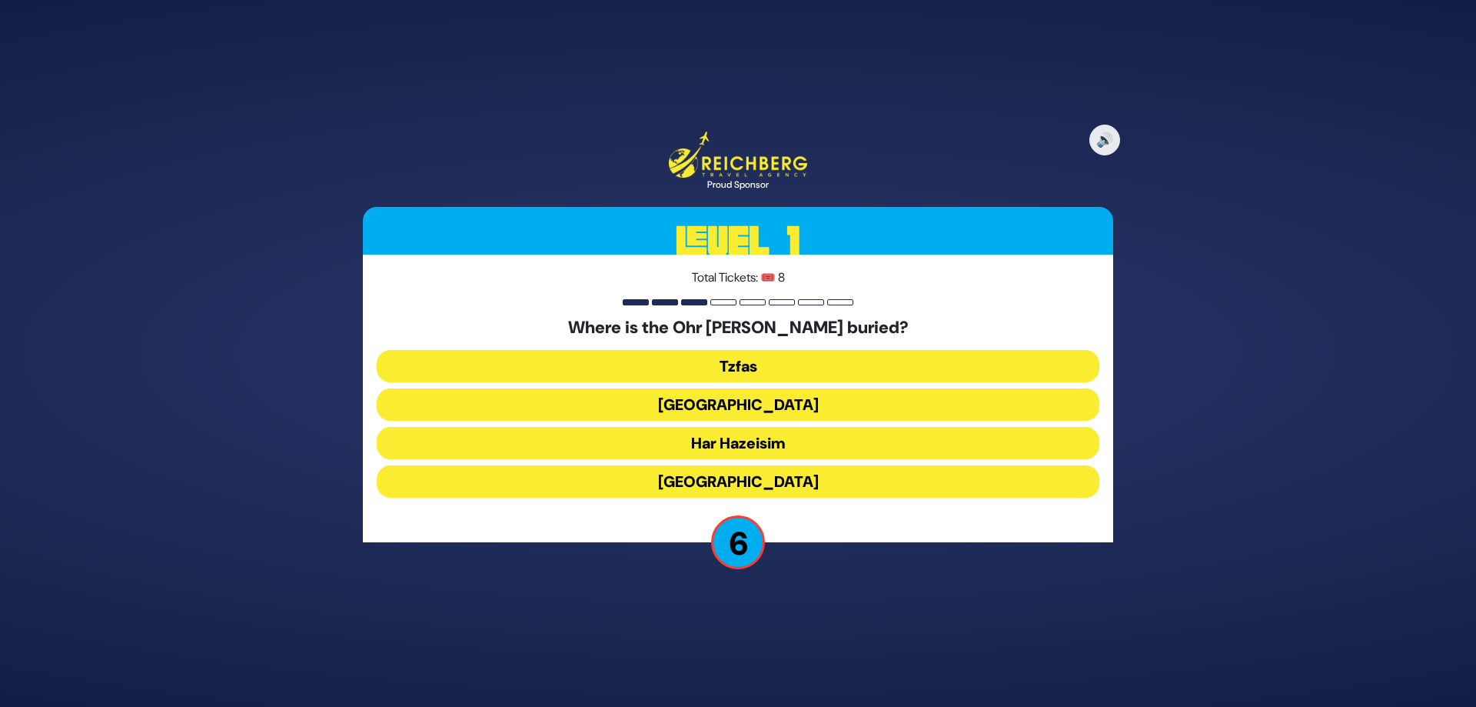
click at [635, 444] on button "Har Hazeisim" at bounding box center [738, 443] width 723 height 32
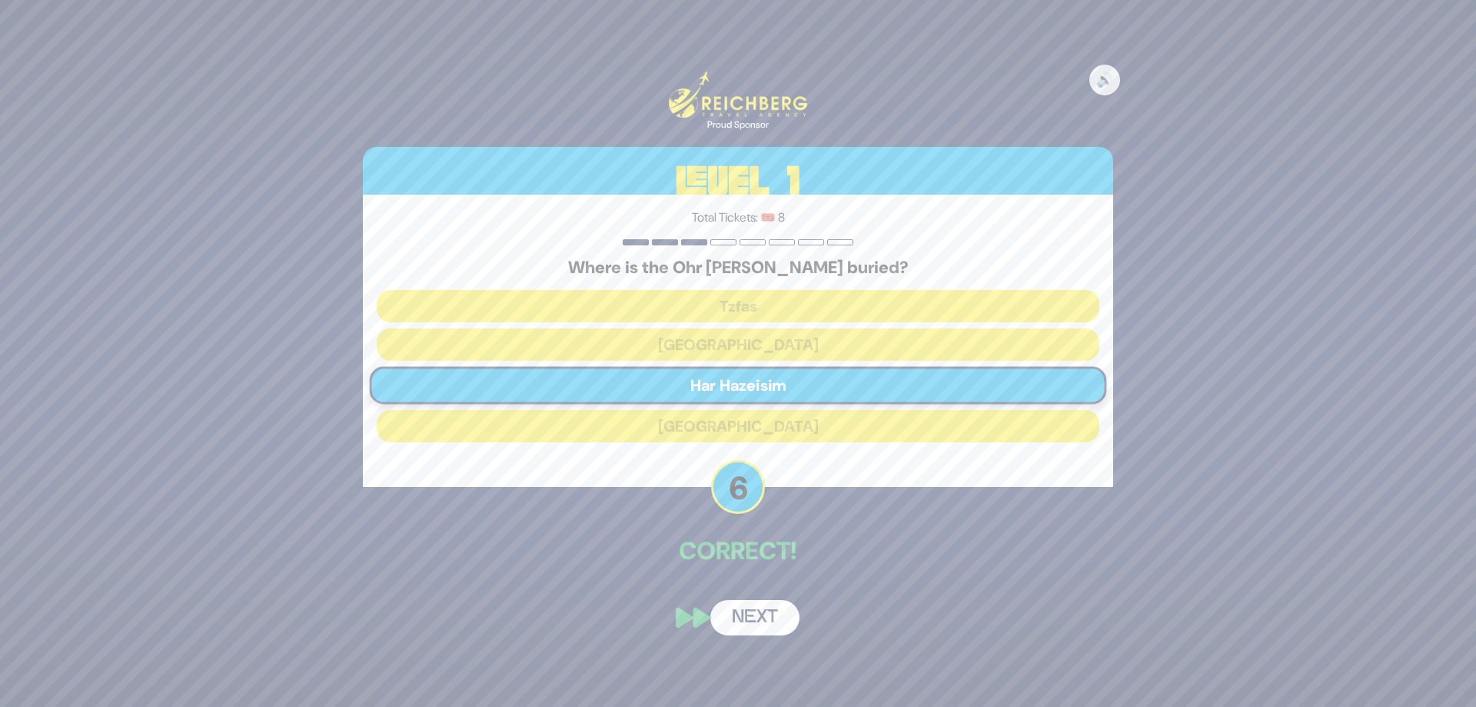
click at [735, 609] on button "Next" at bounding box center [754, 617] width 89 height 35
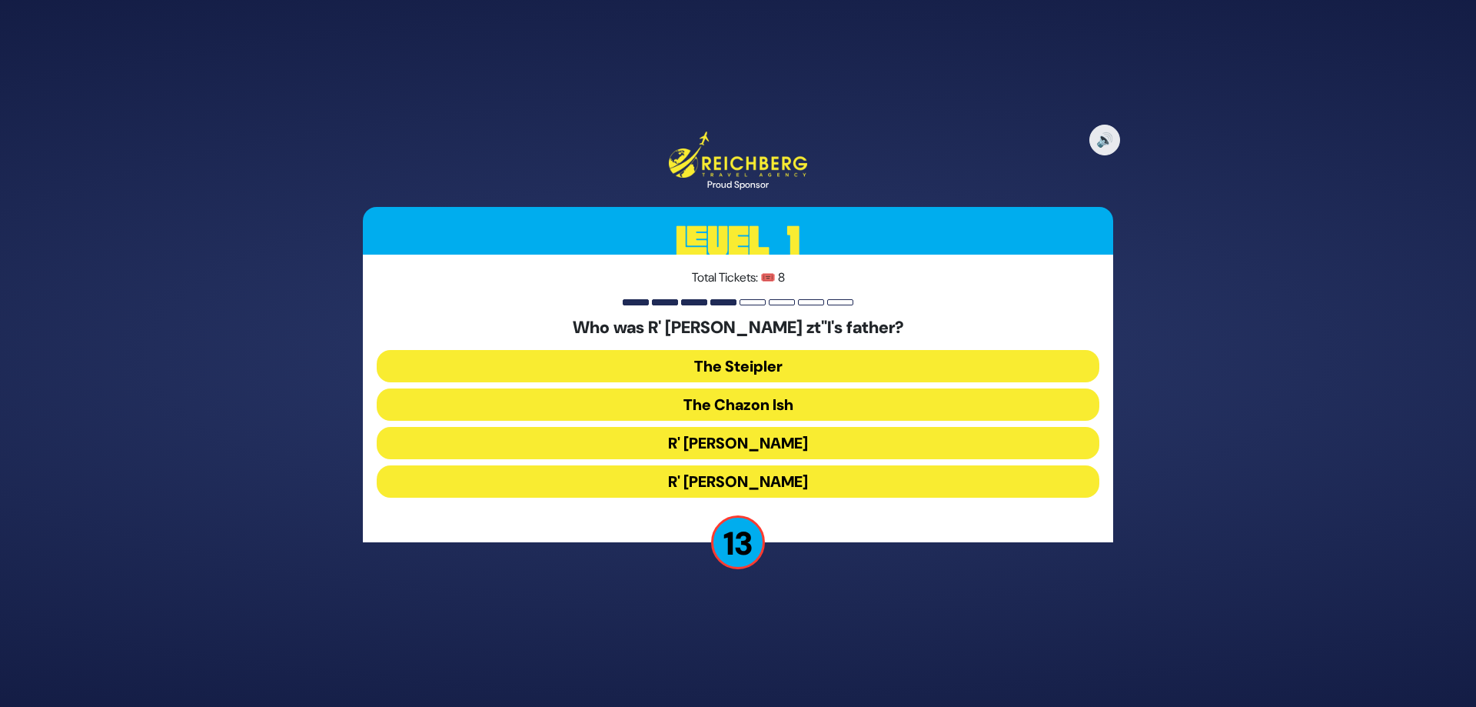
click at [614, 365] on button "The Steipler" at bounding box center [738, 366] width 723 height 32
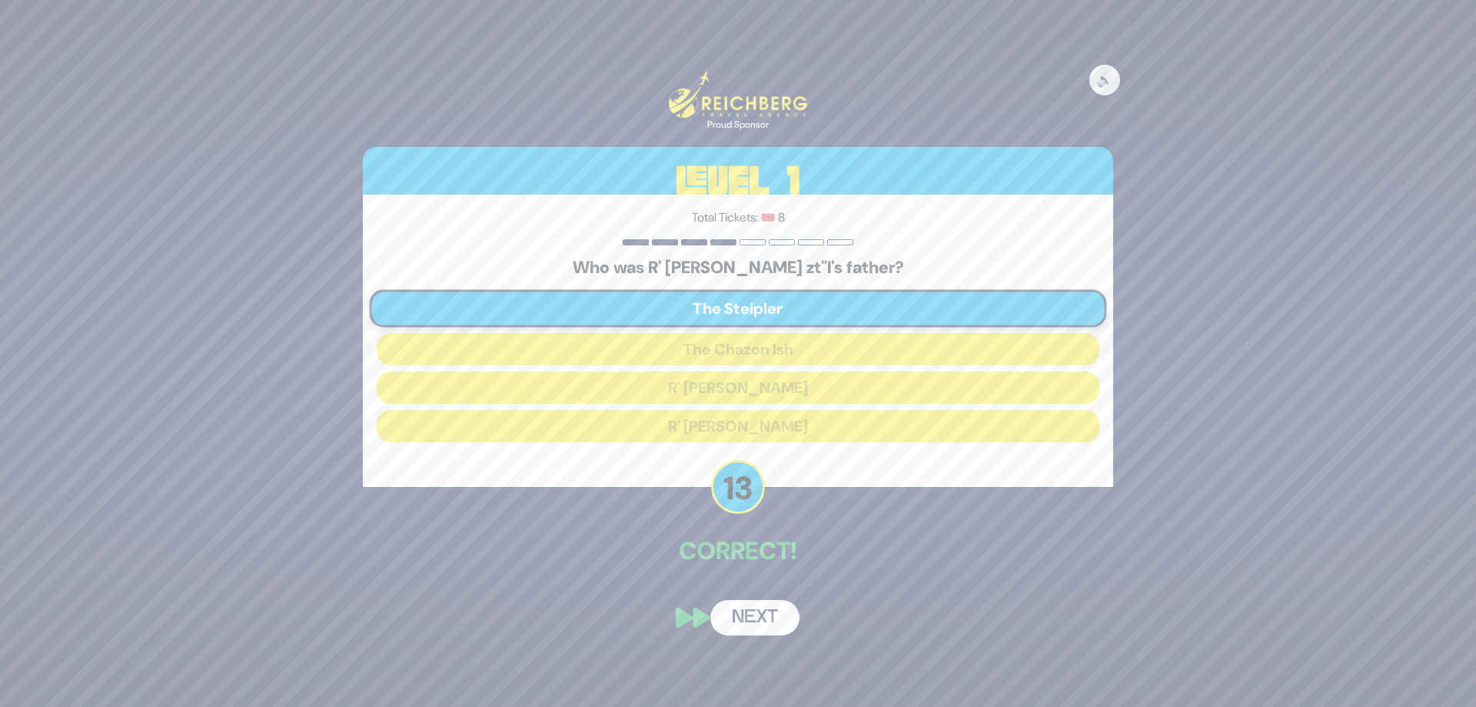
click at [770, 620] on button "Next" at bounding box center [754, 617] width 89 height 35
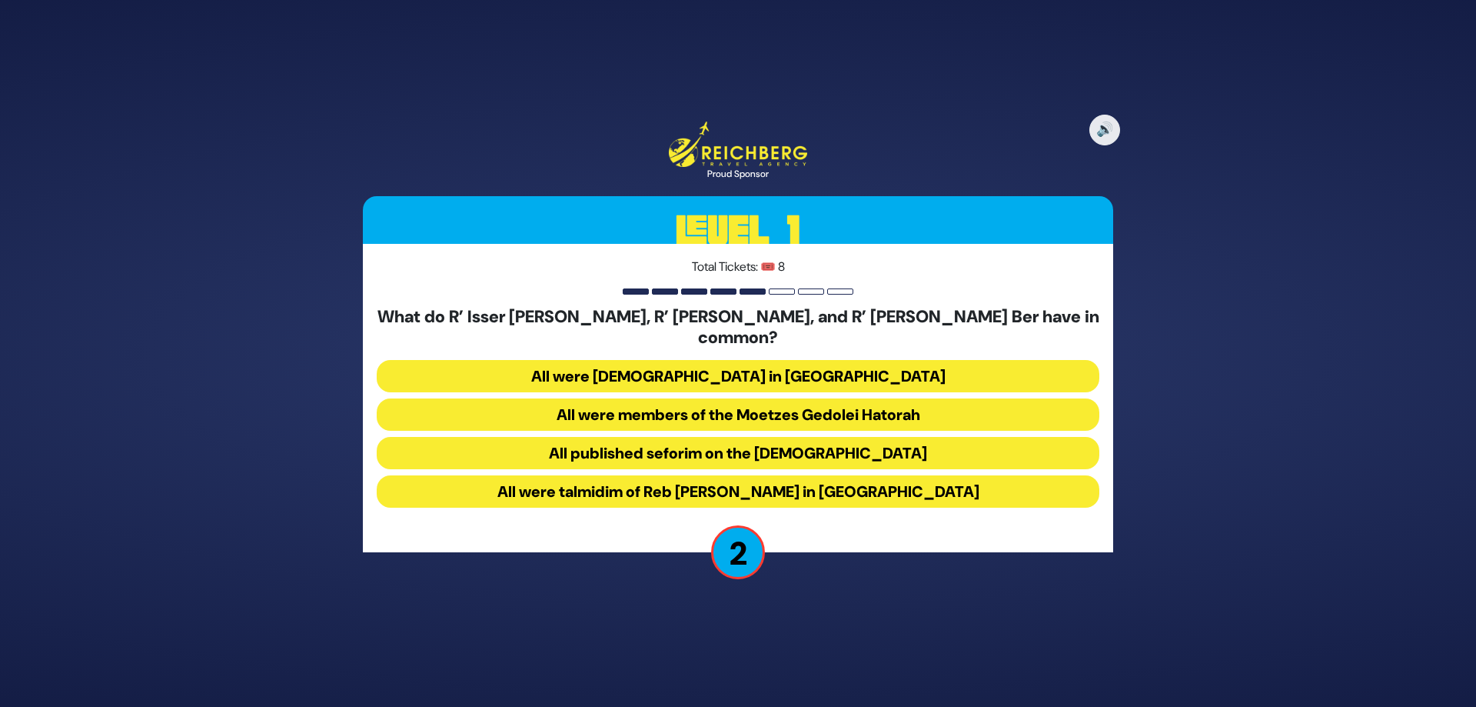
click at [579, 479] on button "All were talmidim of Reb [PERSON_NAME] in [GEOGRAPHIC_DATA]" at bounding box center [738, 491] width 723 height 32
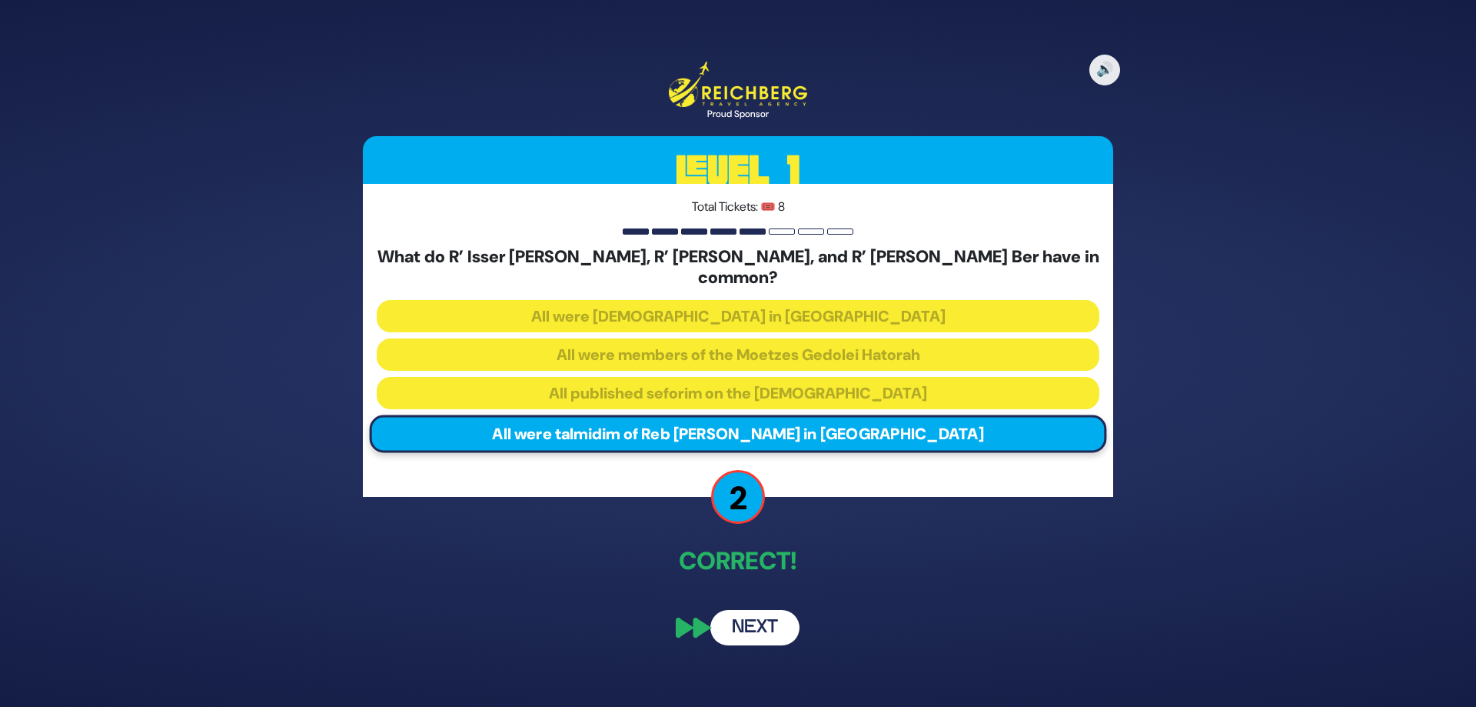
click at [747, 616] on button "Next" at bounding box center [754, 627] width 89 height 35
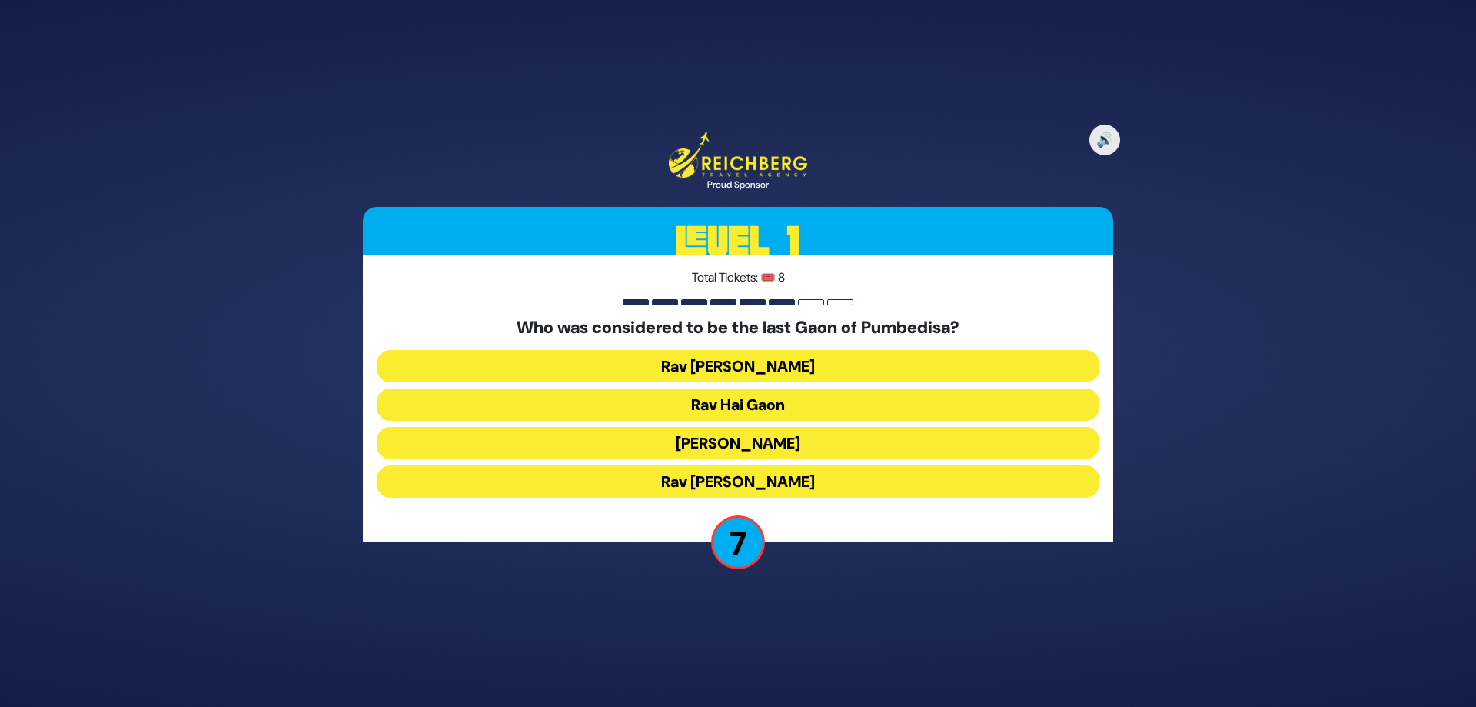
click at [561, 447] on button "[PERSON_NAME]" at bounding box center [738, 443] width 723 height 32
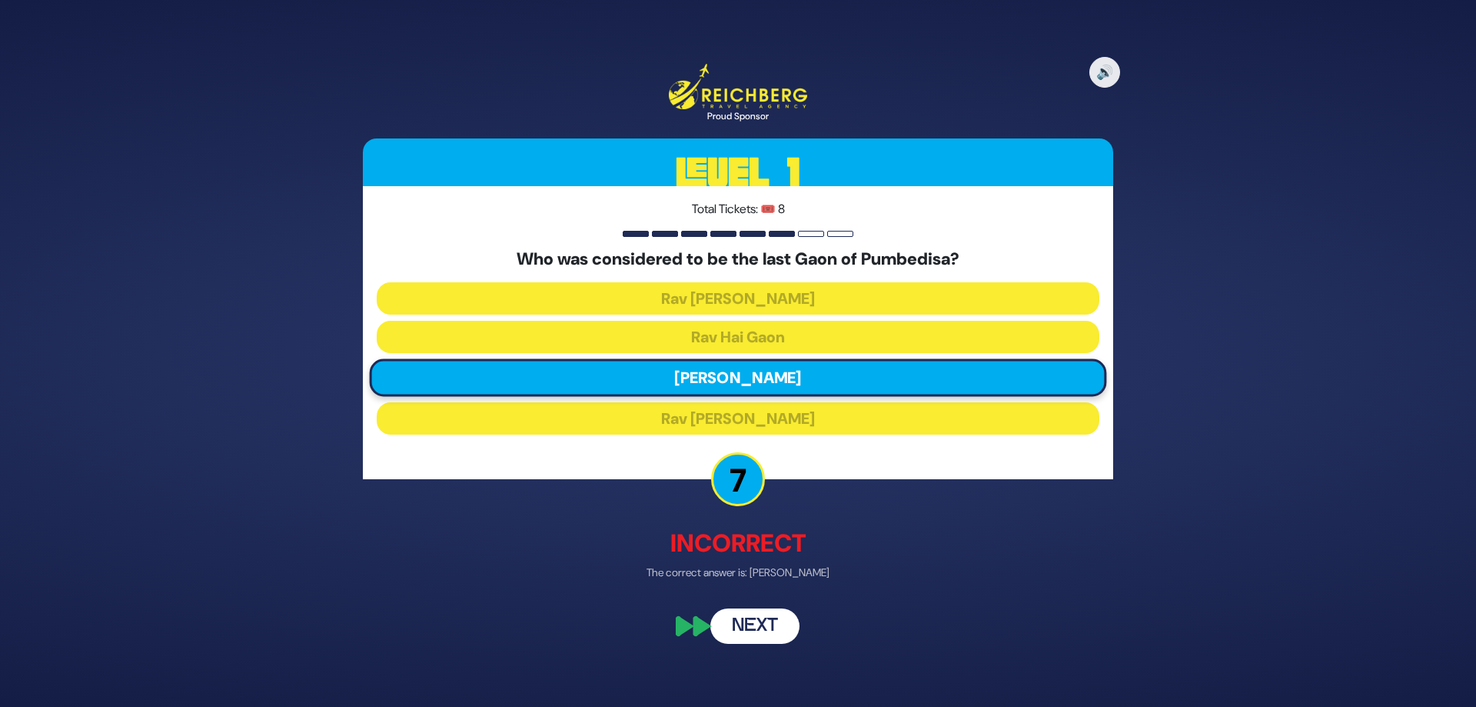
click at [745, 624] on button "Next" at bounding box center [754, 624] width 89 height 35
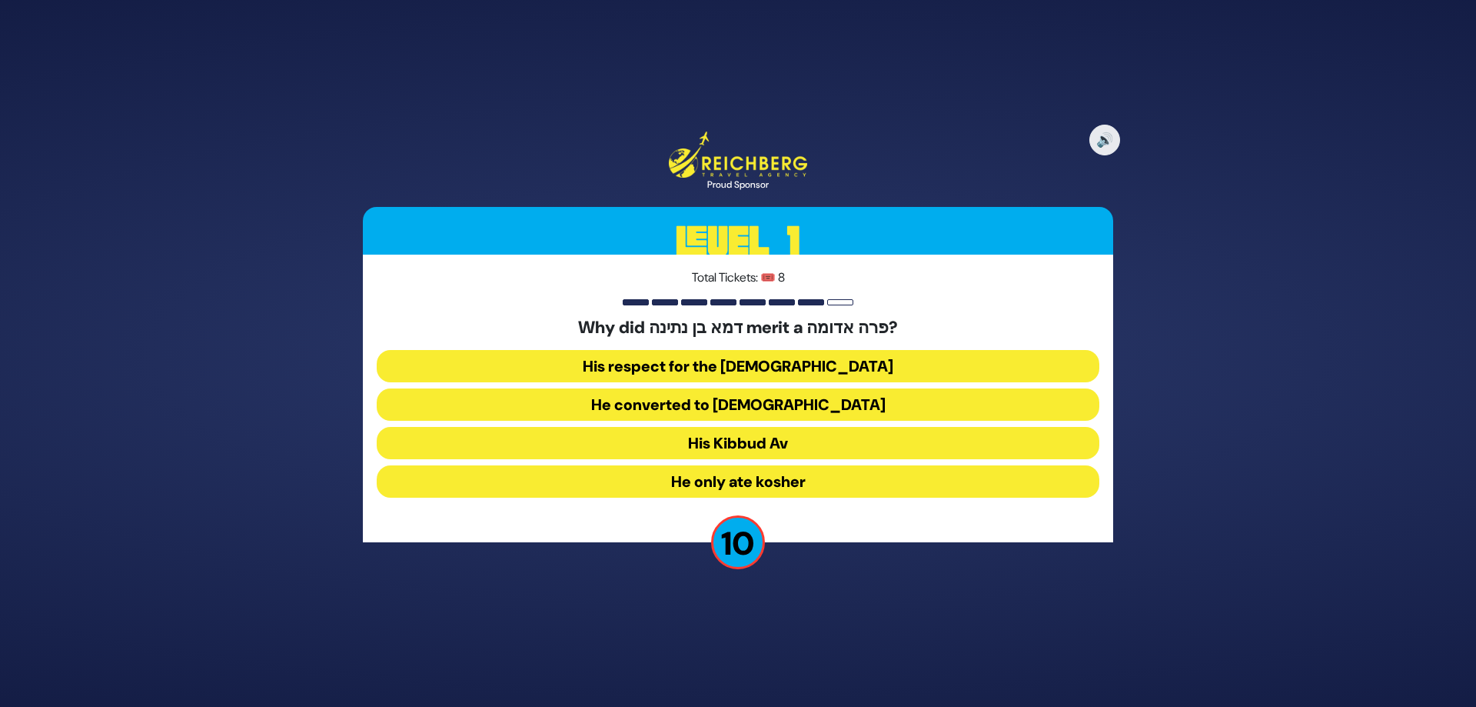
click at [674, 447] on button "His Kibbud Av" at bounding box center [738, 443] width 723 height 32
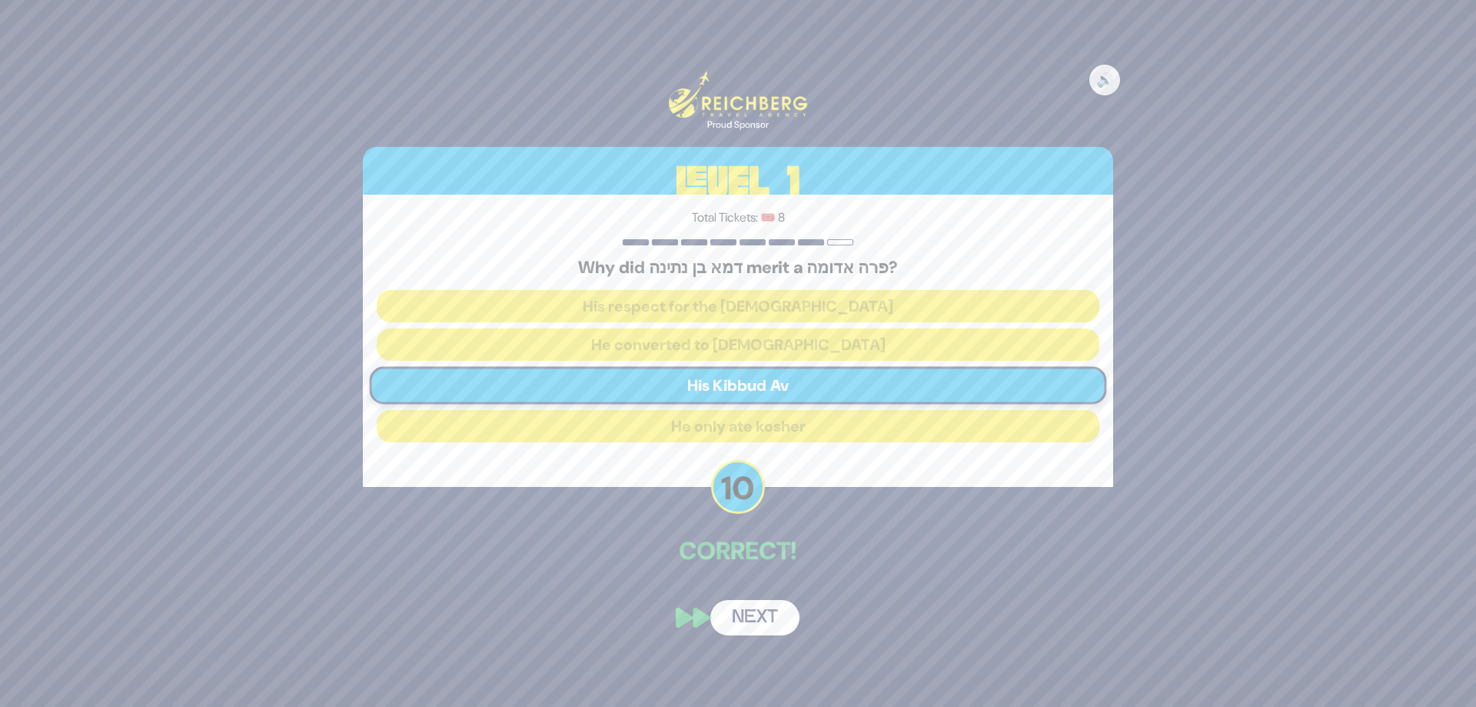
click at [753, 614] on button "Next" at bounding box center [754, 617] width 89 height 35
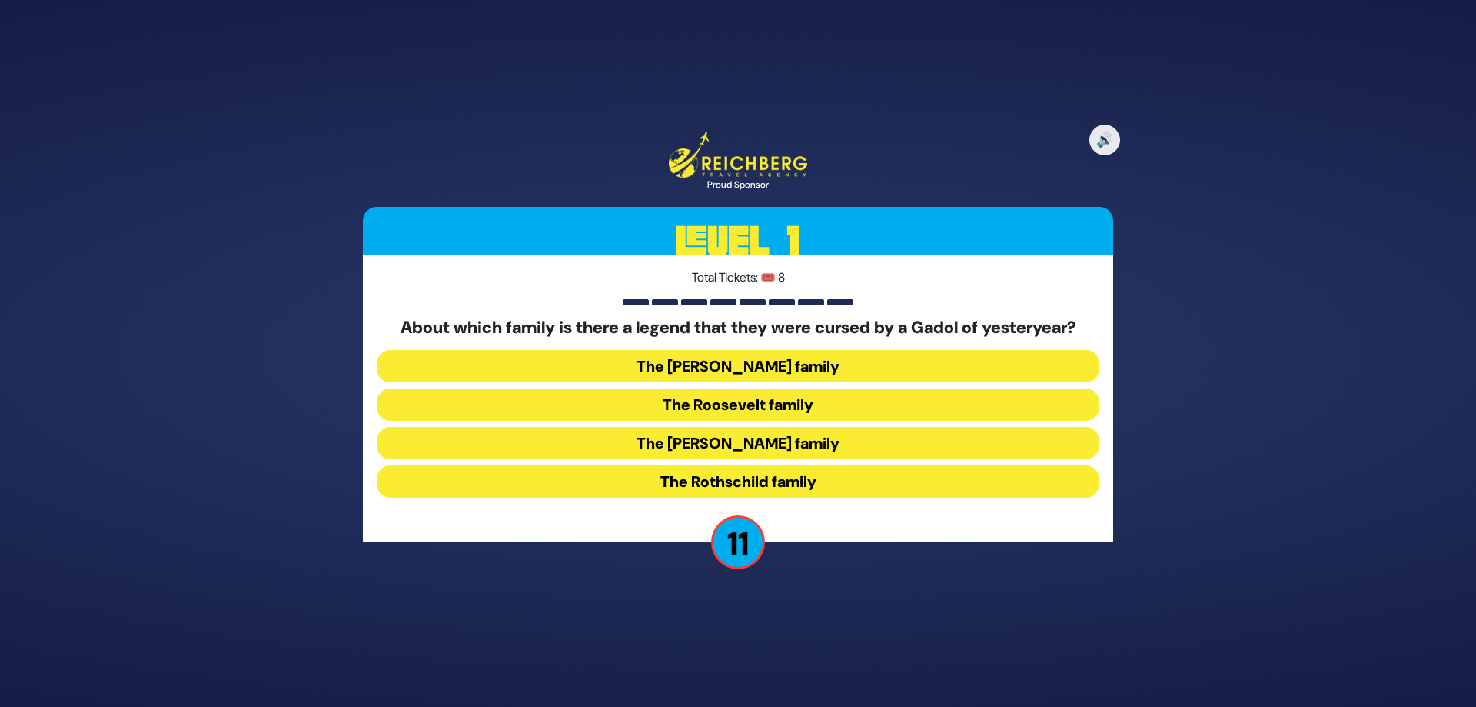
click at [604, 452] on button "The [PERSON_NAME] family" at bounding box center [738, 443] width 723 height 32
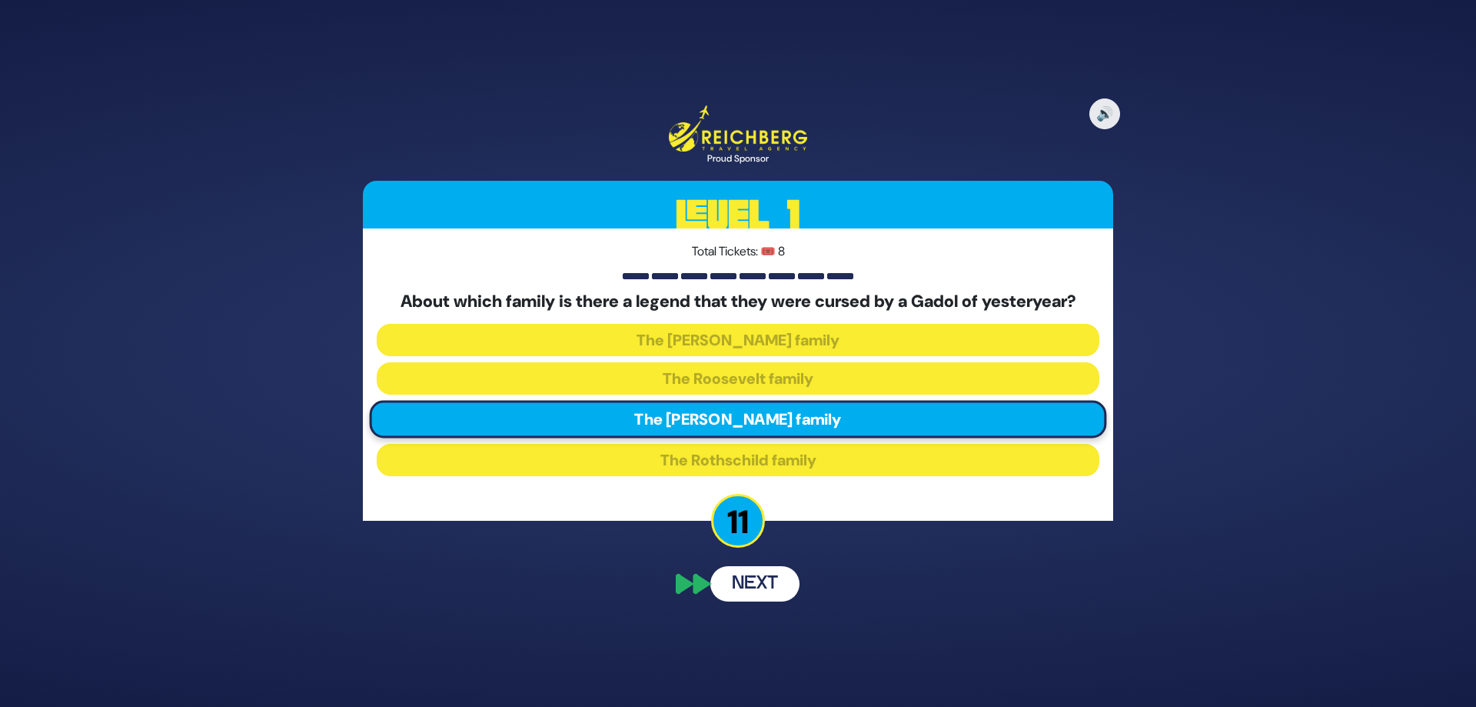
click at [751, 580] on div "🔊 Proud Sponsor Level 1 Total Tickets: 🎟️ 8 About which family is there a legen…" at bounding box center [737, 353] width 787 height 533
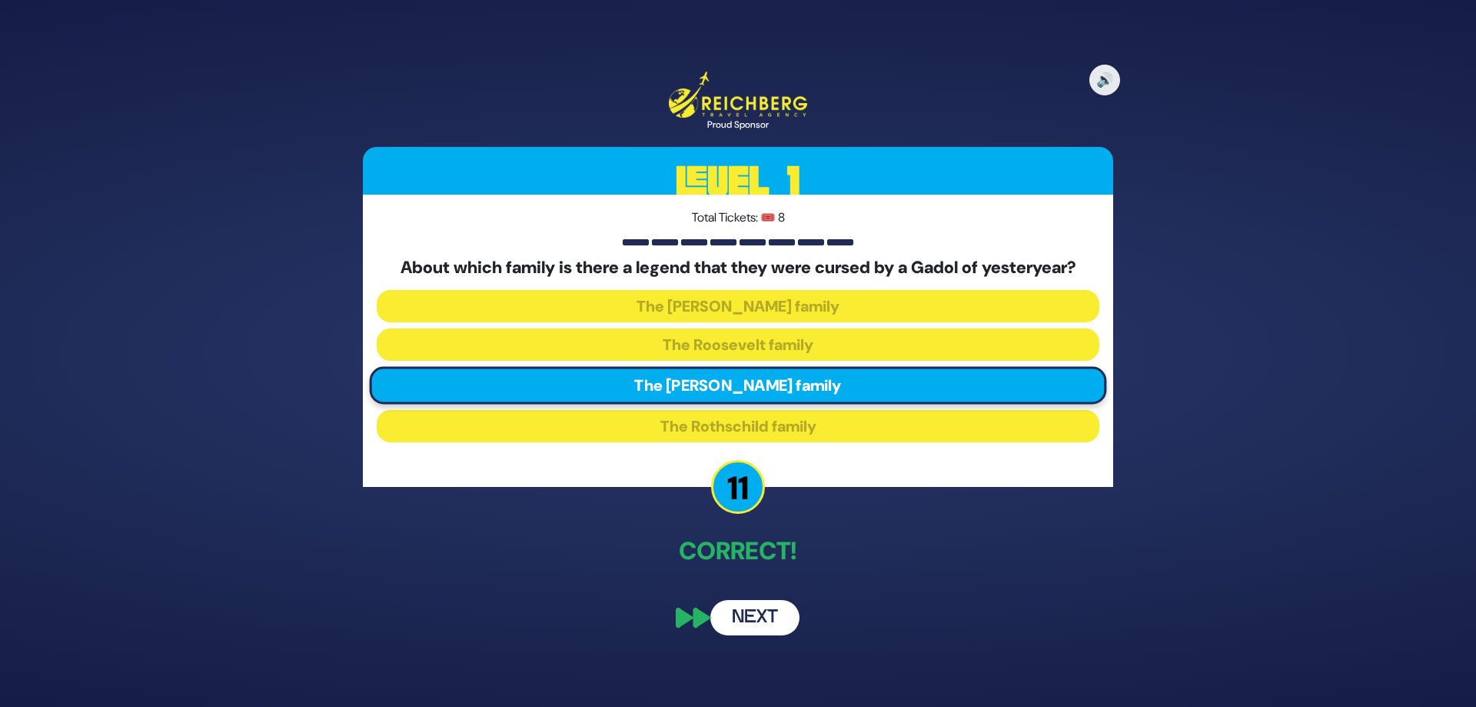
click at [755, 620] on button "Next" at bounding box center [754, 617] width 89 height 35
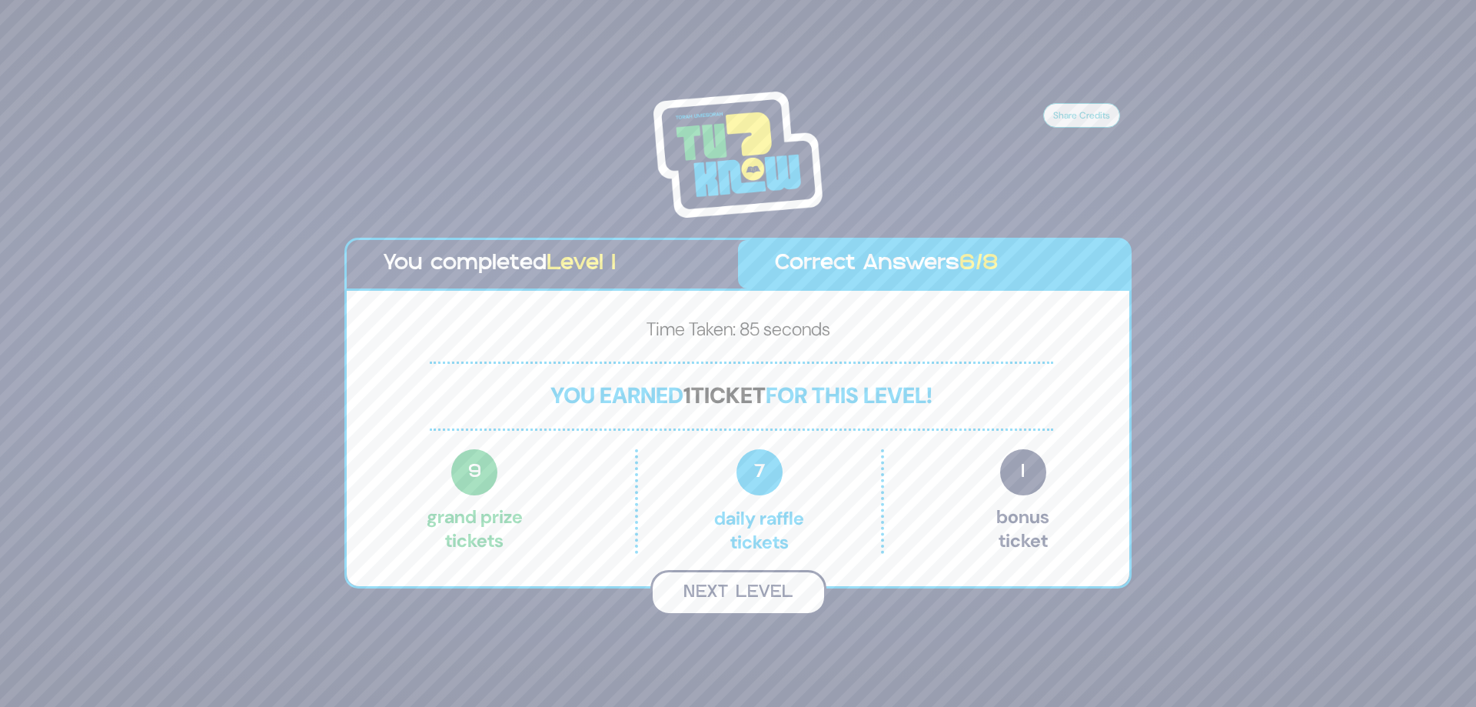
click at [722, 595] on button "Next Level" at bounding box center [738, 592] width 176 height 45
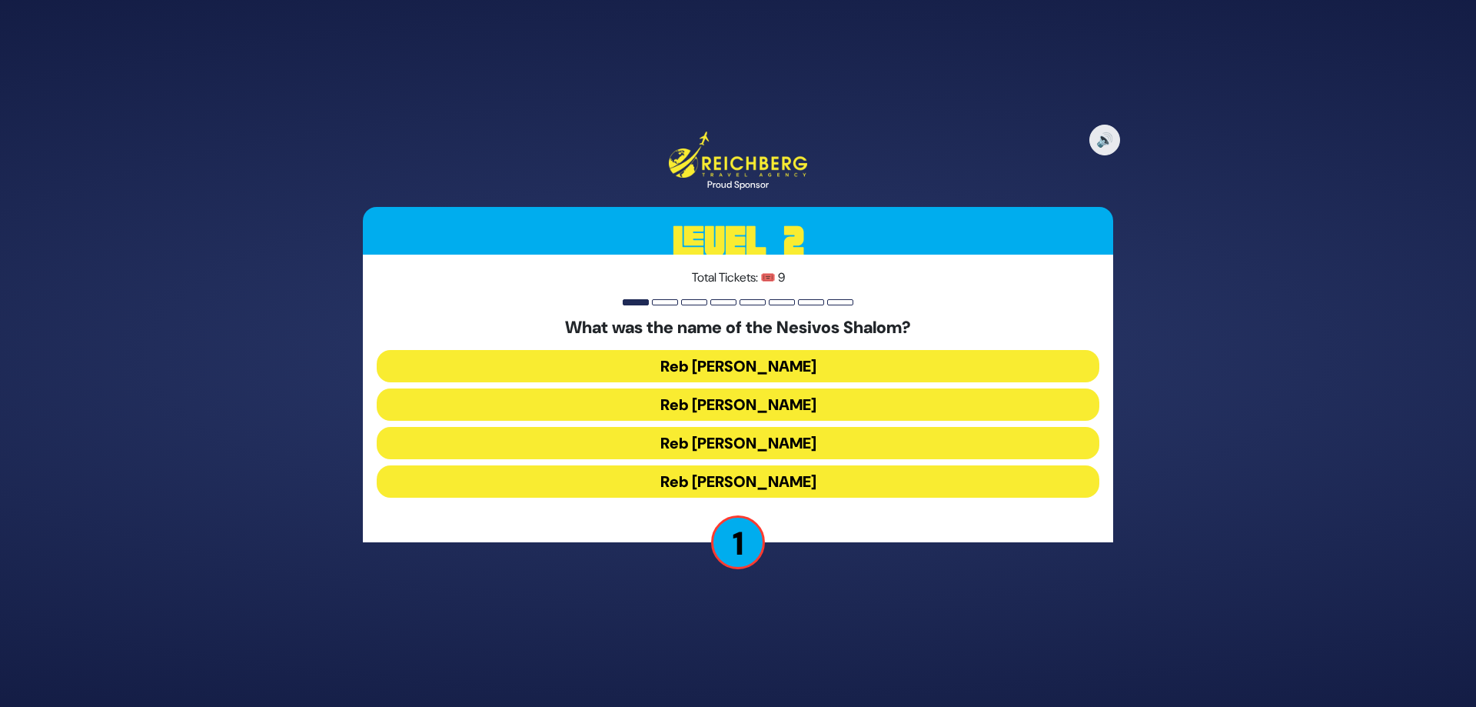
click at [676, 488] on button "Reb [PERSON_NAME]" at bounding box center [738, 481] width 723 height 32
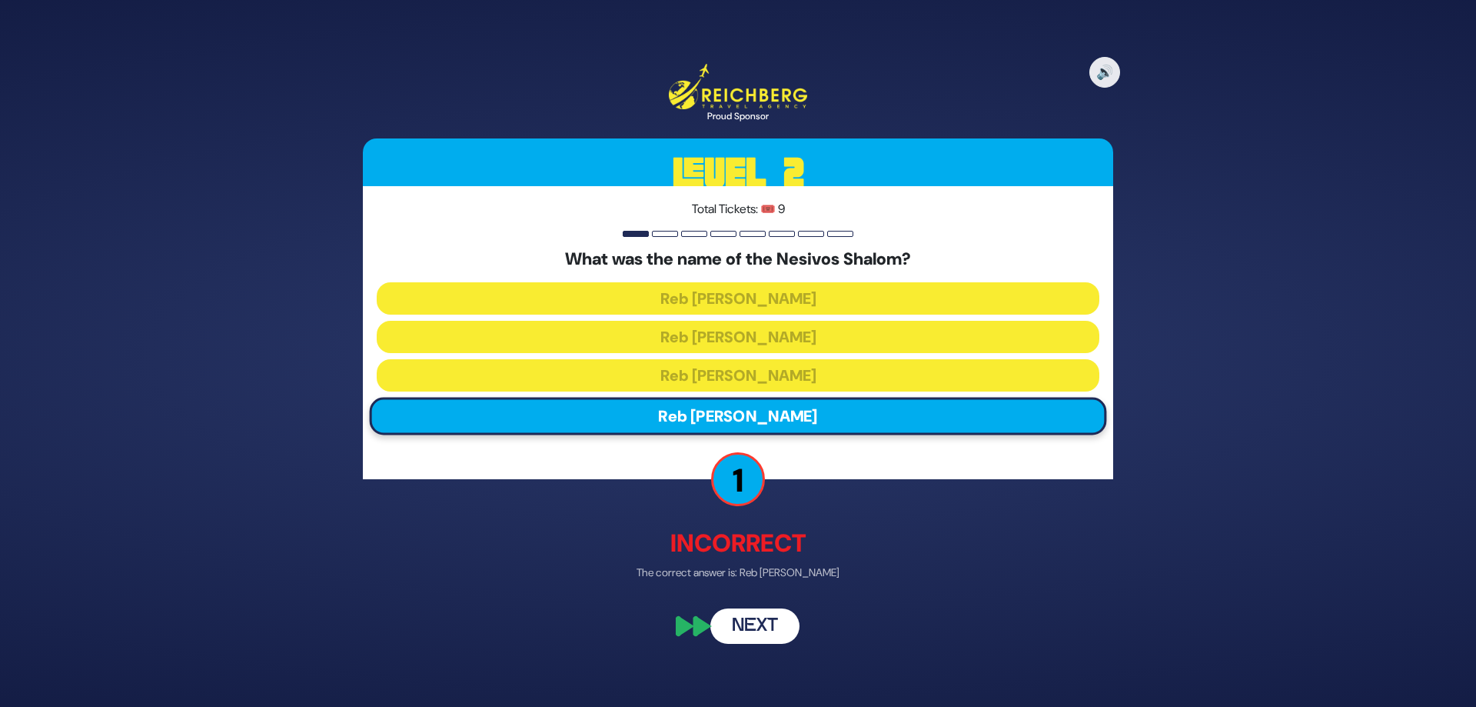
click at [763, 629] on button "Next" at bounding box center [754, 624] width 89 height 35
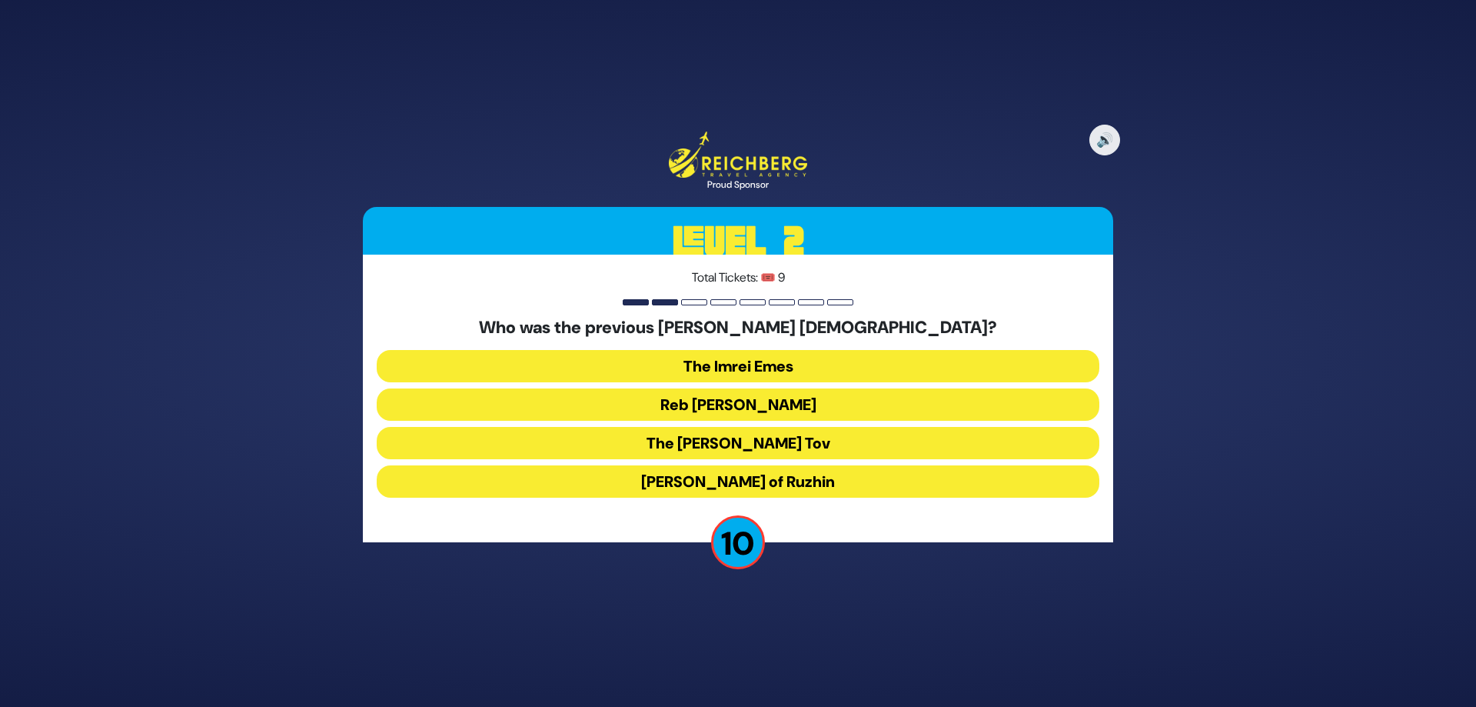
click at [689, 404] on button "Reb [PERSON_NAME]" at bounding box center [738, 404] width 723 height 32
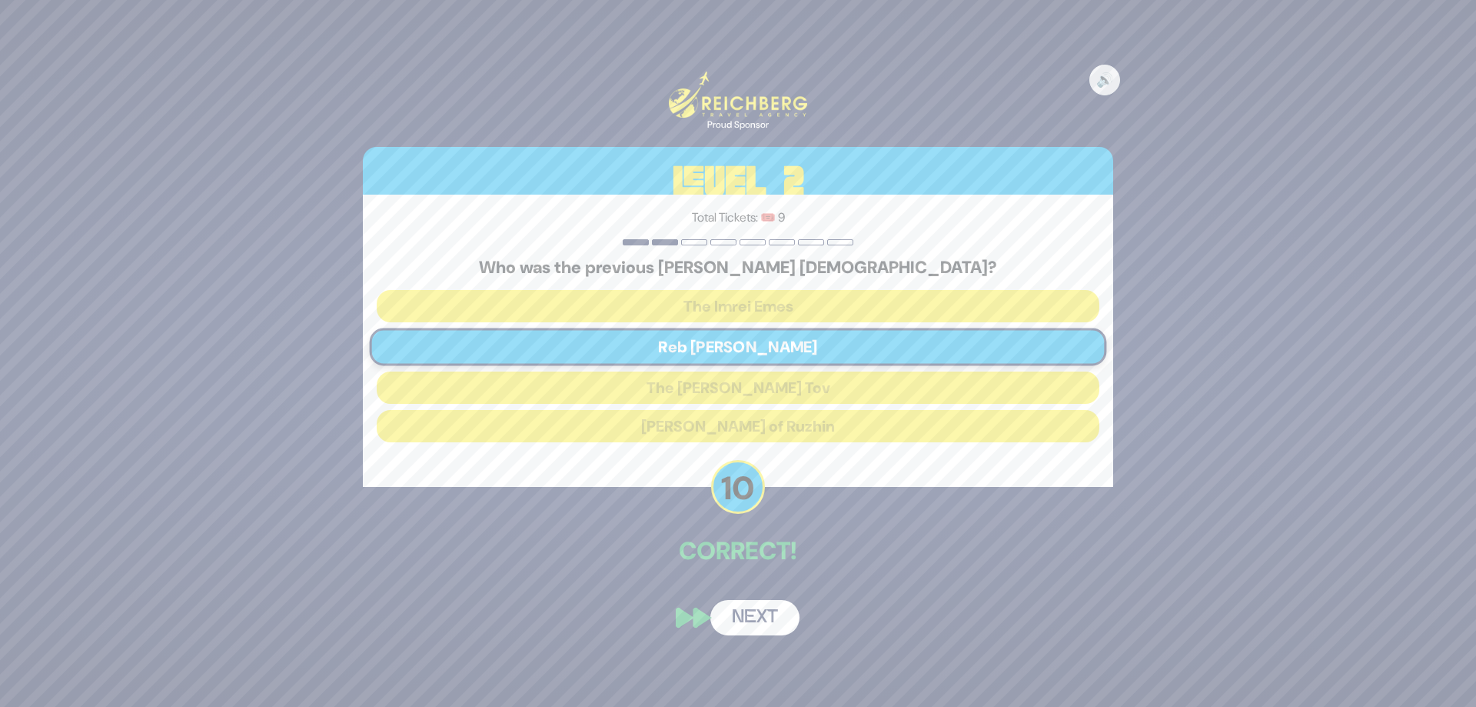
click at [773, 620] on button "Next" at bounding box center [754, 617] width 89 height 35
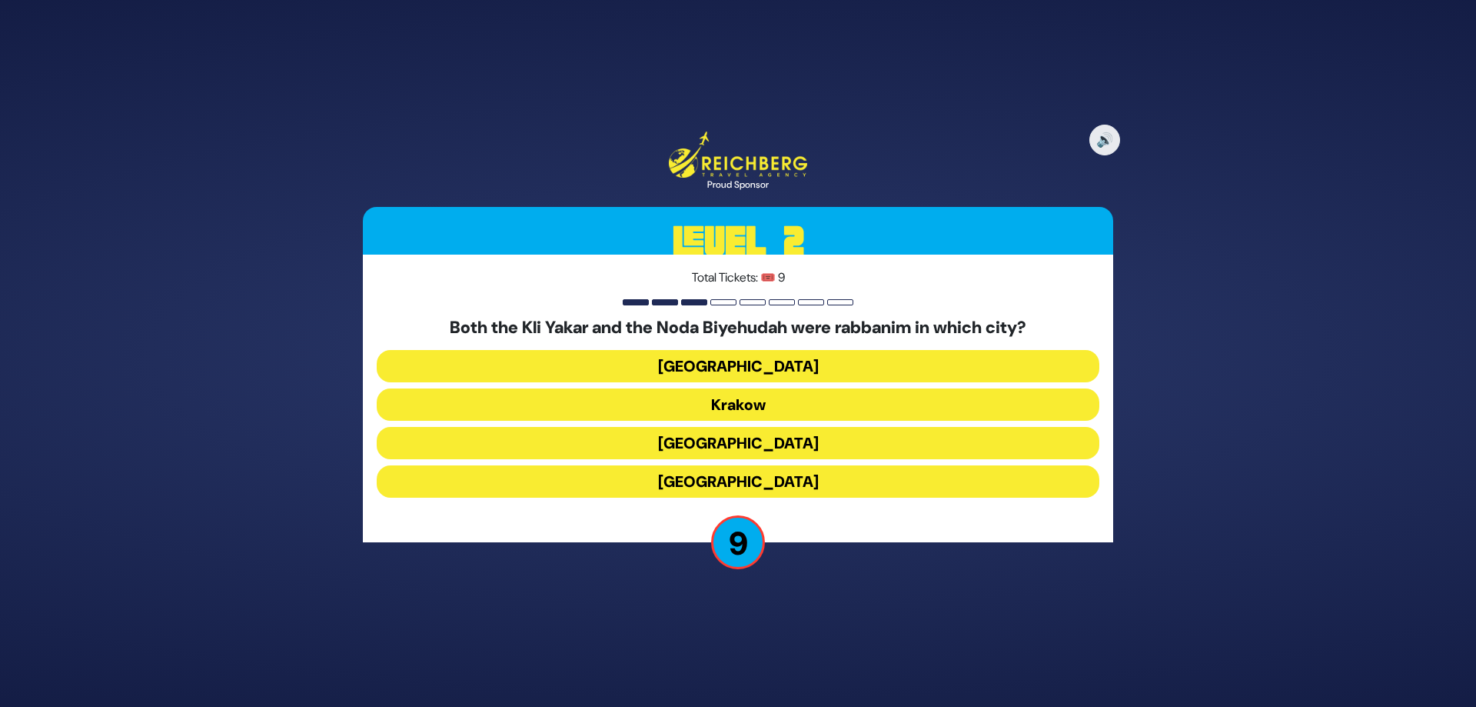
click at [590, 478] on button "[GEOGRAPHIC_DATA]" at bounding box center [738, 481] width 723 height 32
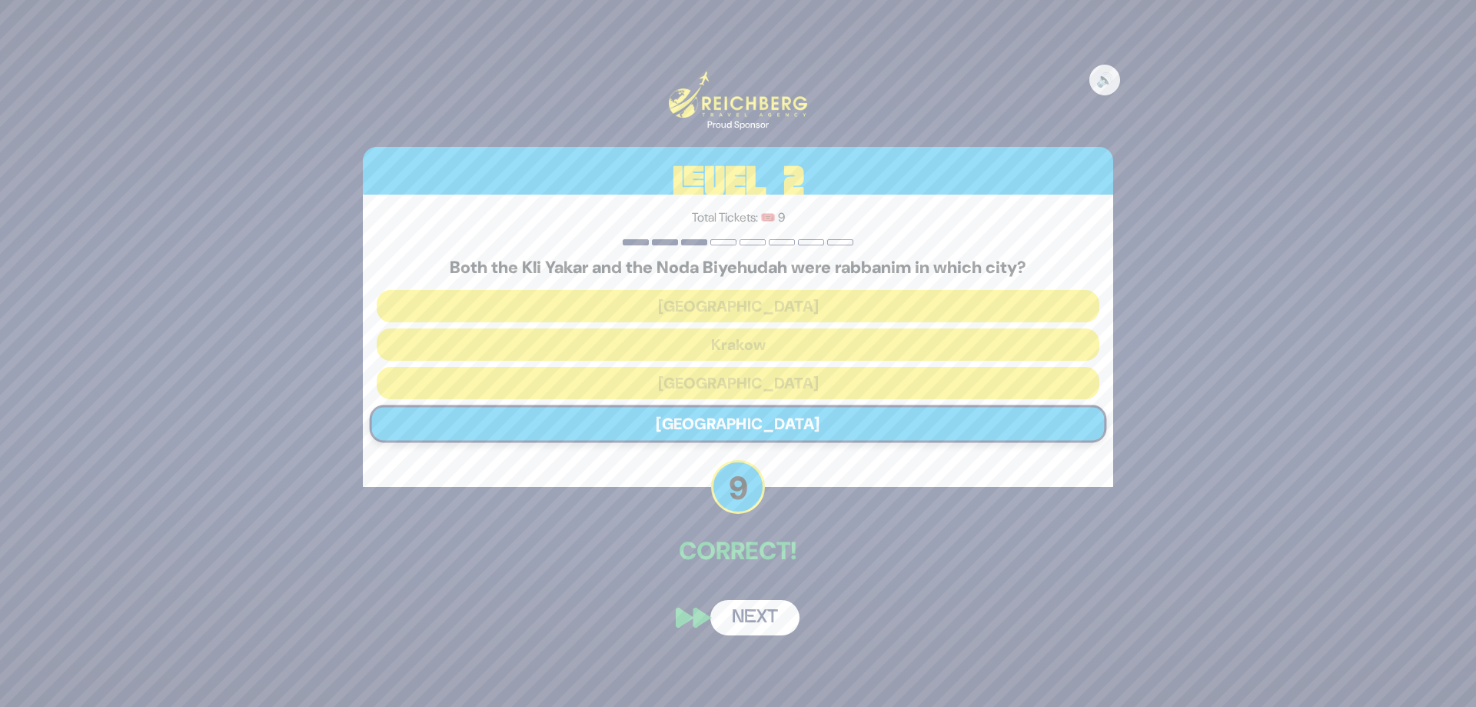
click at [760, 603] on button "Next" at bounding box center [754, 617] width 89 height 35
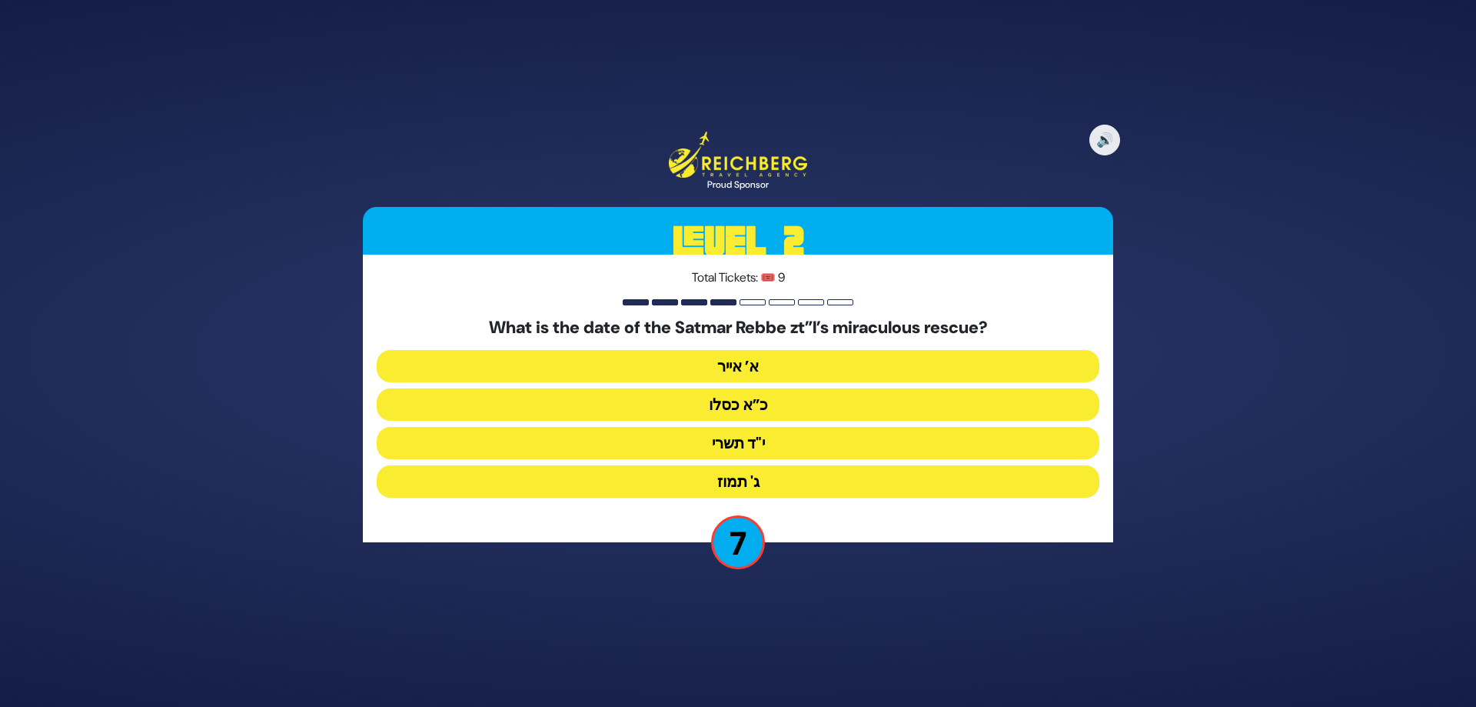
click at [645, 414] on button "כ”א כסלו" at bounding box center [738, 404] width 723 height 32
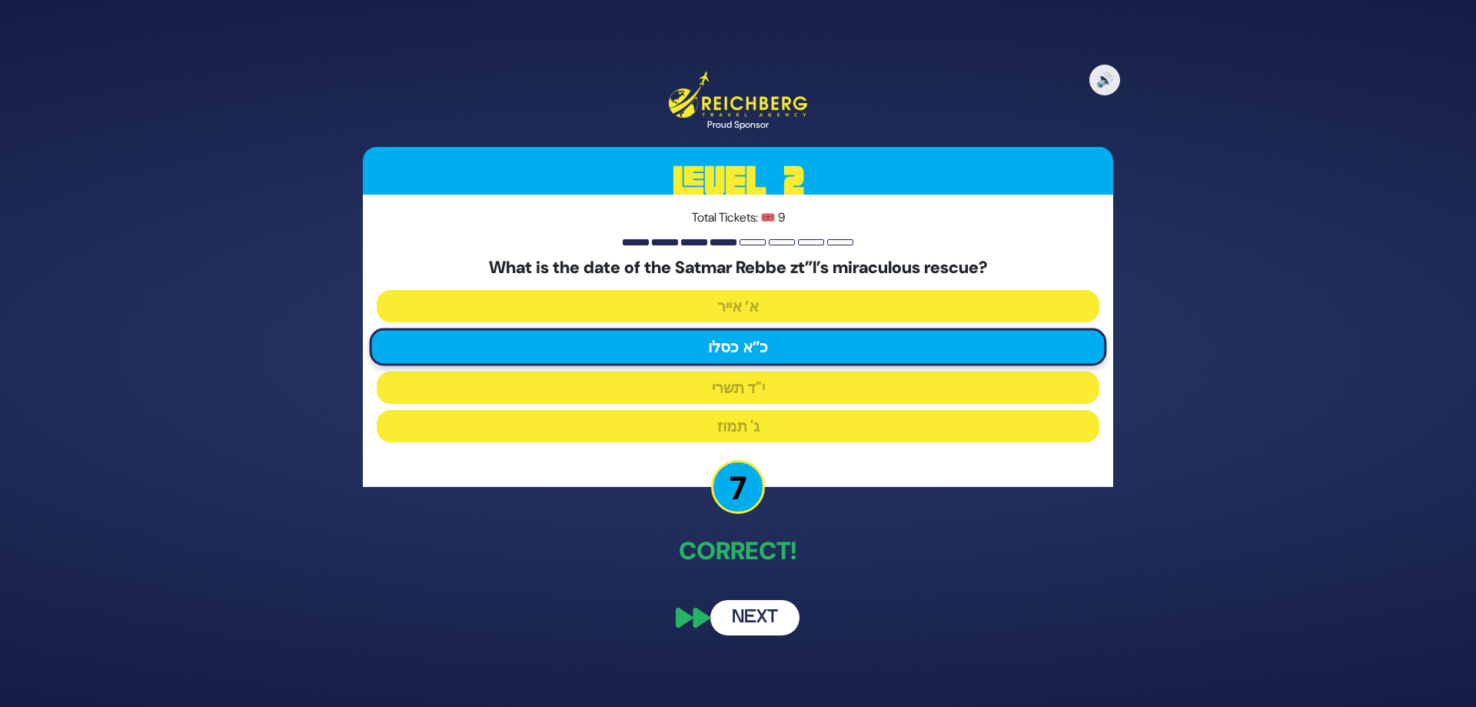
click at [762, 622] on button "Next" at bounding box center [754, 617] width 89 height 35
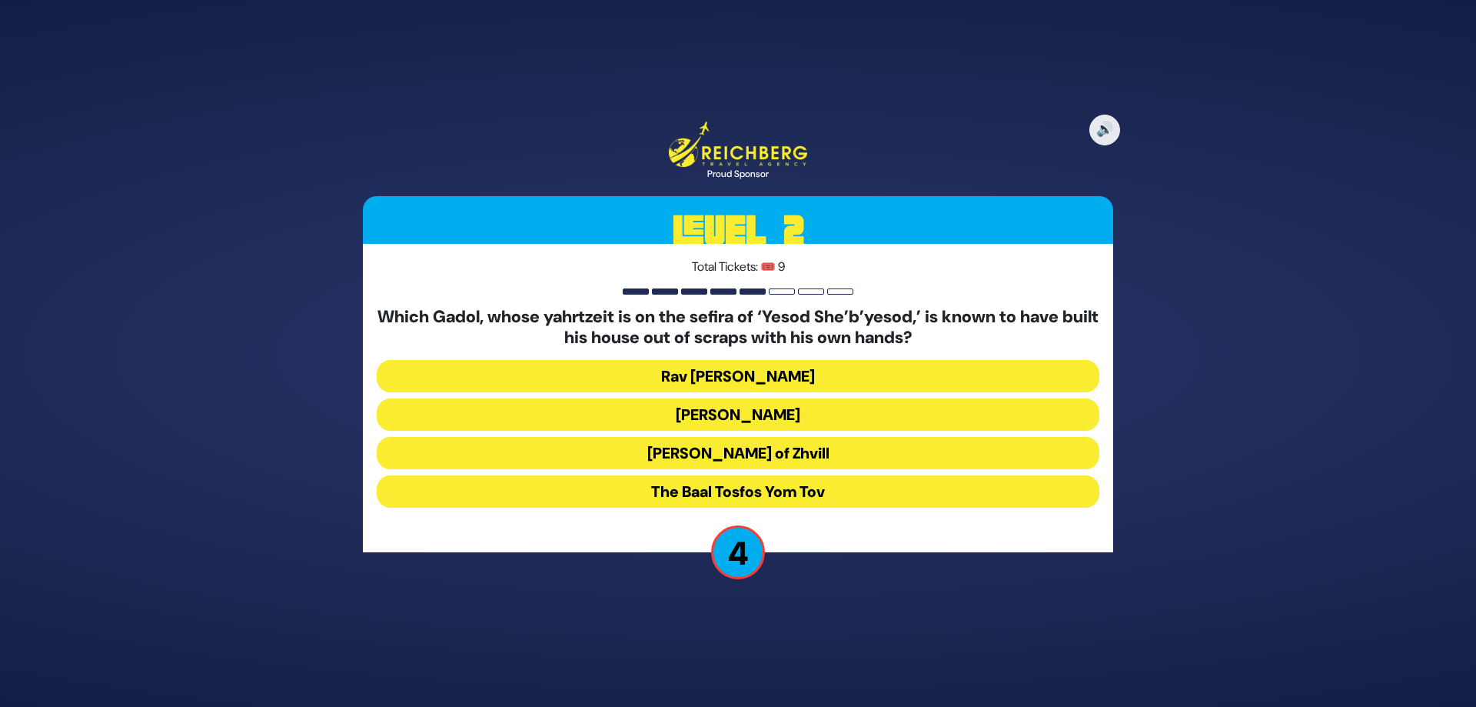
click at [610, 457] on button "[PERSON_NAME] of Zhvill" at bounding box center [738, 453] width 723 height 32
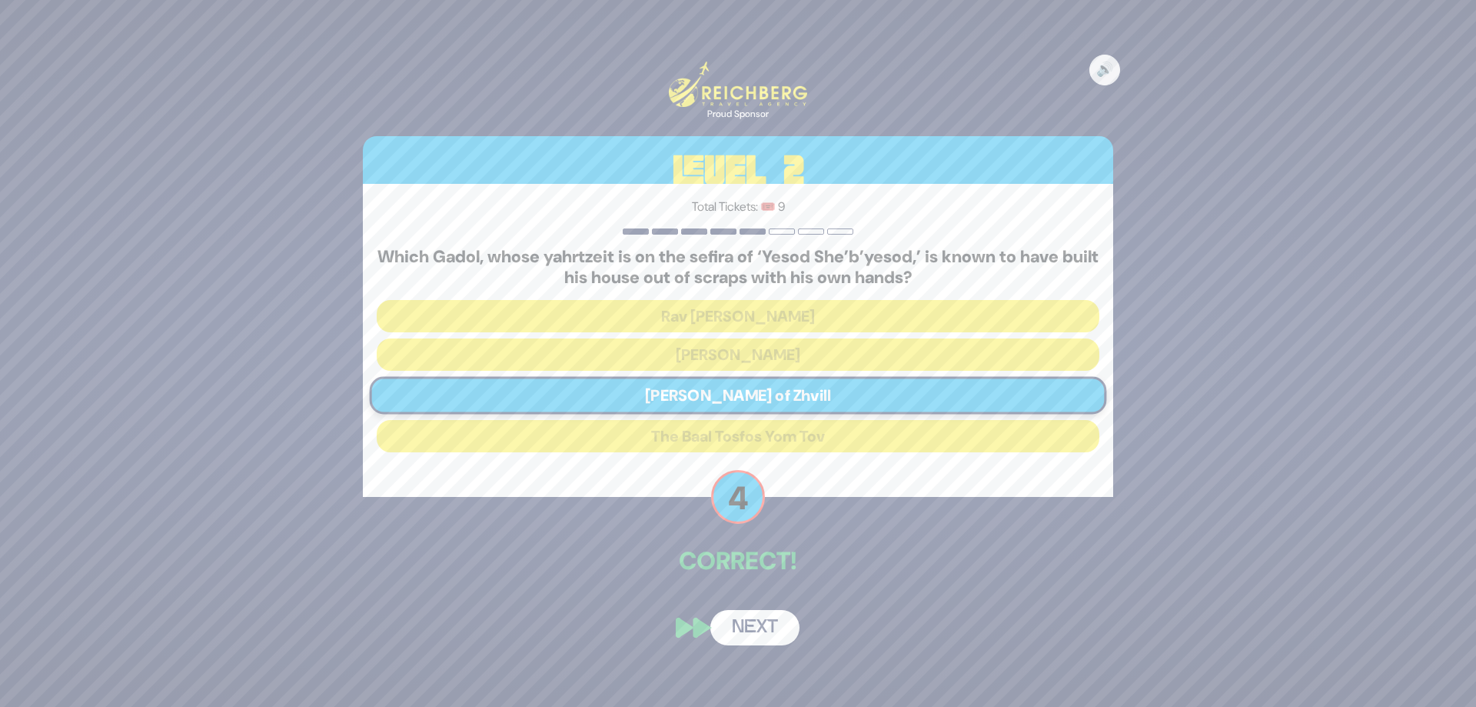
click at [773, 627] on button "Next" at bounding box center [754, 627] width 89 height 35
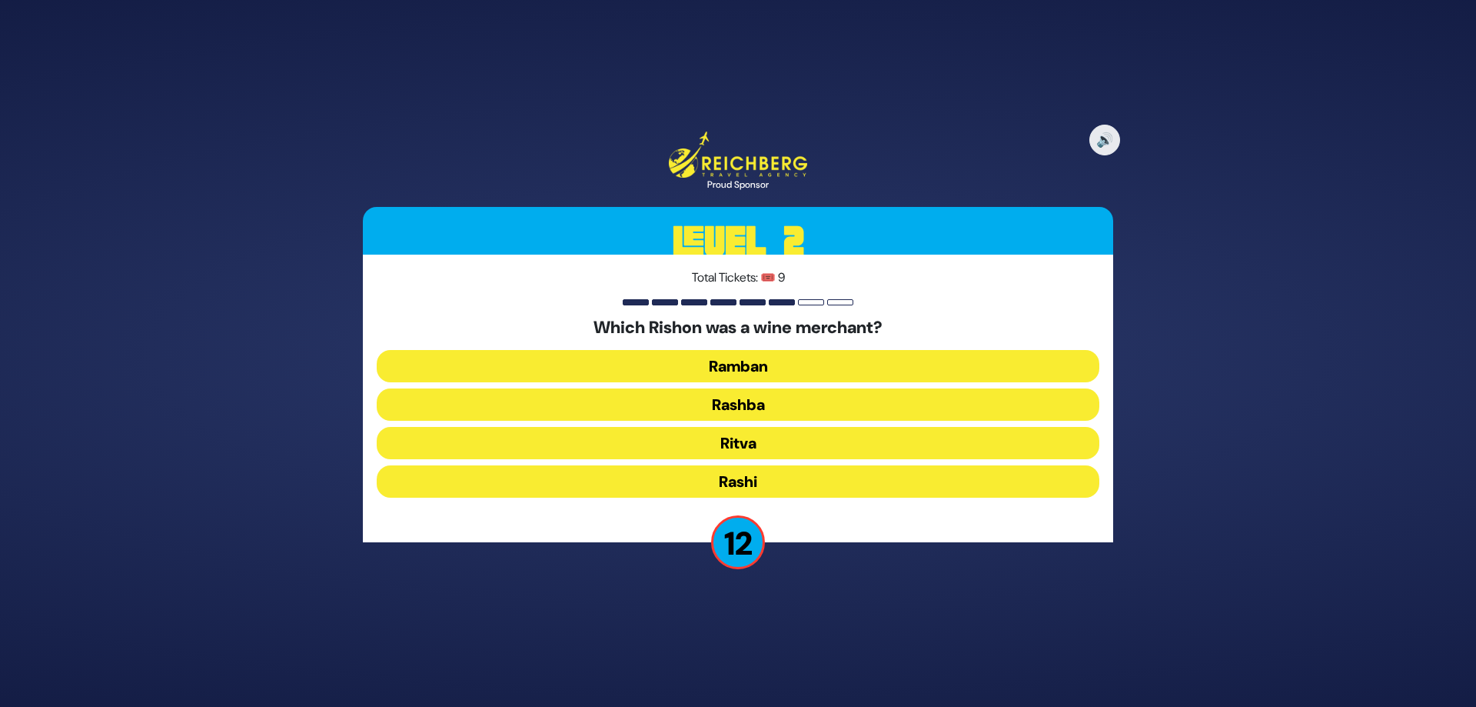
click at [580, 478] on button "Rashi" at bounding box center [738, 481] width 723 height 32
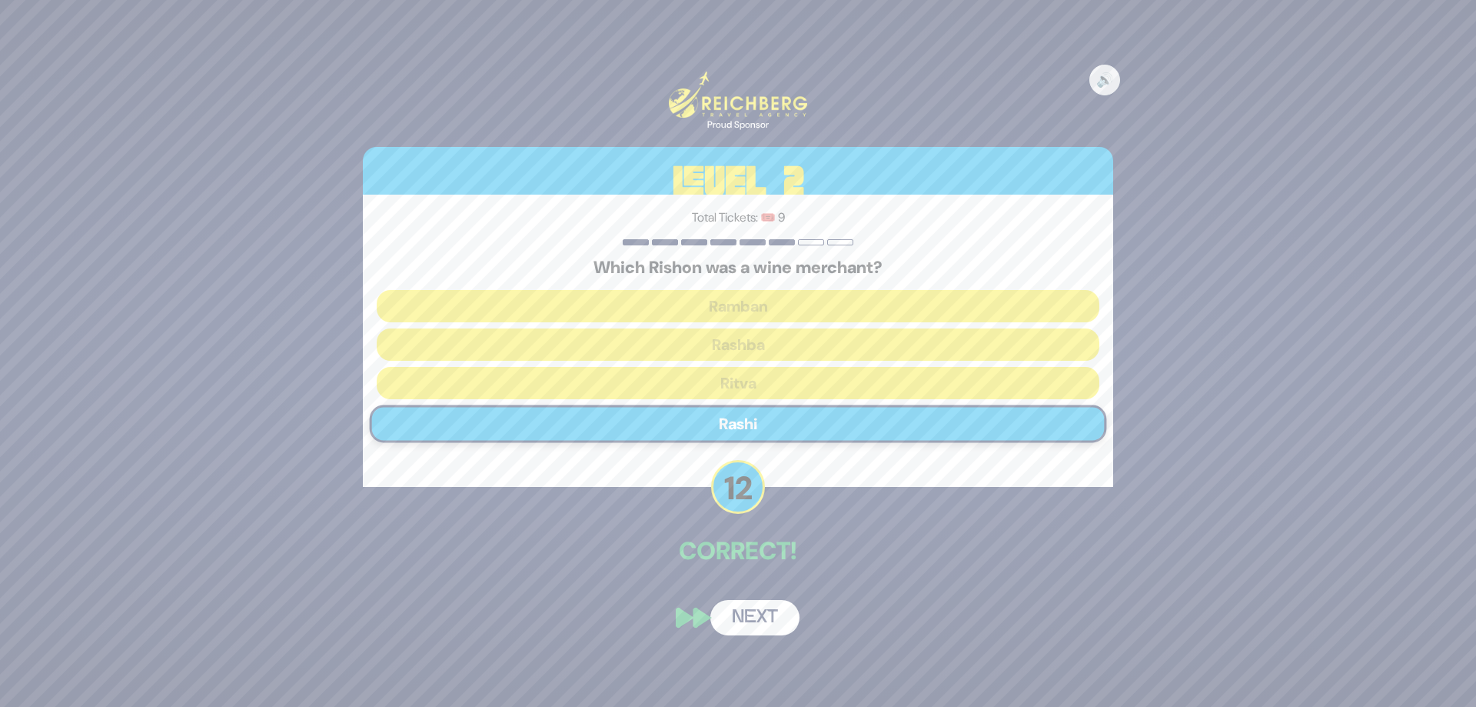
click at [743, 622] on button "Next" at bounding box center [754, 617] width 89 height 35
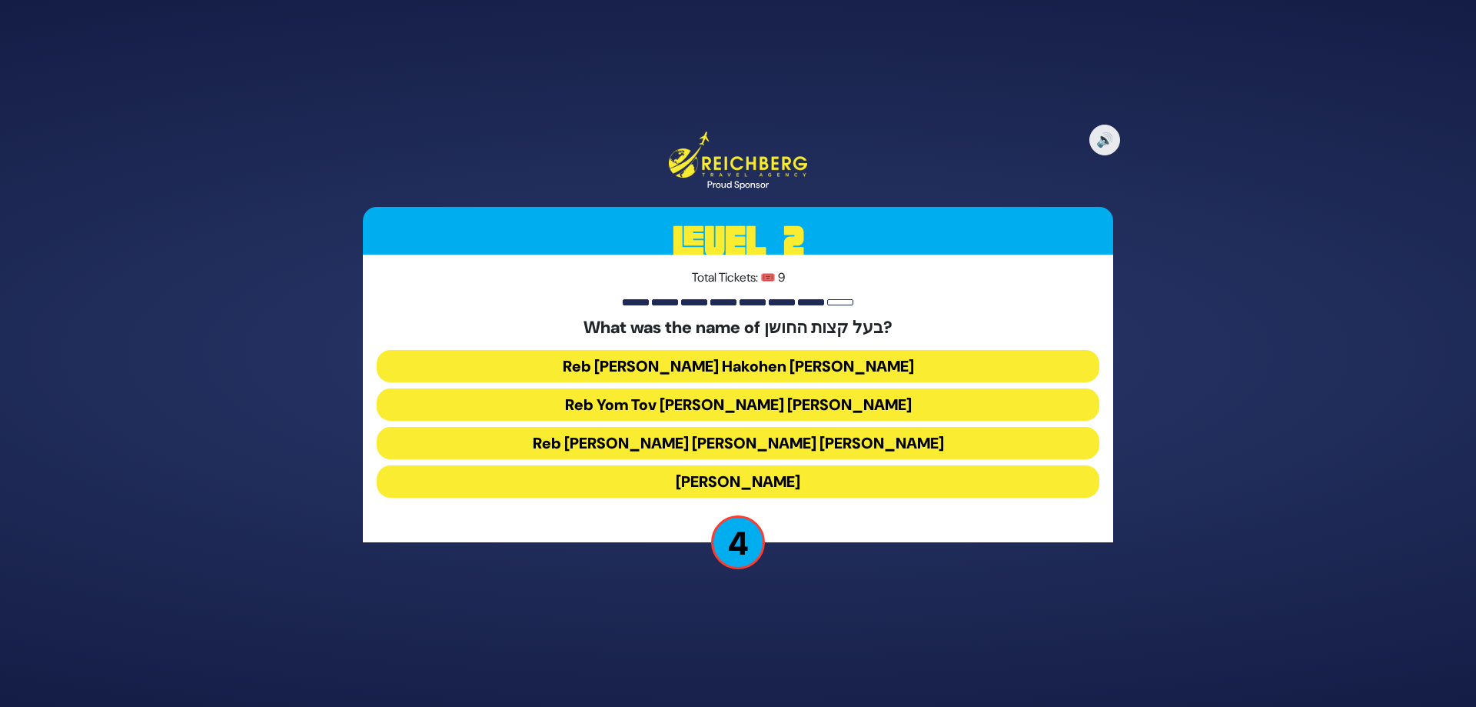
click at [670, 484] on button "[PERSON_NAME]" at bounding box center [738, 481] width 723 height 32
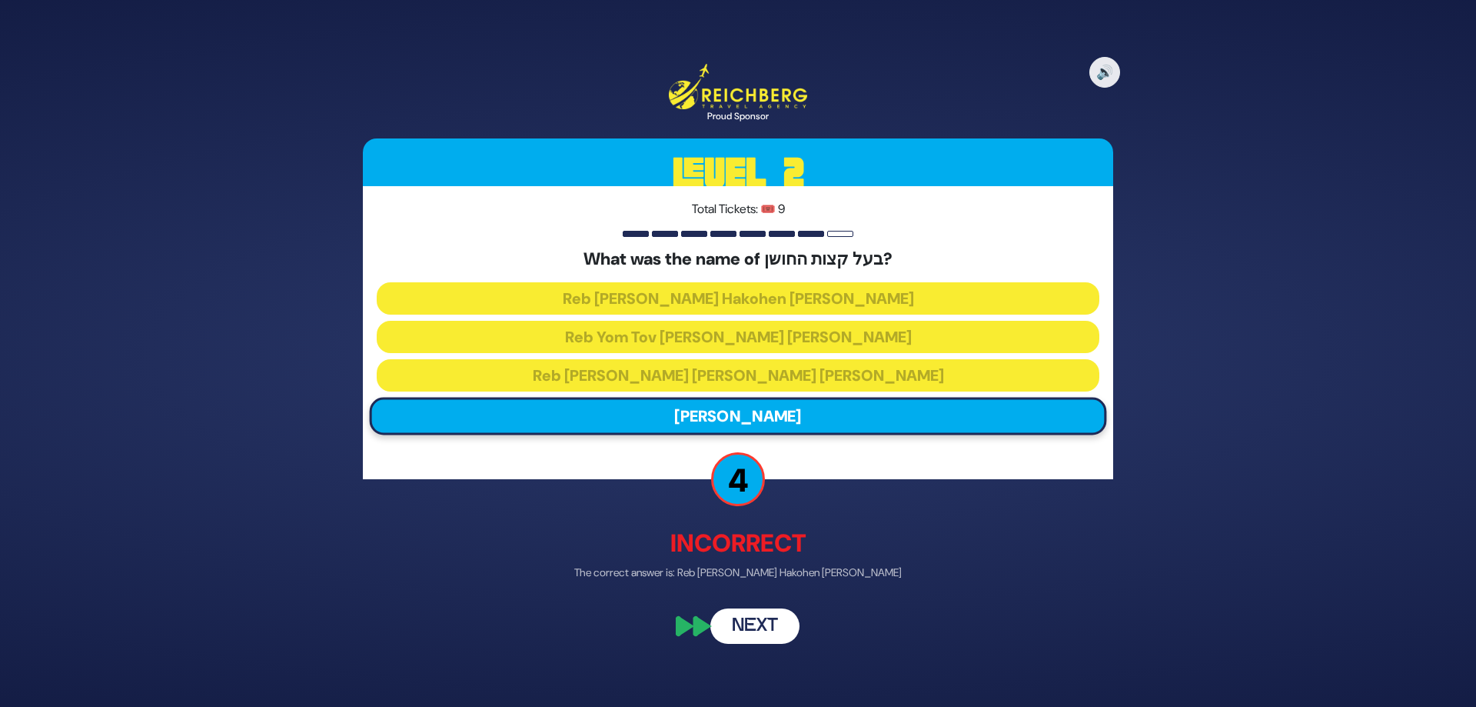
click at [760, 620] on button "Next" at bounding box center [754, 624] width 89 height 35
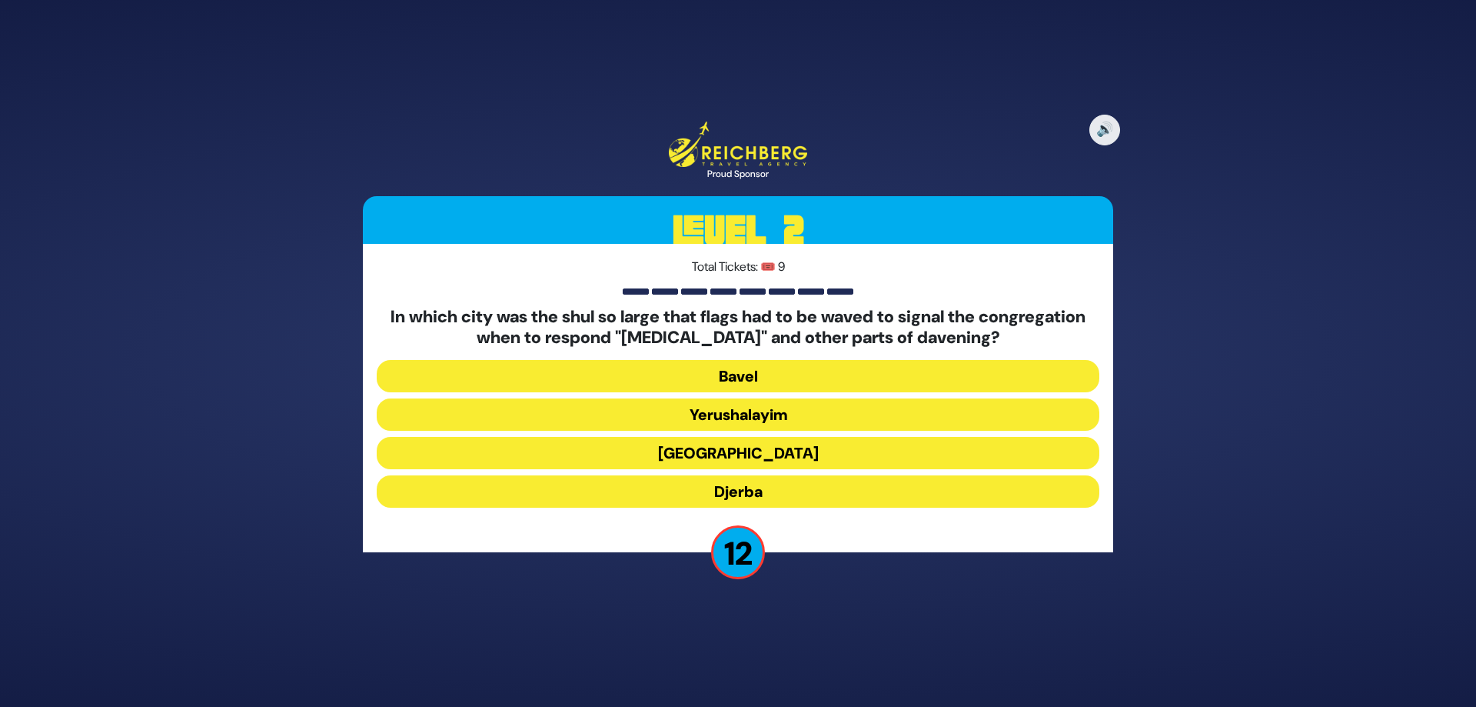
click at [641, 454] on button "[GEOGRAPHIC_DATA]" at bounding box center [738, 453] width 723 height 32
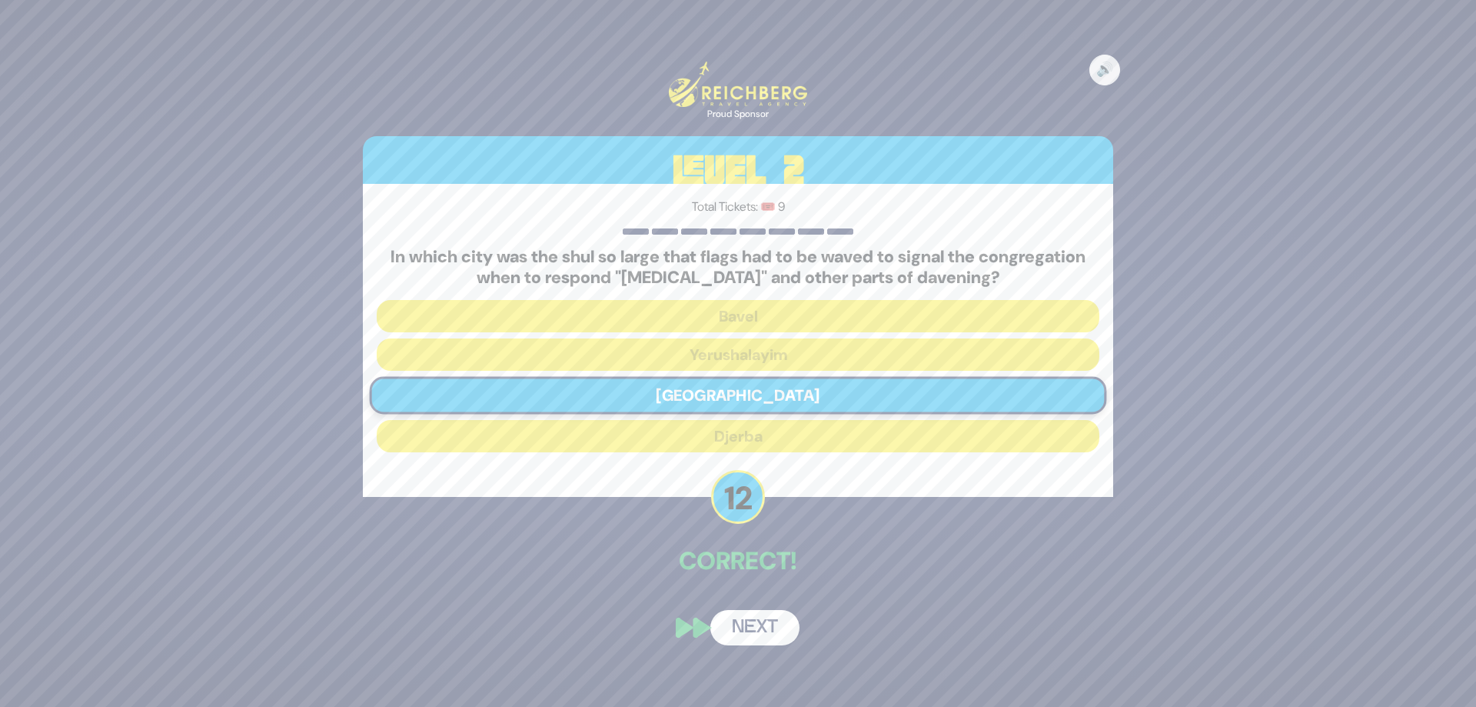
click at [748, 601] on div "🔊 Proud Sponsor Level 2 Total Tickets: 🎟️ 9 In which city was the shul so large…" at bounding box center [737, 353] width 787 height 620
click at [743, 626] on button "Next" at bounding box center [754, 627] width 89 height 35
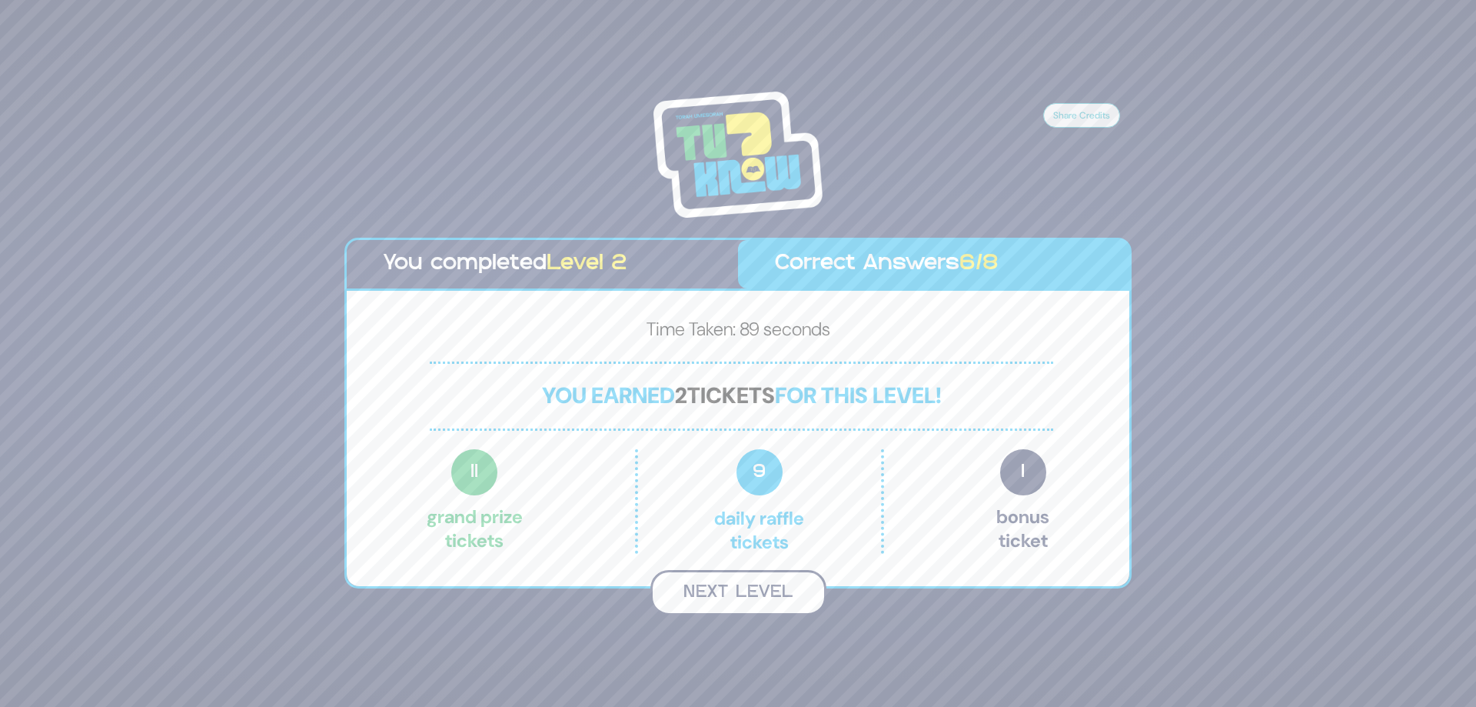
click at [721, 587] on button "Next Level" at bounding box center [738, 592] width 176 height 45
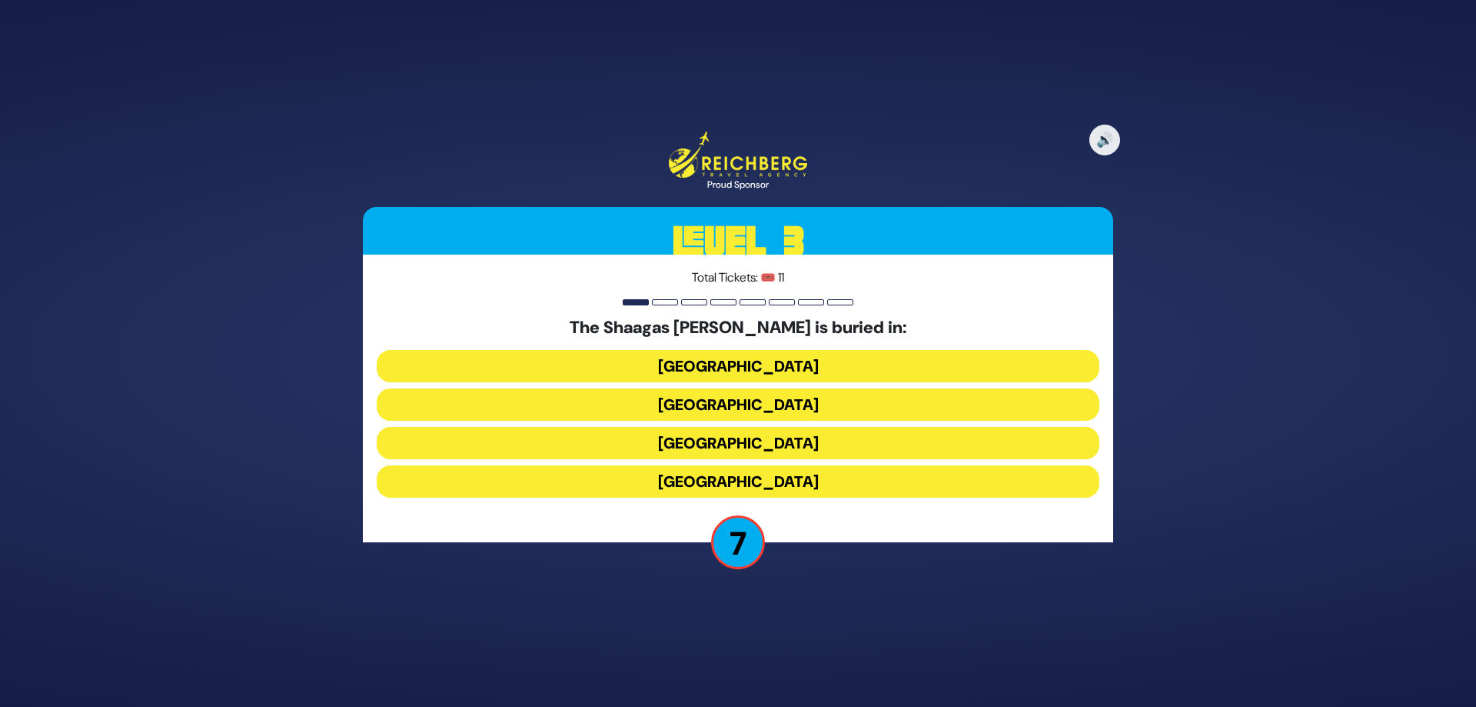
click at [607, 356] on button "[GEOGRAPHIC_DATA]" at bounding box center [738, 366] width 723 height 32
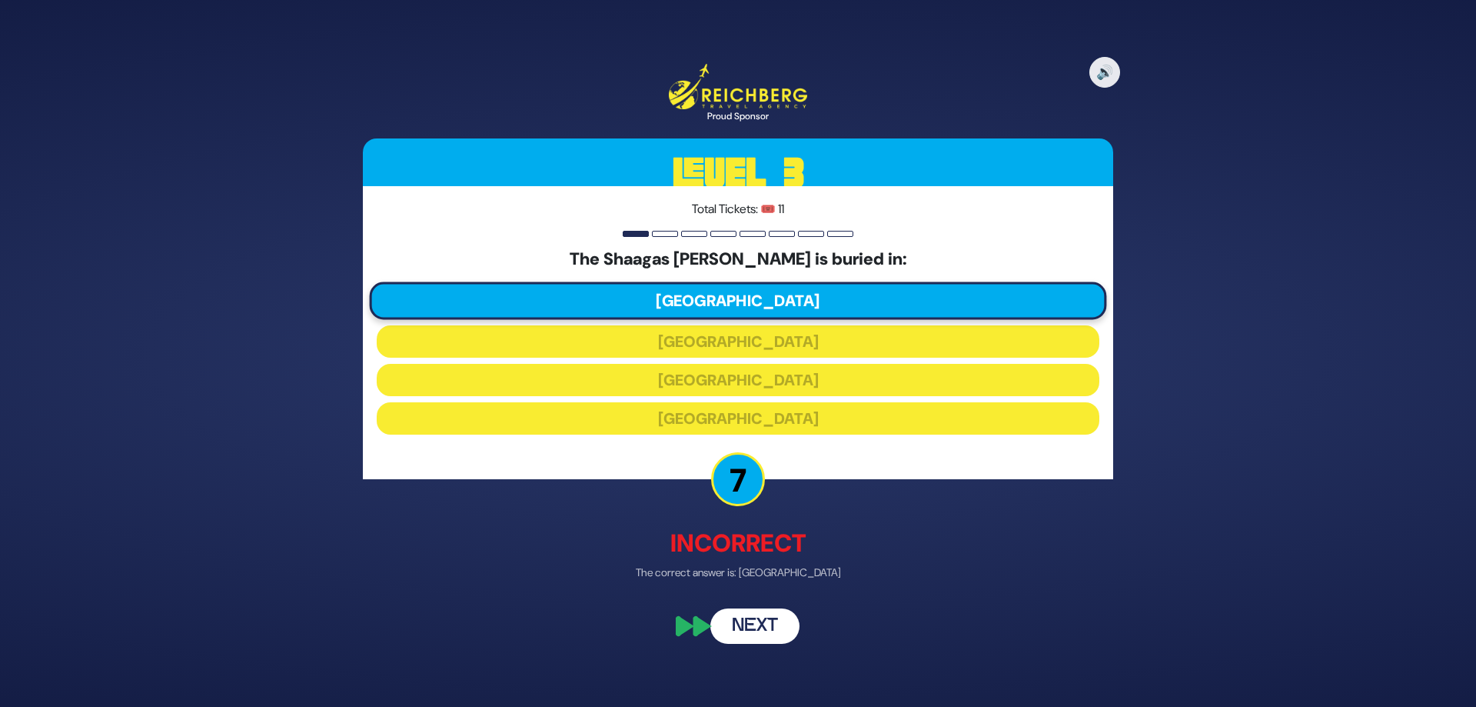
click at [767, 627] on button "Next" at bounding box center [754, 624] width 89 height 35
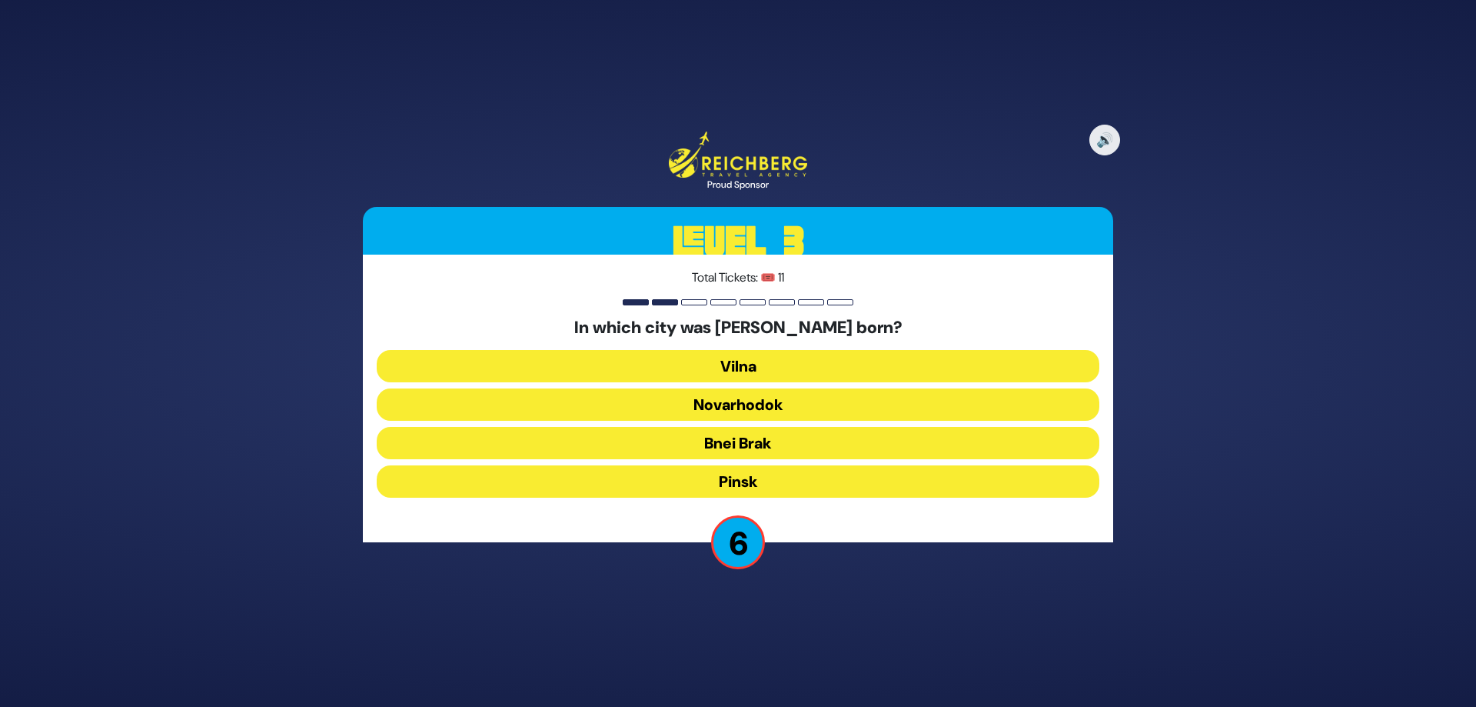
click at [643, 442] on button "Bnei Brak" at bounding box center [738, 443] width 723 height 32
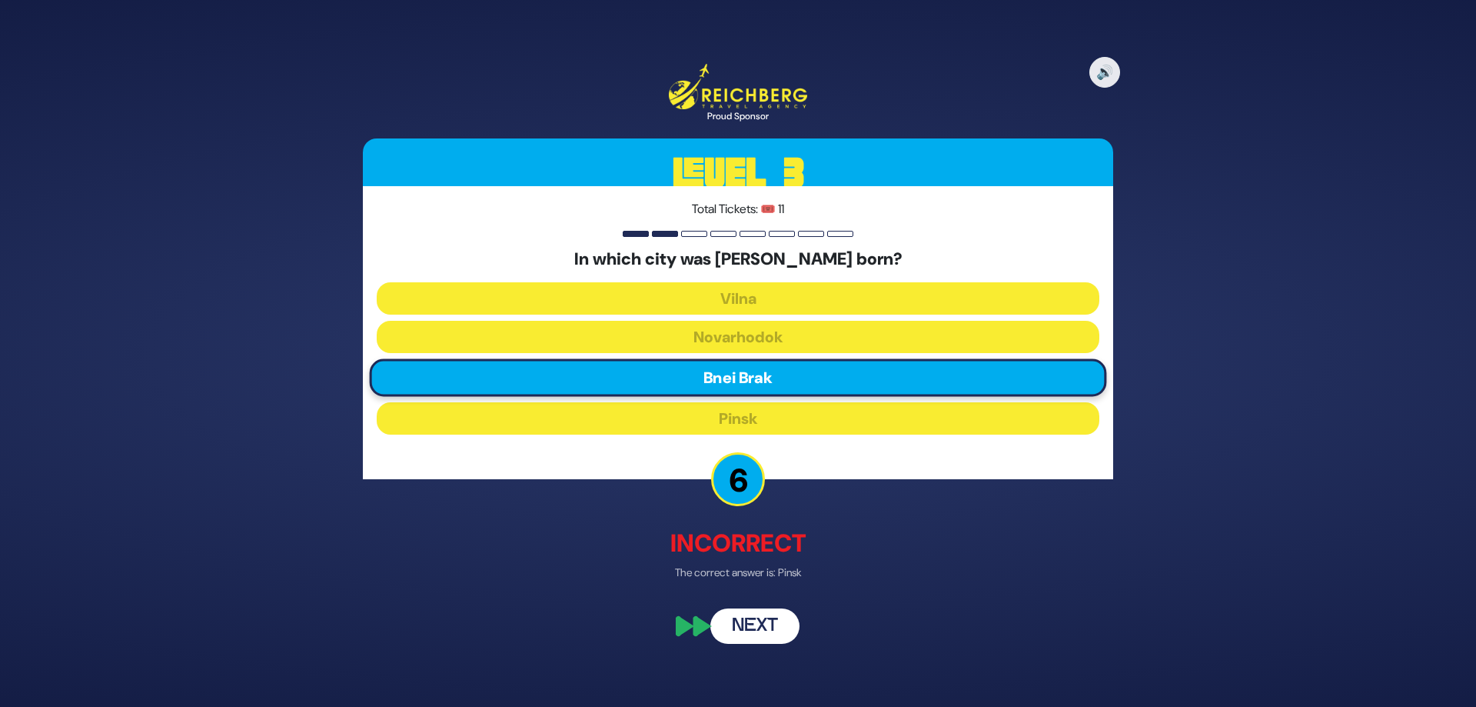
click at [731, 626] on button "Next" at bounding box center [754, 624] width 89 height 35
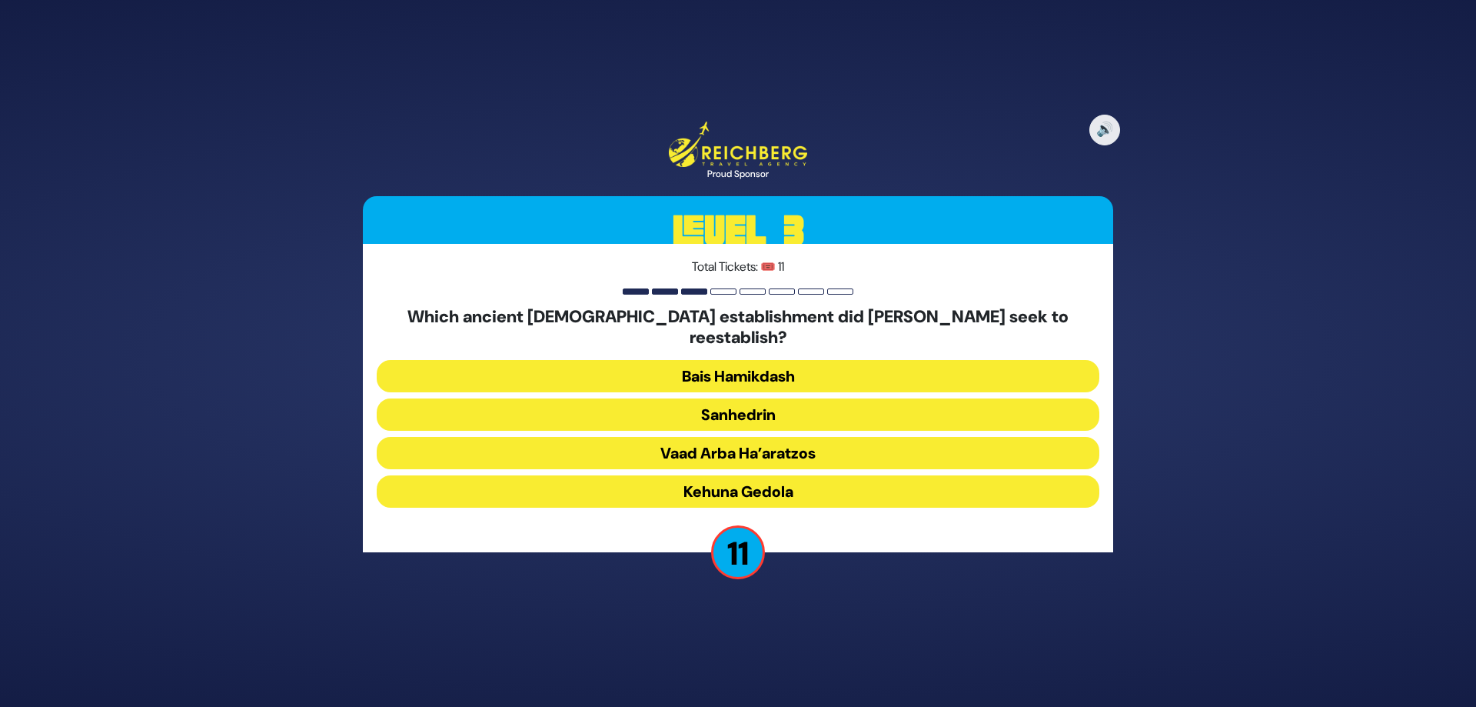
click at [539, 409] on button "Sanhedrin" at bounding box center [738, 414] width 723 height 32
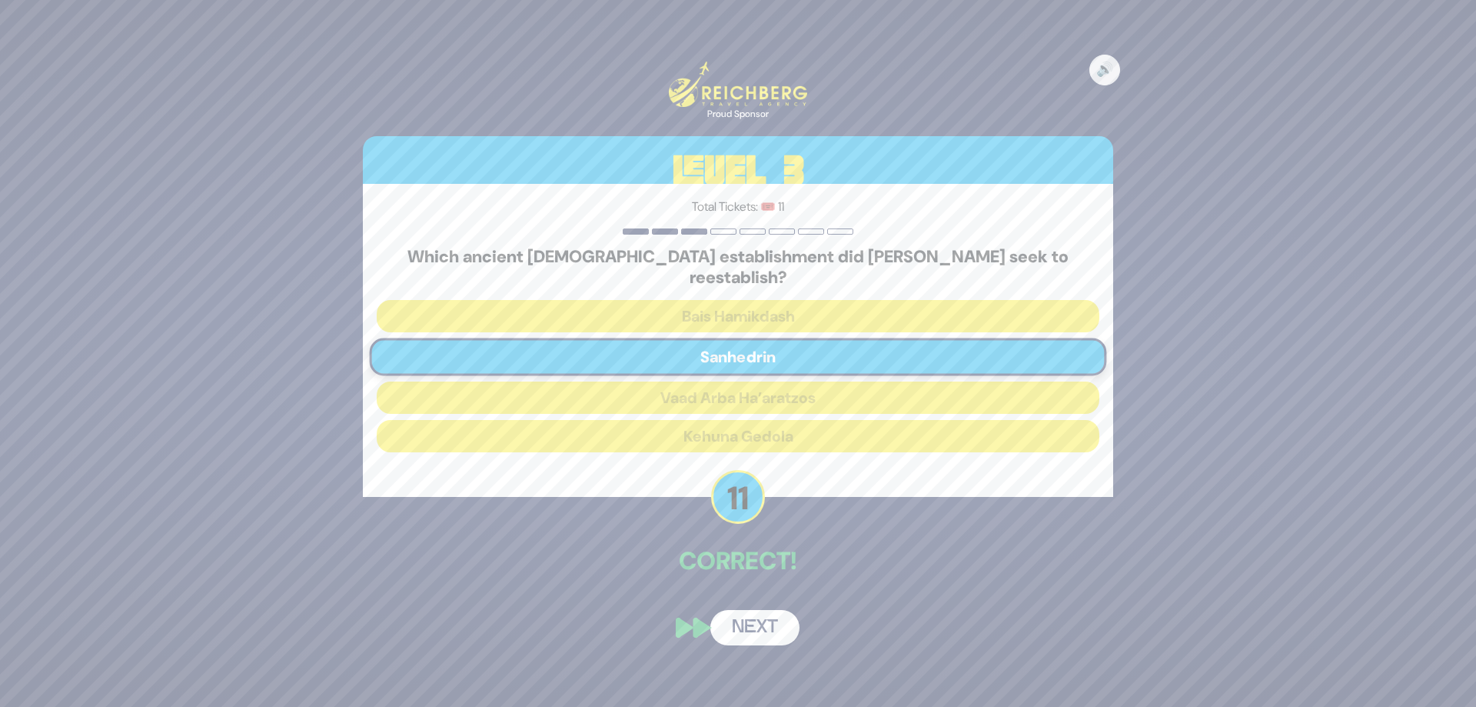
click at [742, 623] on button "Next" at bounding box center [754, 627] width 89 height 35
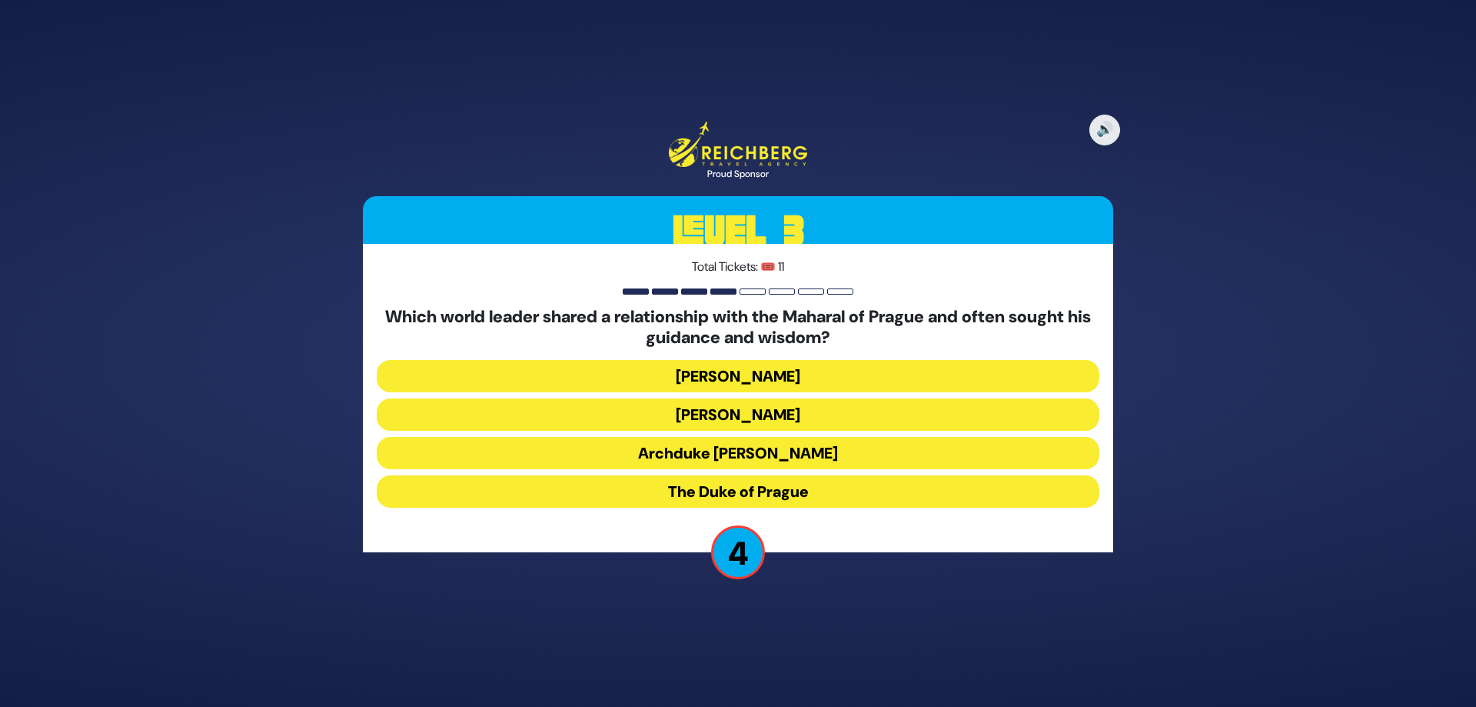
click at [617, 494] on button "The Duke of Prague" at bounding box center [738, 491] width 723 height 32
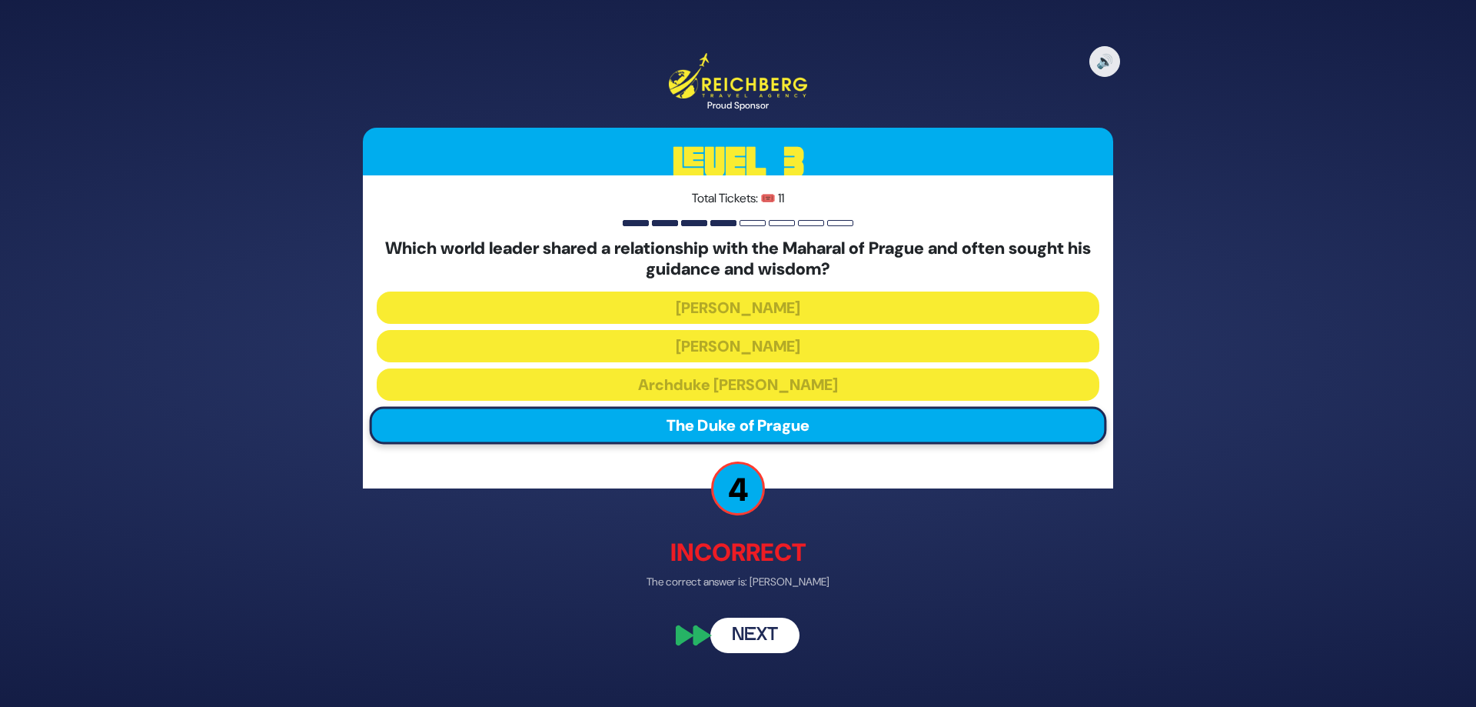
click at [753, 644] on button "Next" at bounding box center [754, 635] width 89 height 35
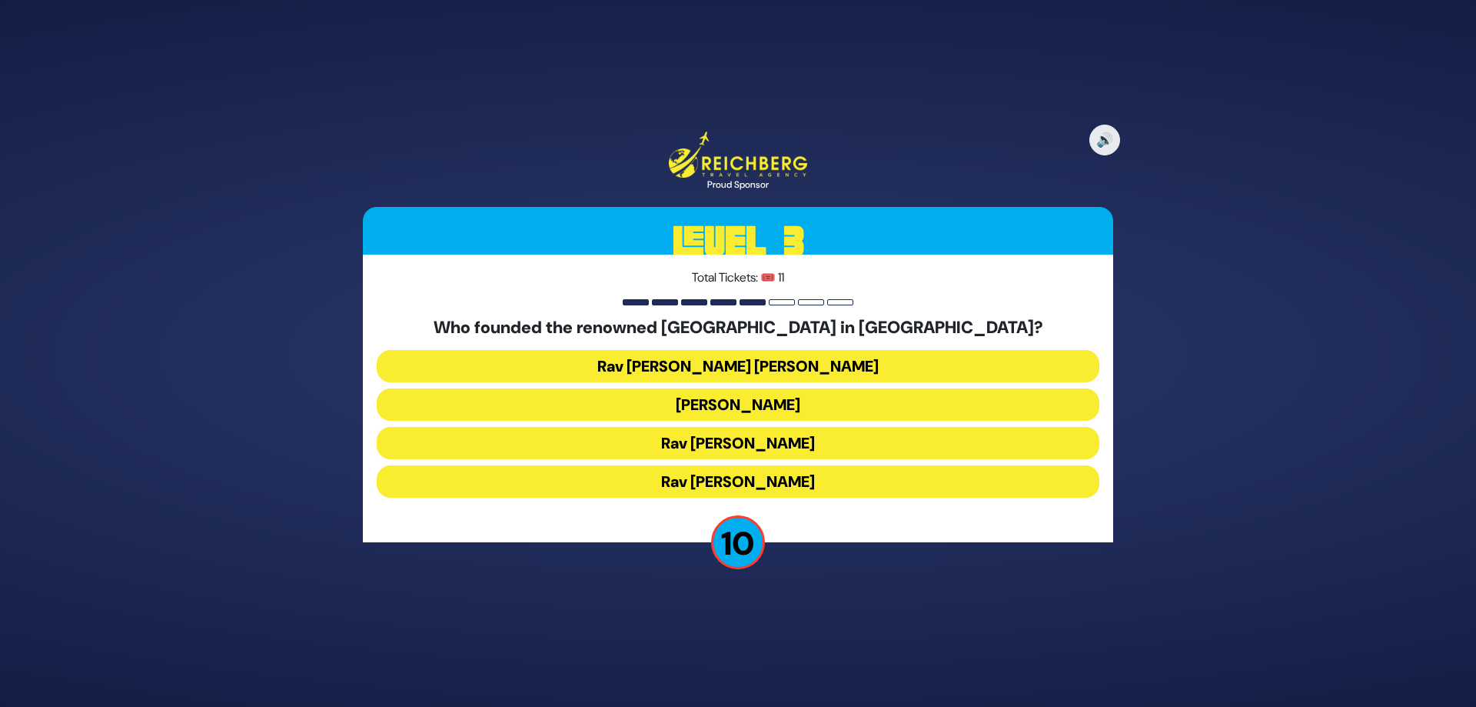
click at [546, 482] on button "Rav [PERSON_NAME]" at bounding box center [738, 481] width 723 height 32
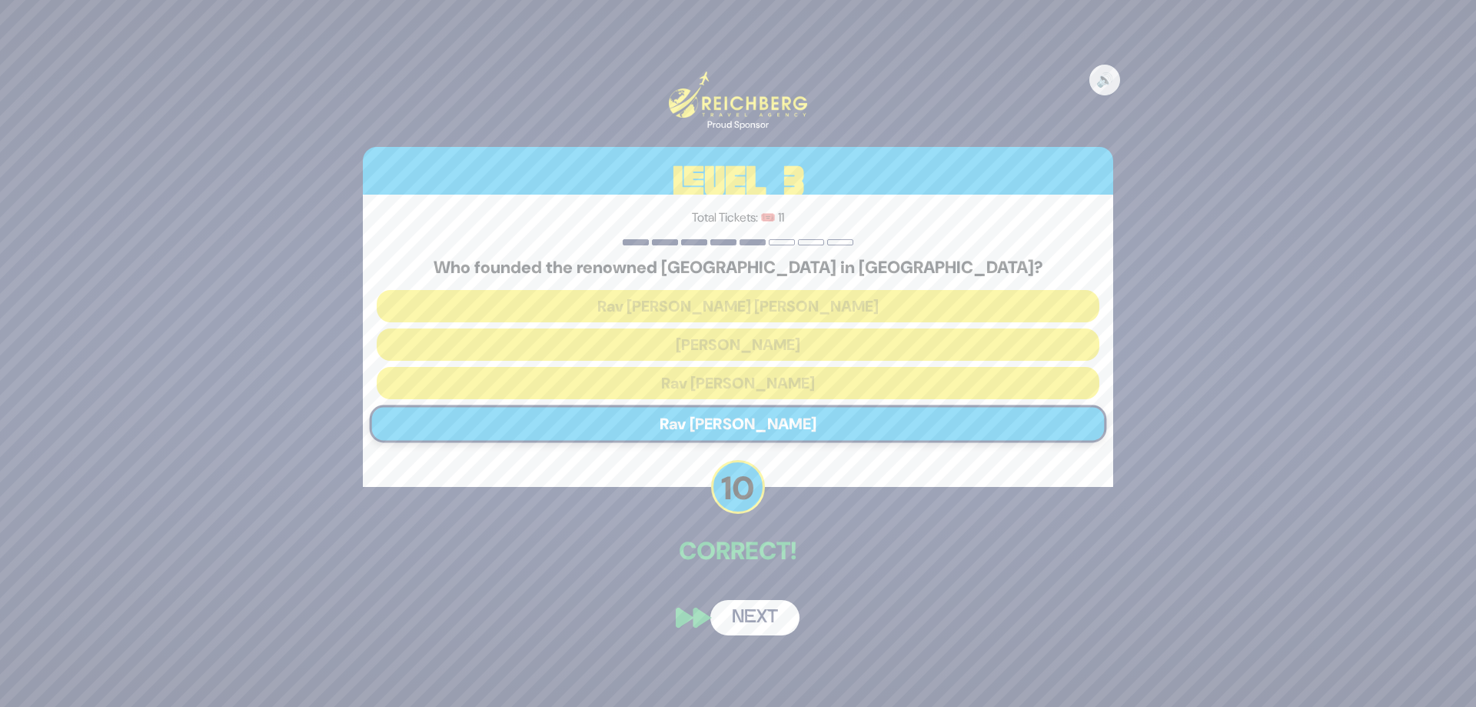
click at [745, 615] on button "Next" at bounding box center [754, 617] width 89 height 35
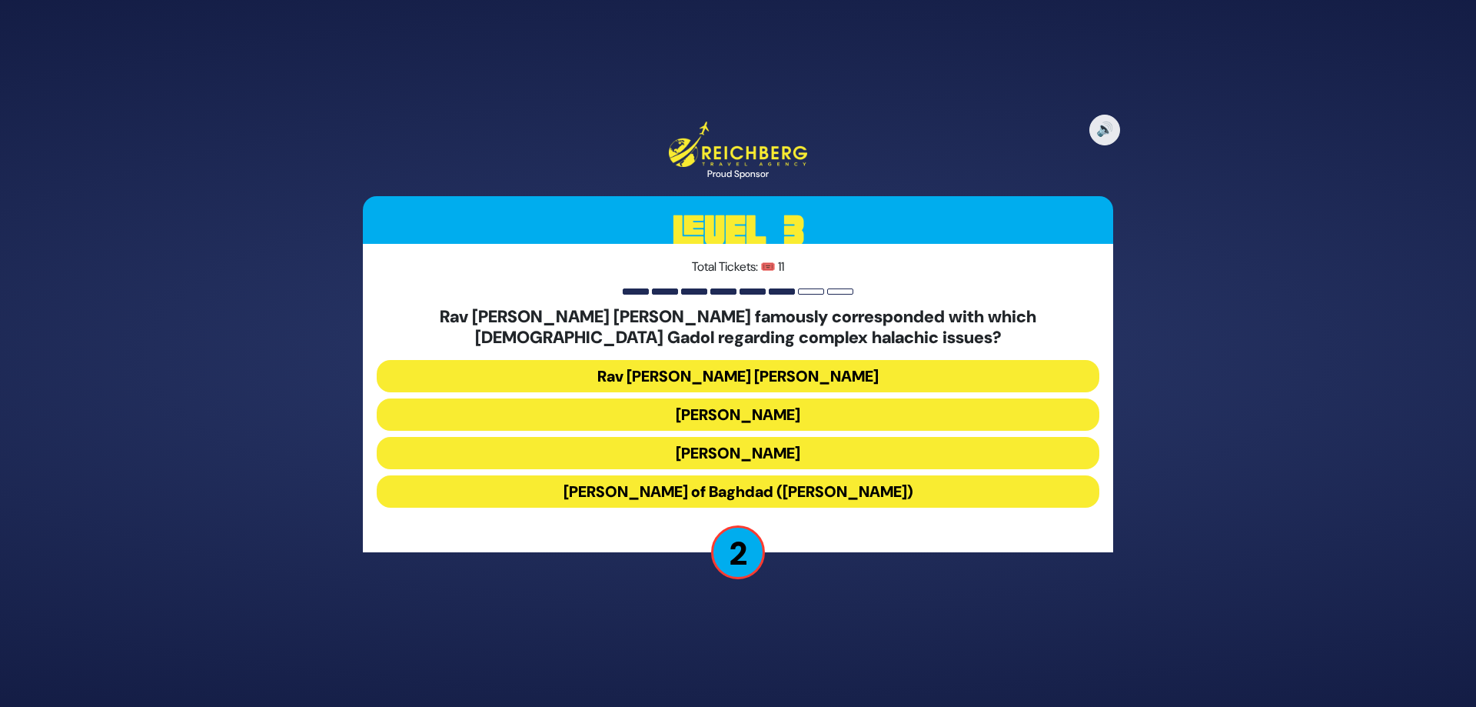
click at [684, 383] on button "Rav [PERSON_NAME] [PERSON_NAME]" at bounding box center [738, 376] width 723 height 32
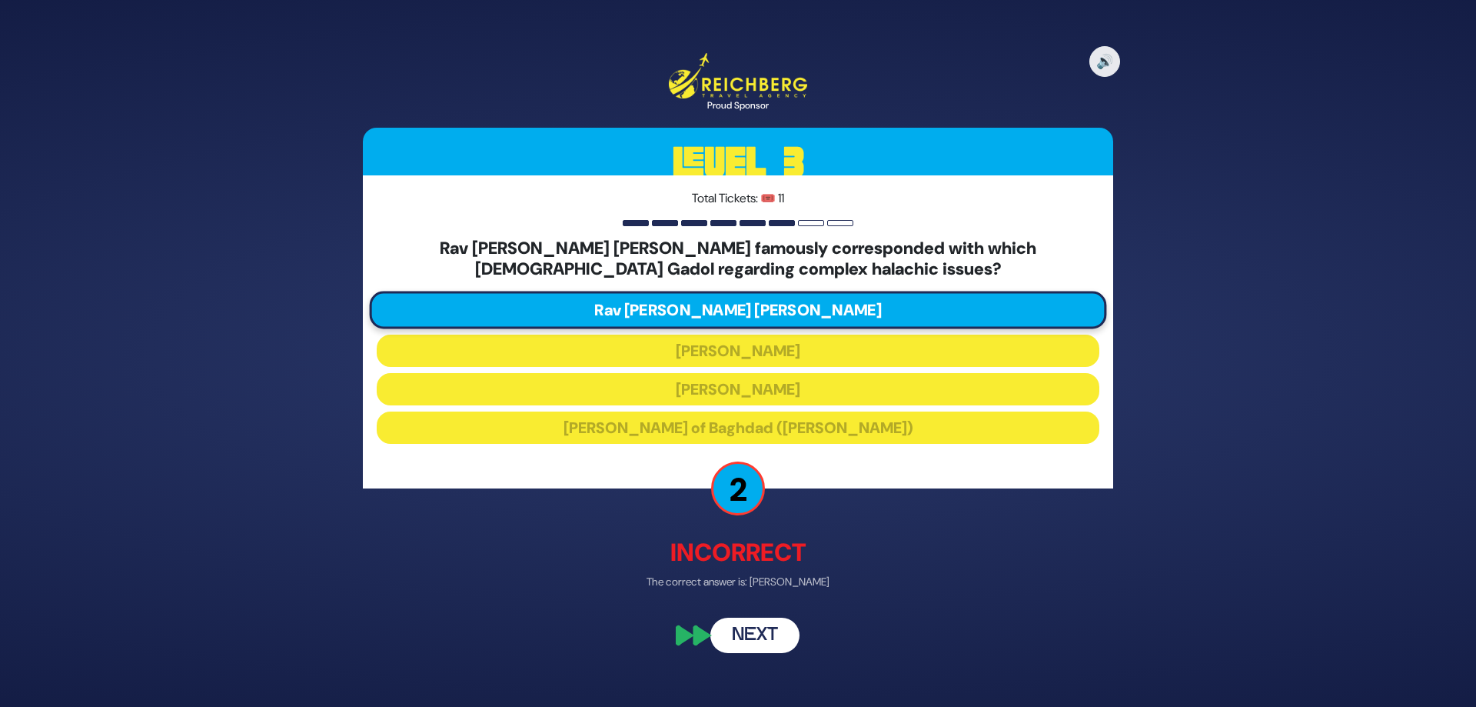
click at [740, 640] on button "Next" at bounding box center [754, 635] width 89 height 35
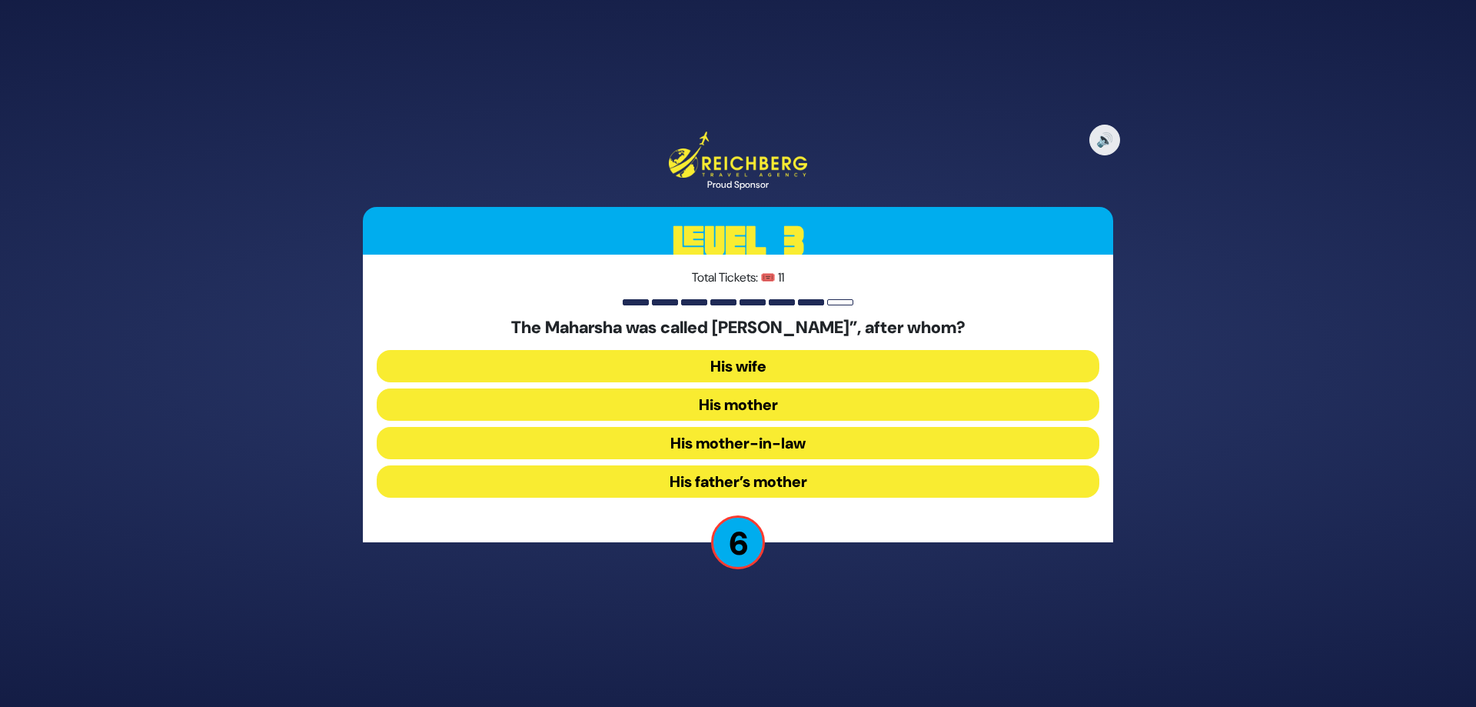
click at [638, 484] on button "His father’s mother" at bounding box center [738, 481] width 723 height 32
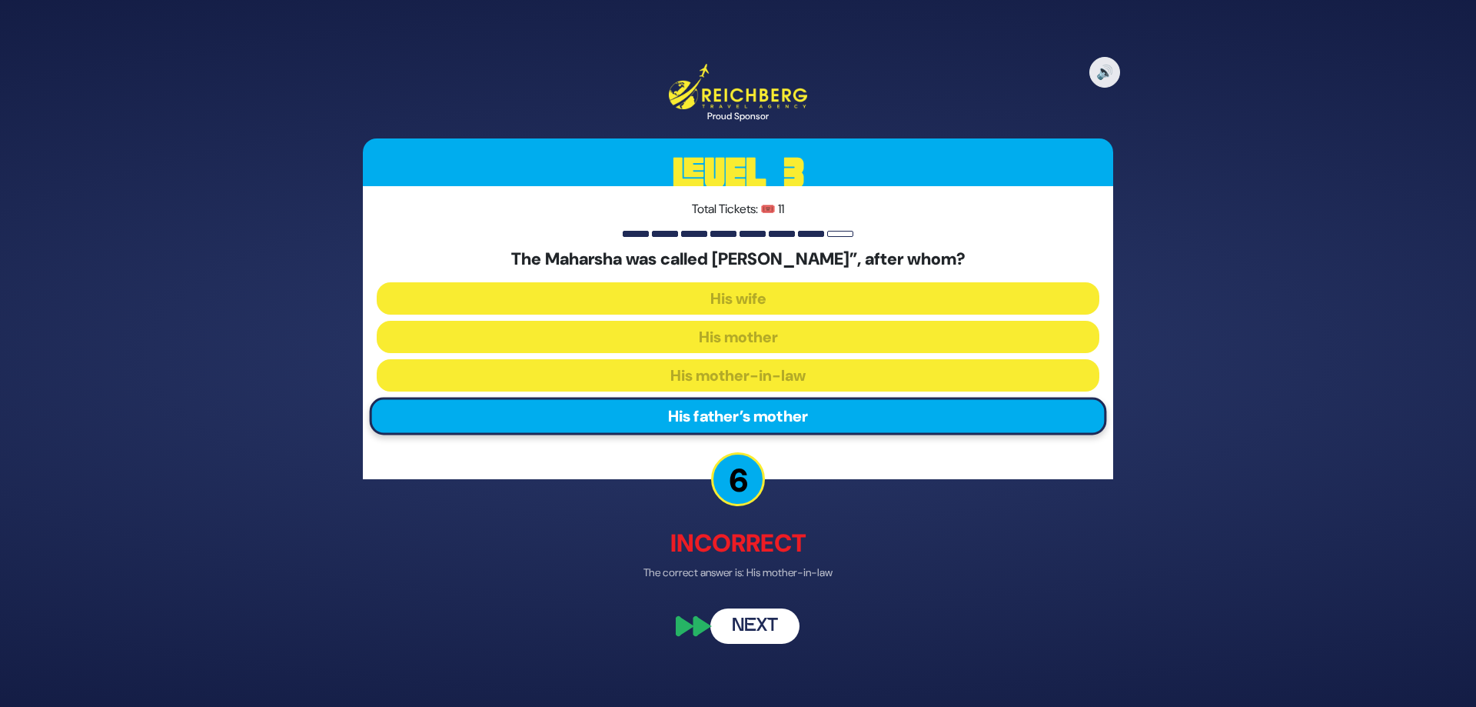
click at [752, 631] on button "Next" at bounding box center [754, 624] width 89 height 35
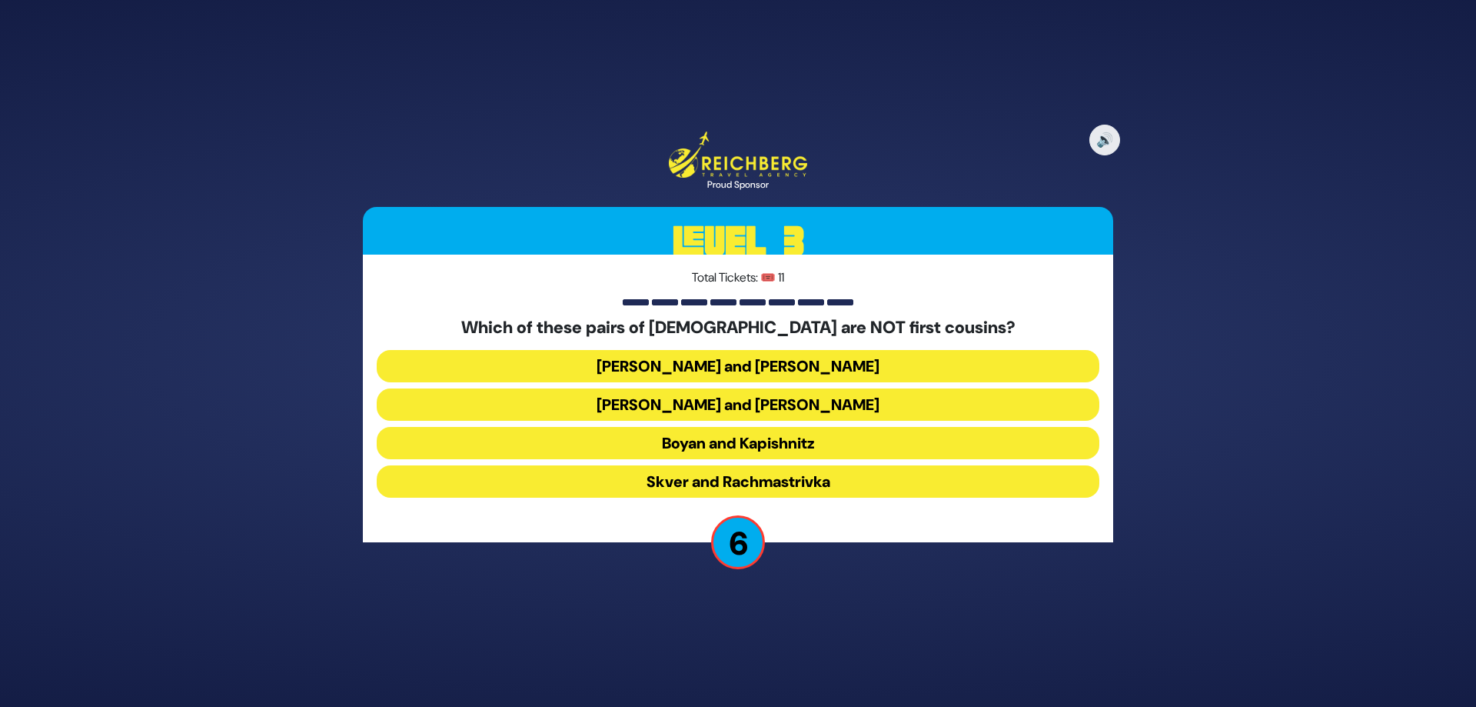
click at [693, 369] on button "[PERSON_NAME] and [PERSON_NAME]" at bounding box center [738, 366] width 723 height 32
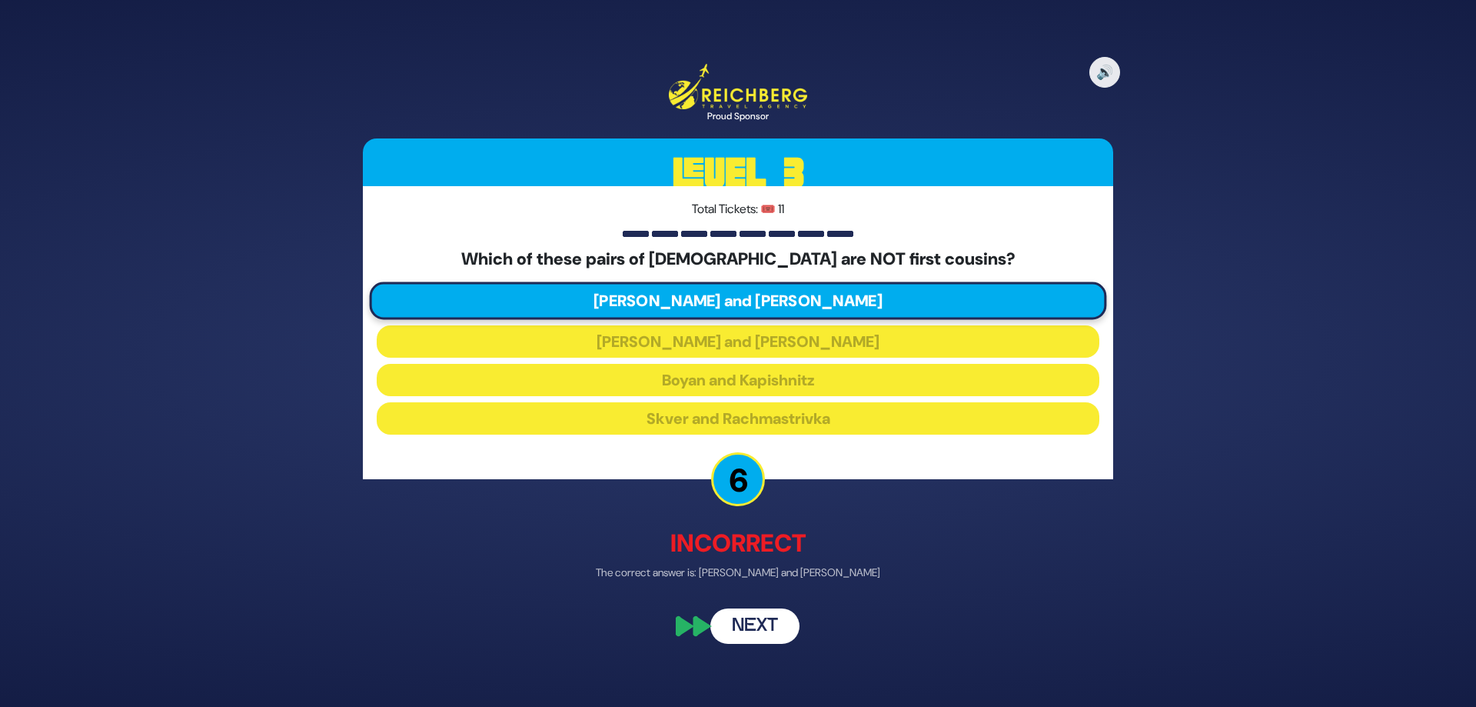
click at [760, 624] on button "Next" at bounding box center [754, 624] width 89 height 35
